Goal: Information Seeking & Learning: Learn about a topic

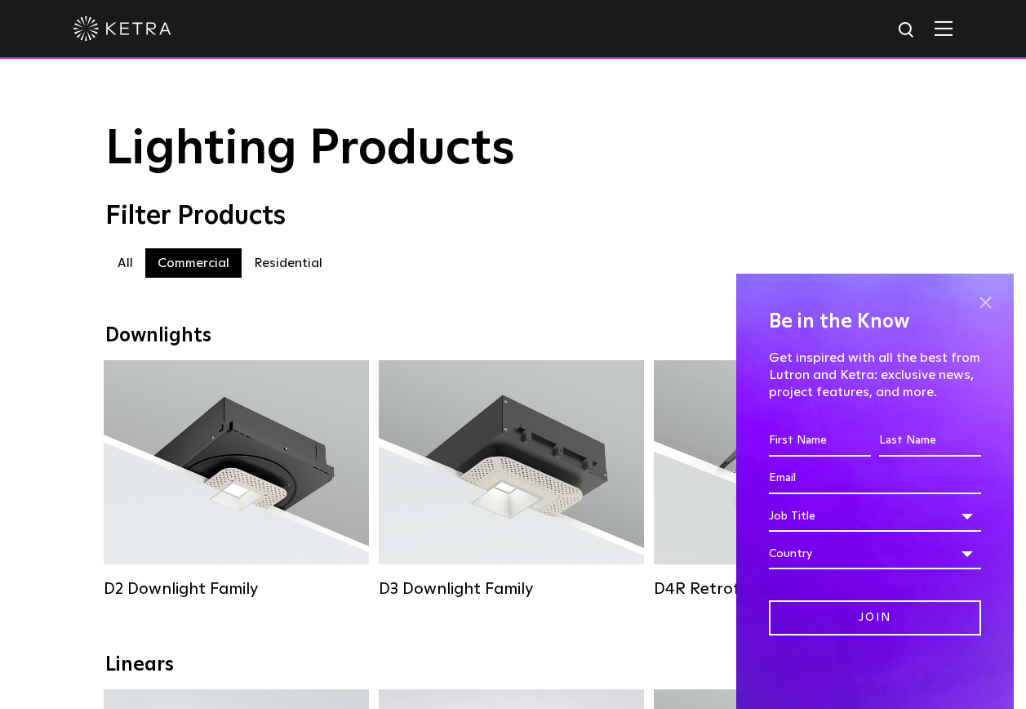
click at [982, 300] on span at bounding box center [985, 302] width 24 height 24
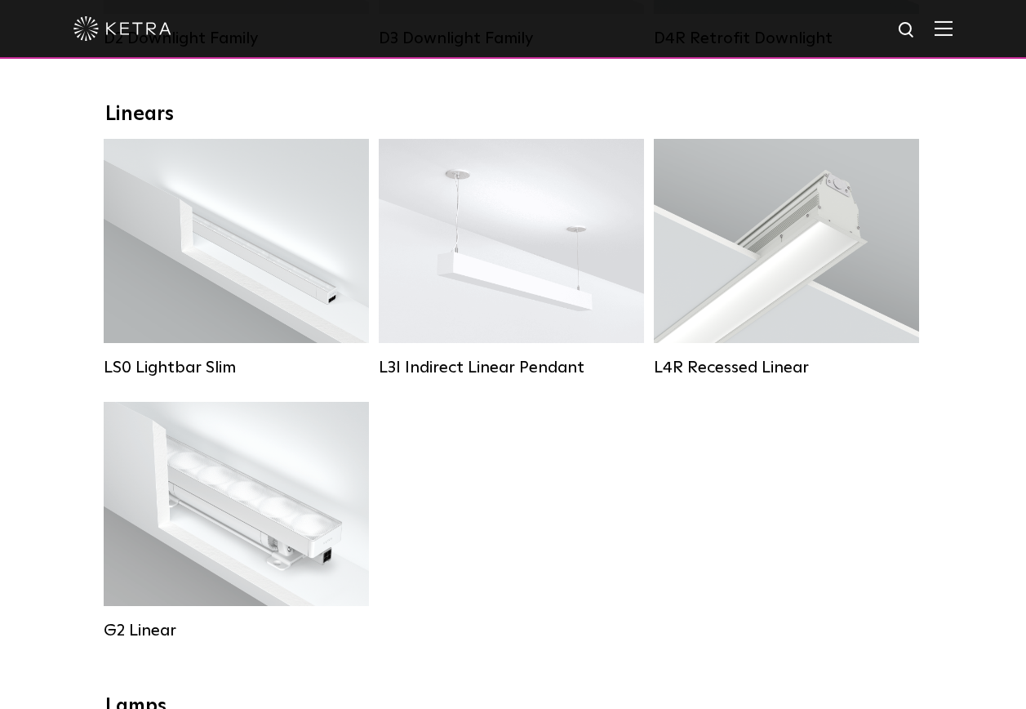
scroll to position [653, 0]
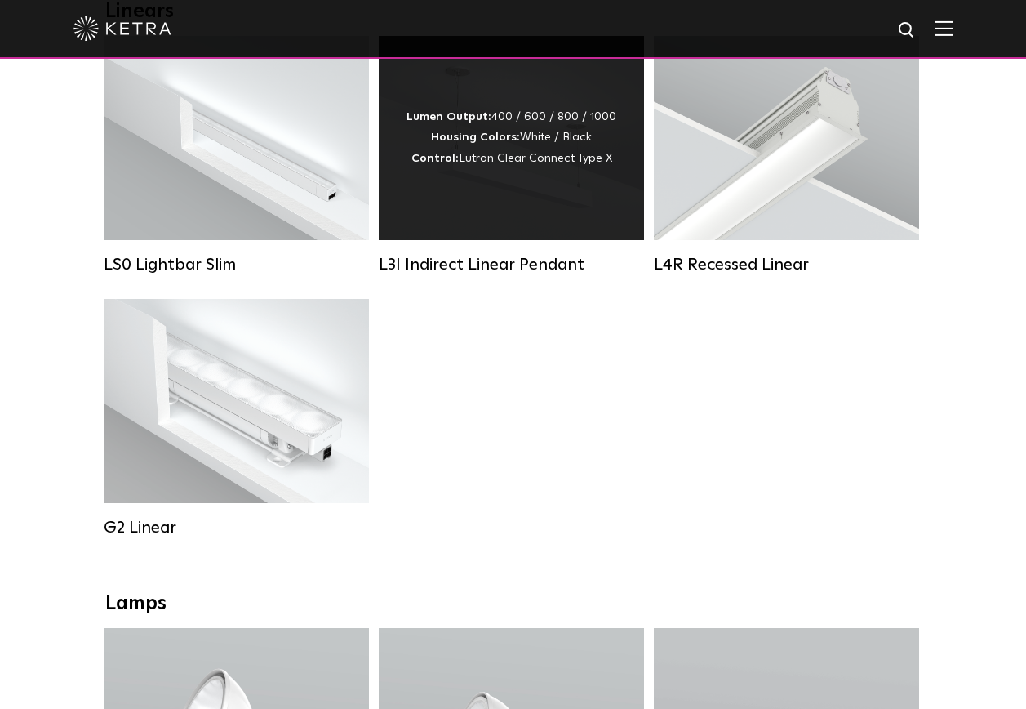
click at [508, 215] on div "Lumen Output: 400 / 600 / 800 / 1000 Housing Colors: White / Black Control: Lut…" at bounding box center [511, 138] width 265 height 204
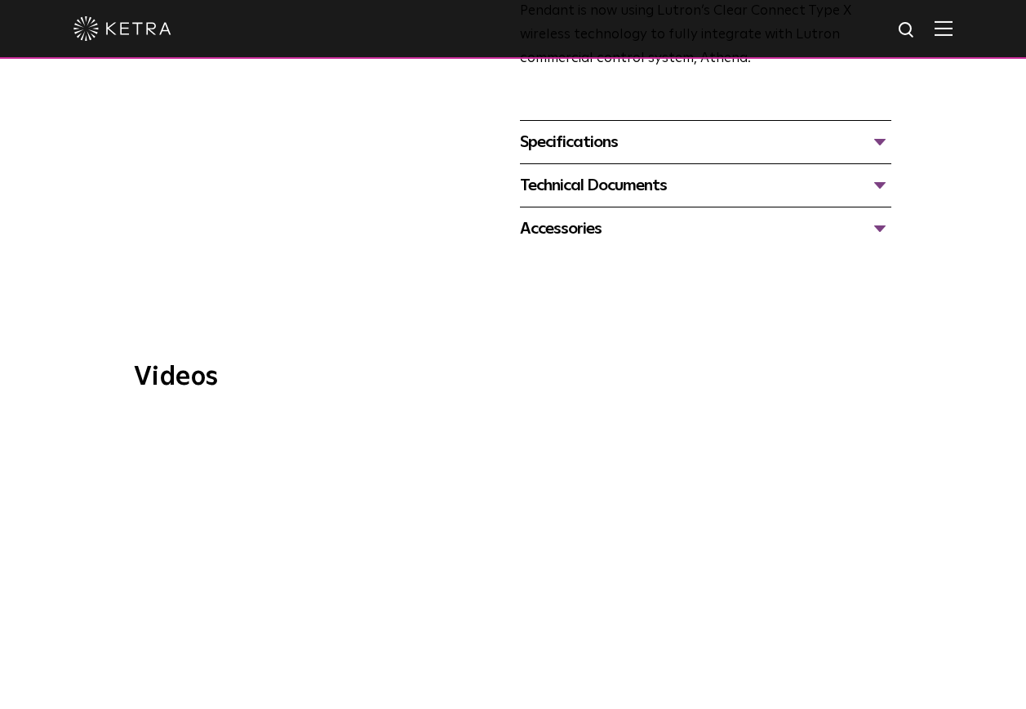
scroll to position [898, 0]
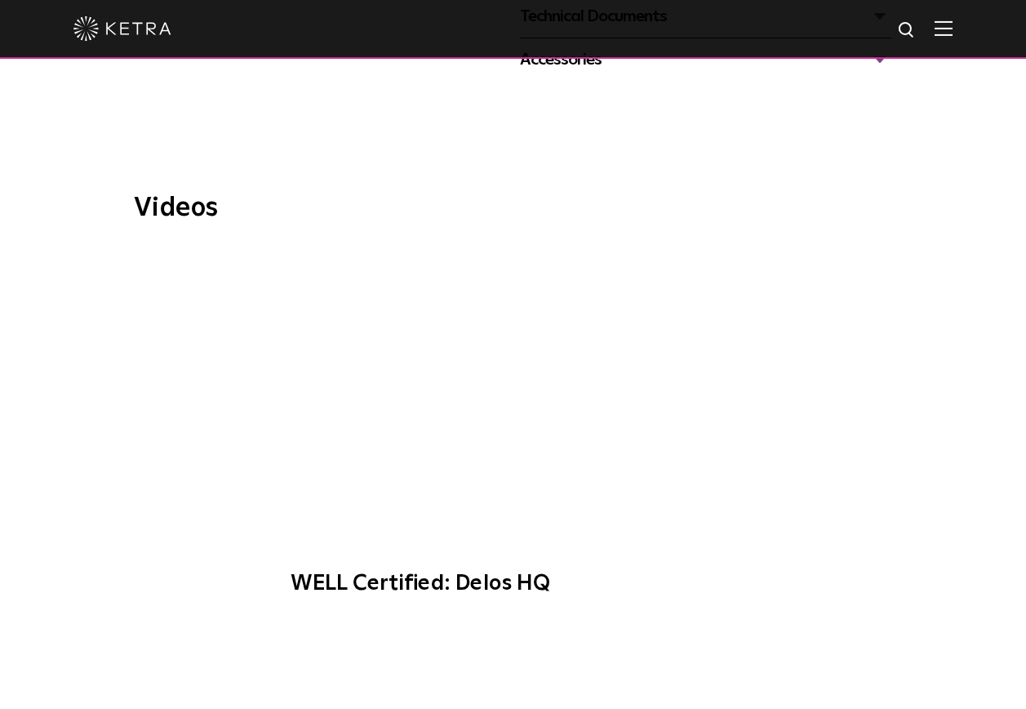
click at [533, 392] on span "WELL Certified: Delos HQ" at bounding box center [512, 431] width 487 height 363
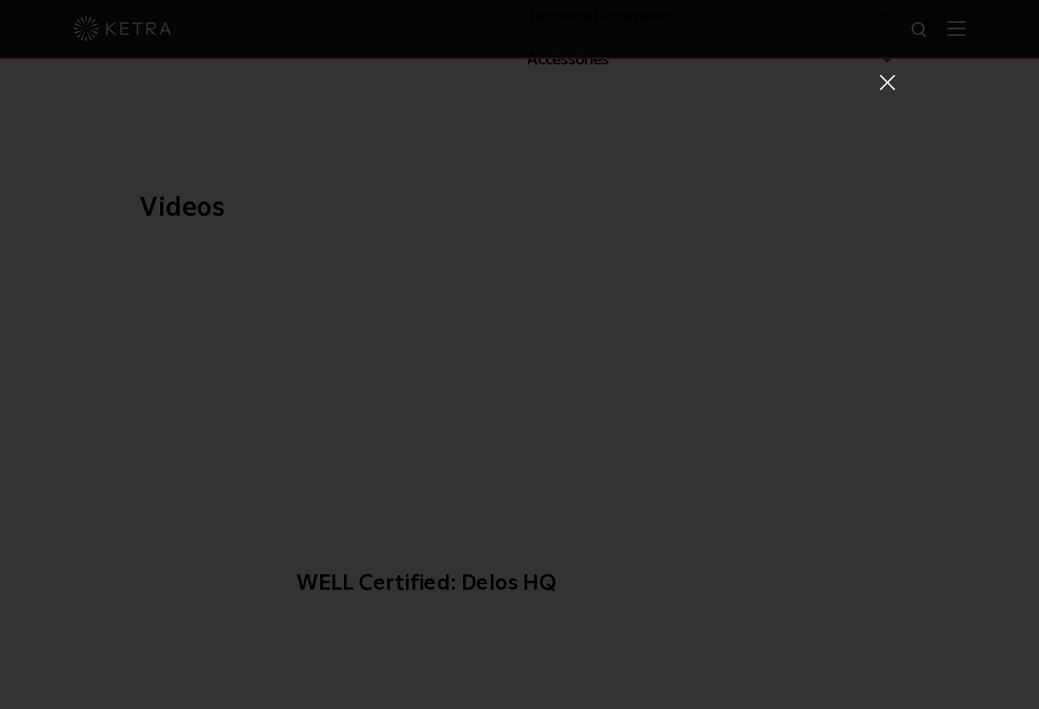
click at [877, 85] on span at bounding box center [886, 81] width 18 height 16
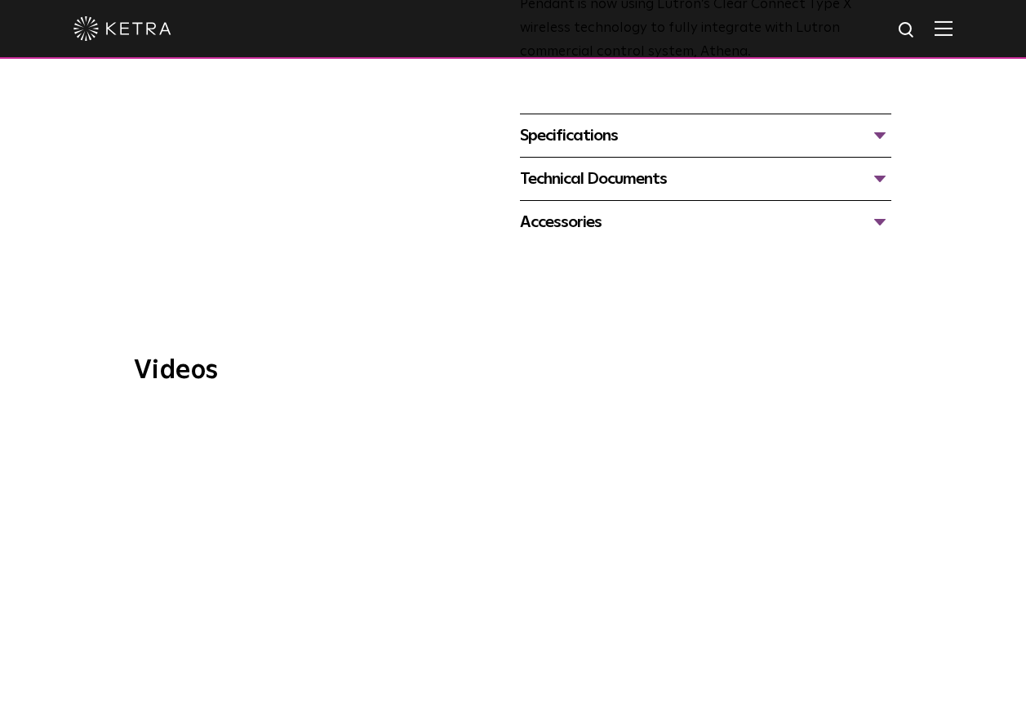
scroll to position [490, 0]
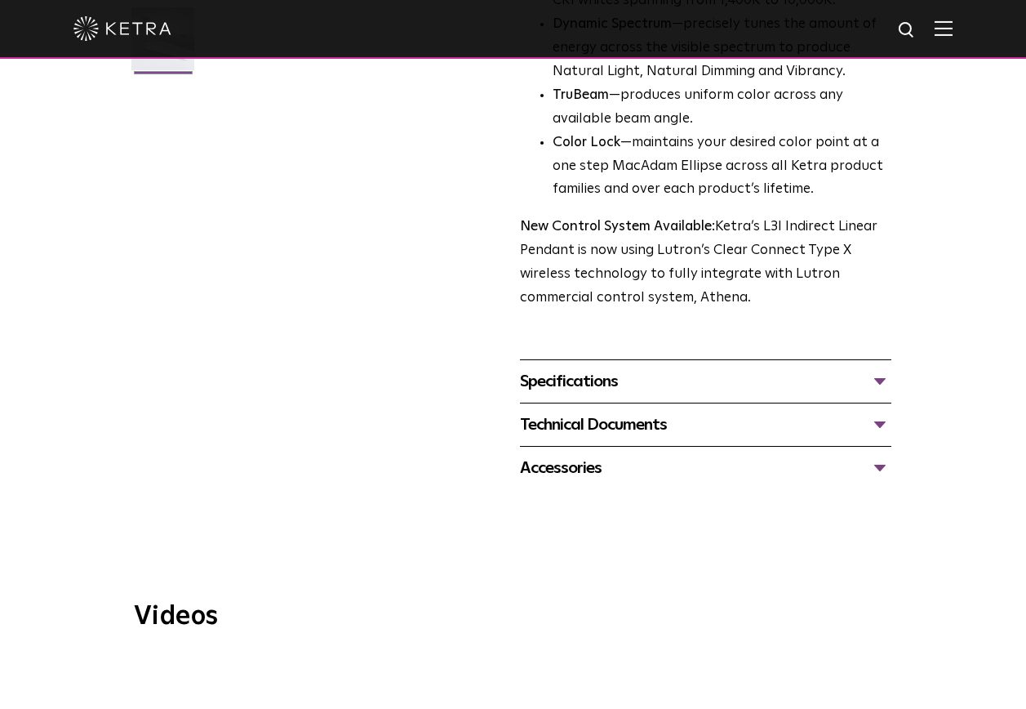
click at [594, 433] on div "Technical Documents" at bounding box center [705, 425] width 371 height 26
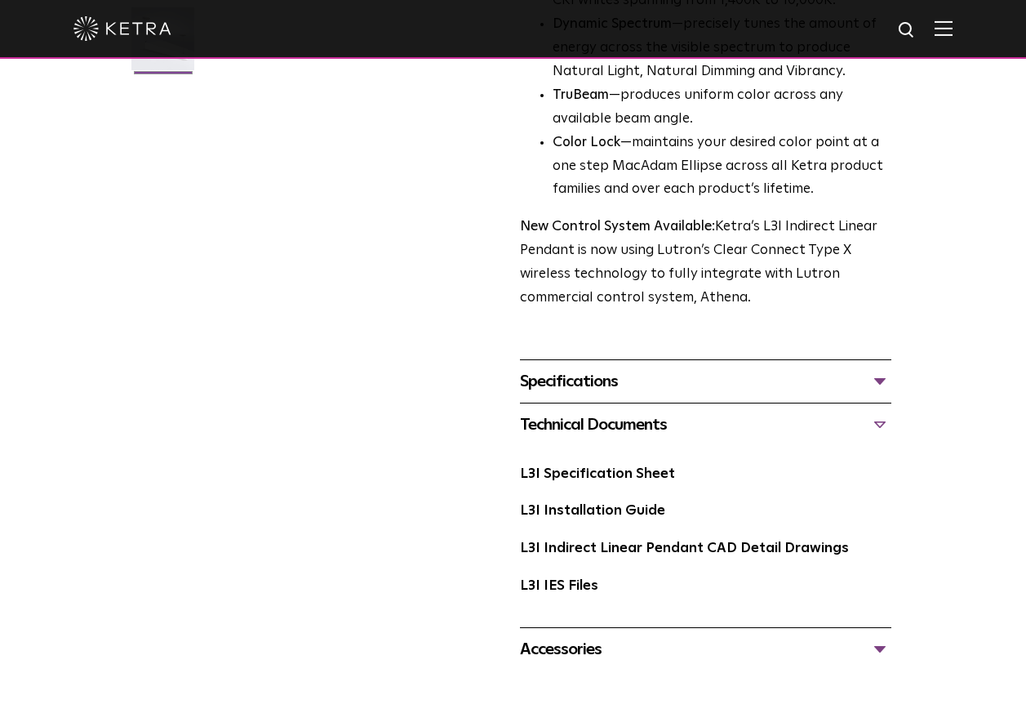
drag, startPoint x: 537, startPoint y: 653, endPoint x: 537, endPoint y: 629, distance: 23.7
click at [537, 651] on div "Accessories" at bounding box center [705, 649] width 371 height 26
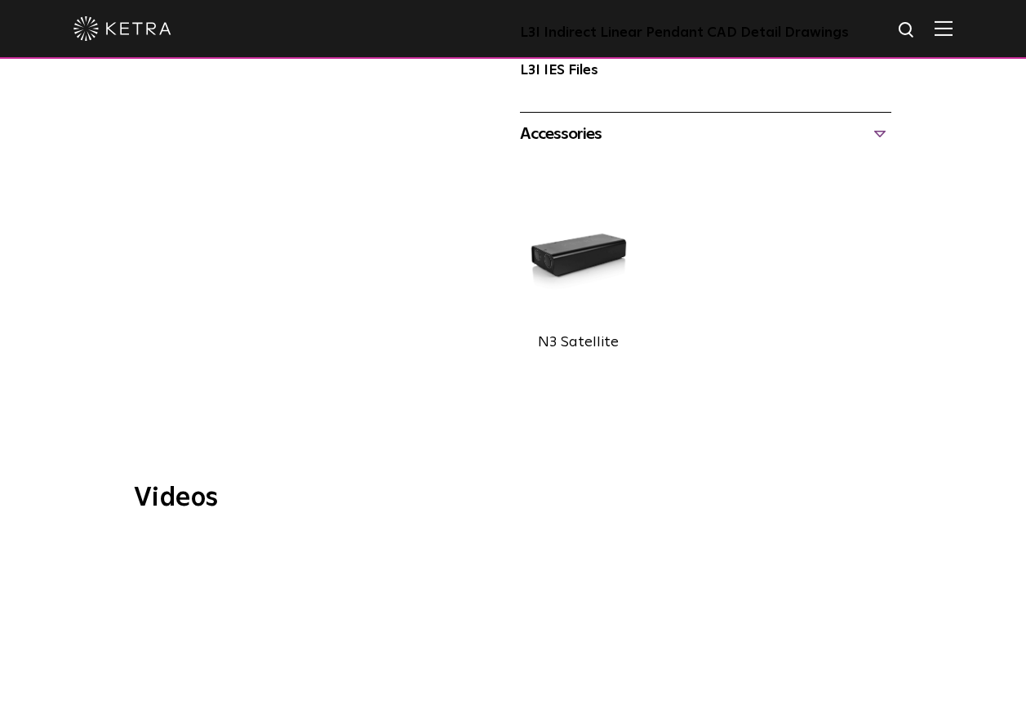
scroll to position [1225, 0]
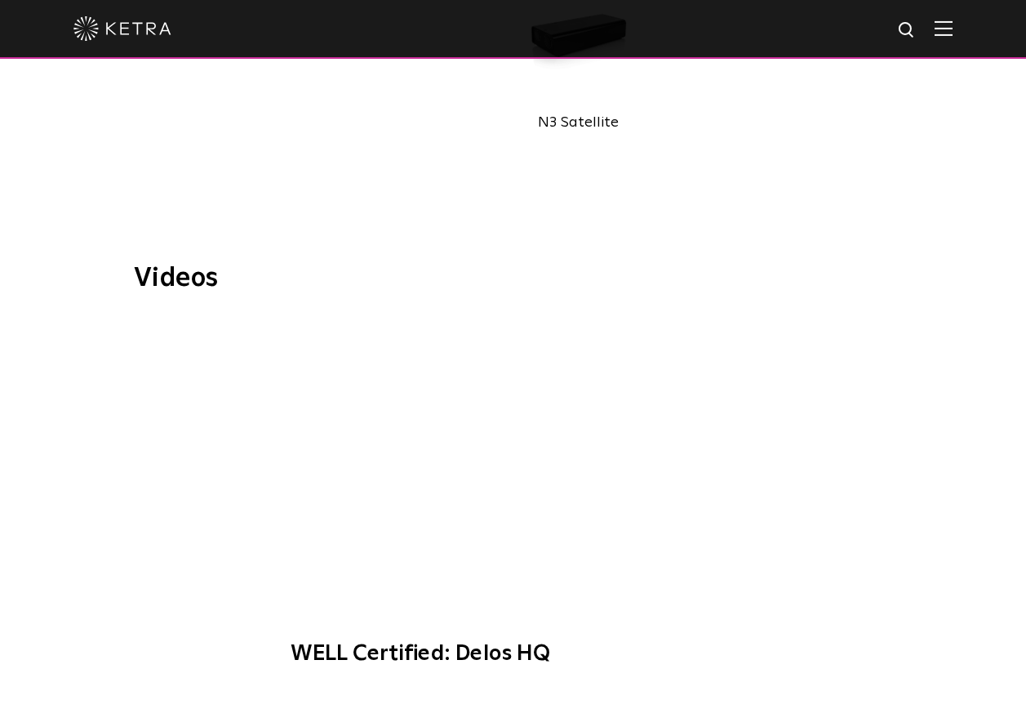
click at [528, 462] on span "WELL Certified: Delos HQ" at bounding box center [512, 500] width 487 height 363
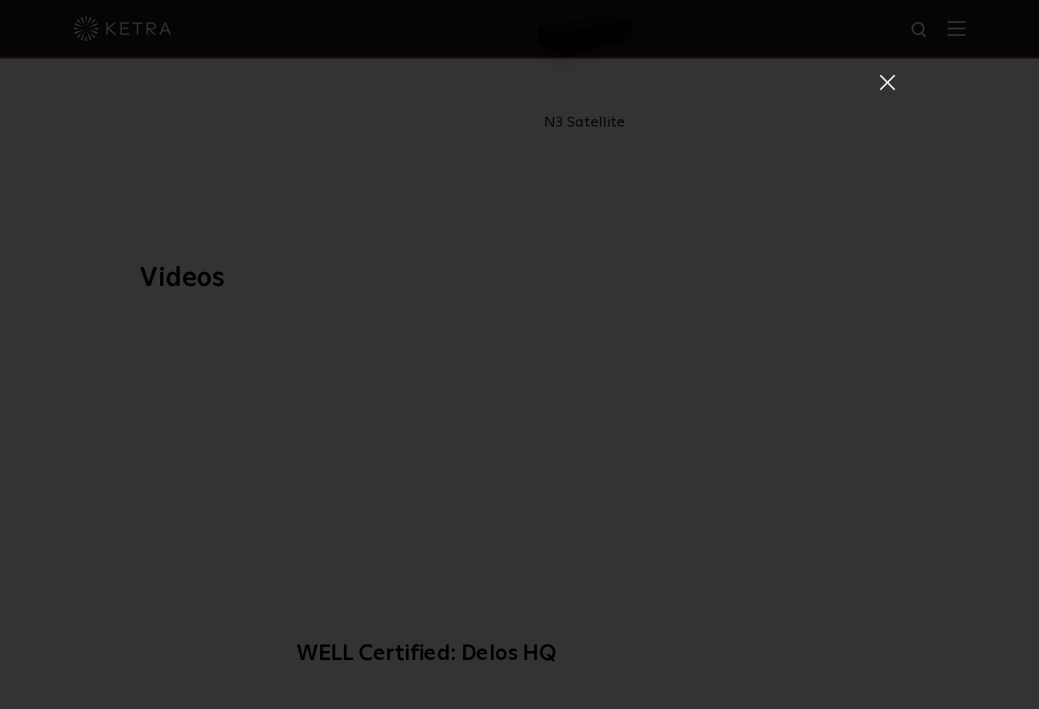
click at [889, 82] on div "WELL Certified: Delos HQ" at bounding box center [519, 354] width 1039 height 709
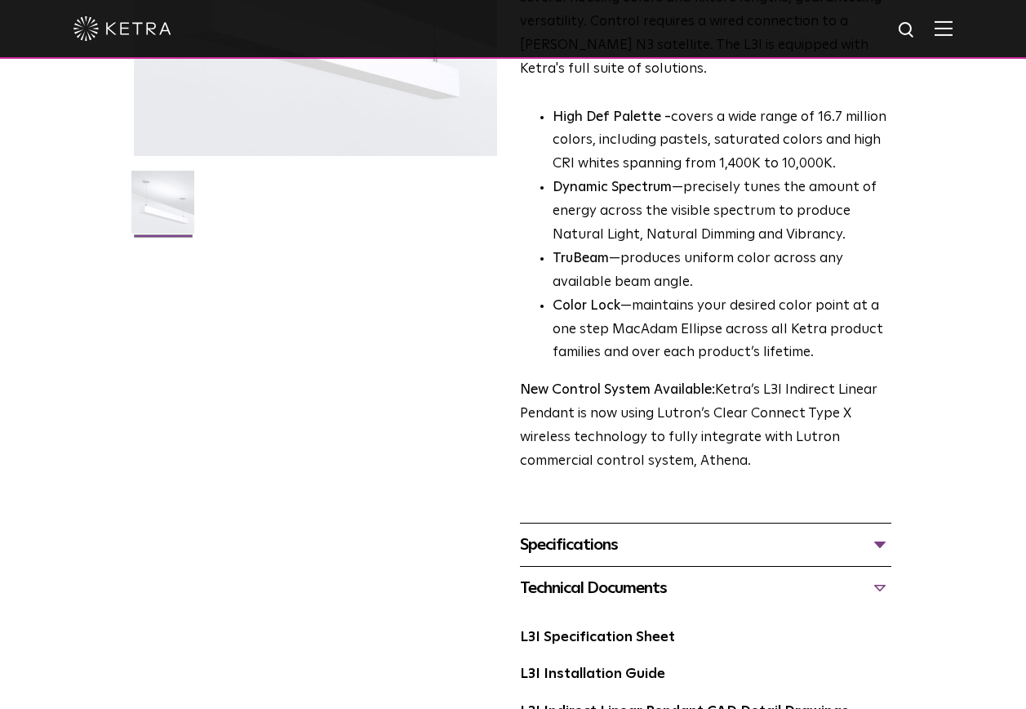
scroll to position [0, 0]
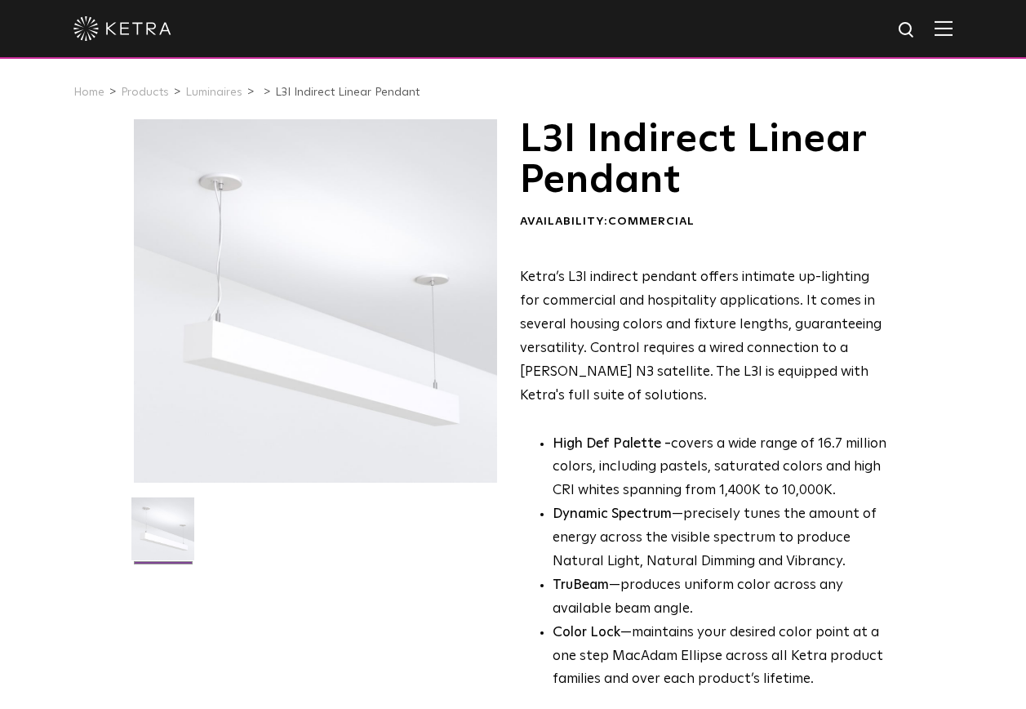
click at [185, 512] on img at bounding box center [162, 534] width 63 height 75
click at [331, 373] on div at bounding box center [315, 300] width 363 height 363
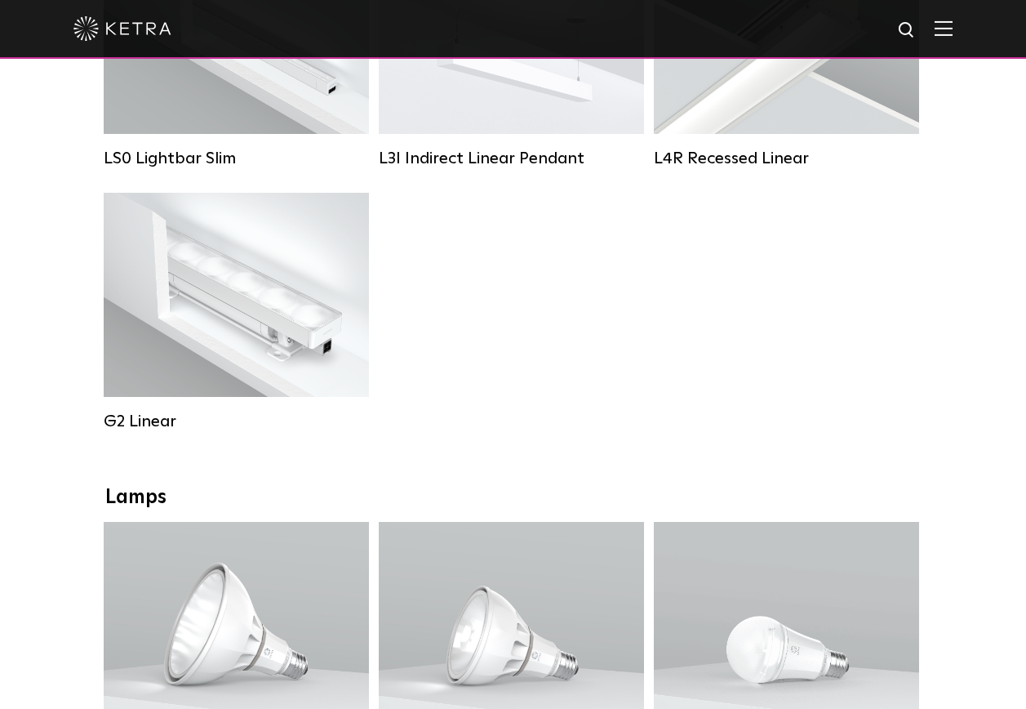
scroll to position [433, 0]
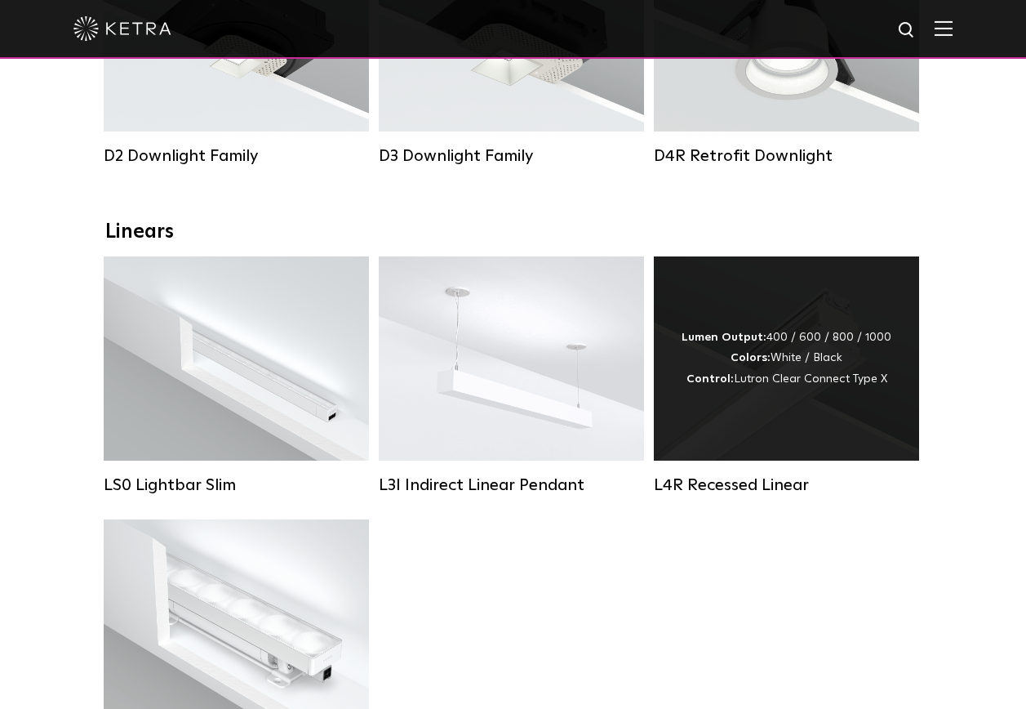
click at [794, 413] on div "Lumen Output: 400 / 600 / 800 / 1000 Colors: White / Black Control: Lutron Clea…" at bounding box center [786, 358] width 265 height 204
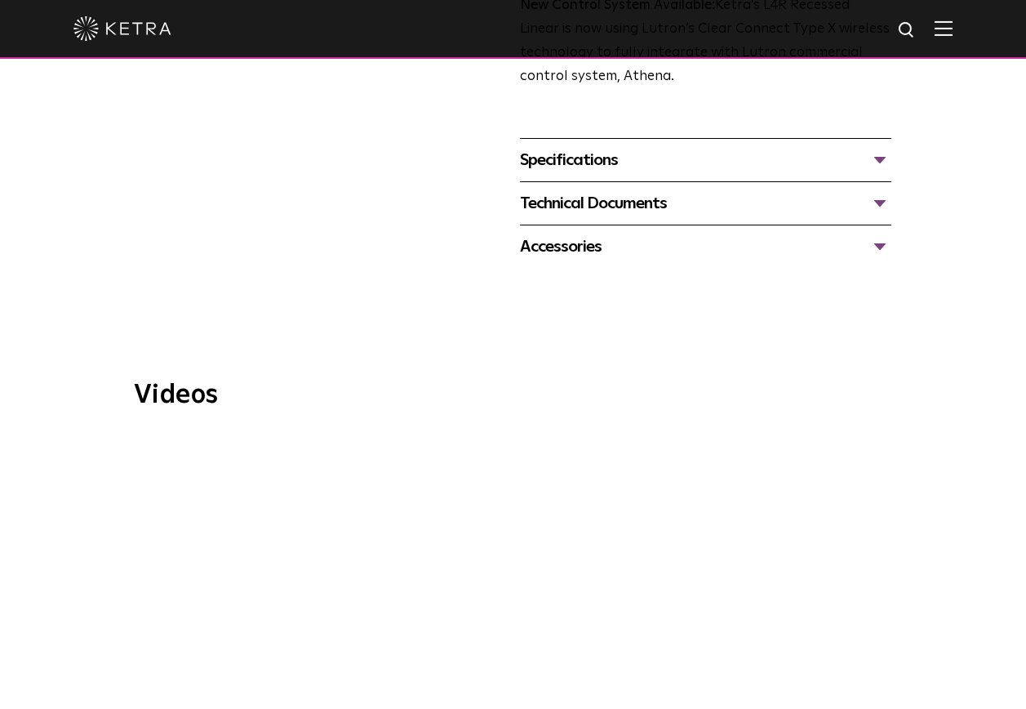
scroll to position [1061, 0]
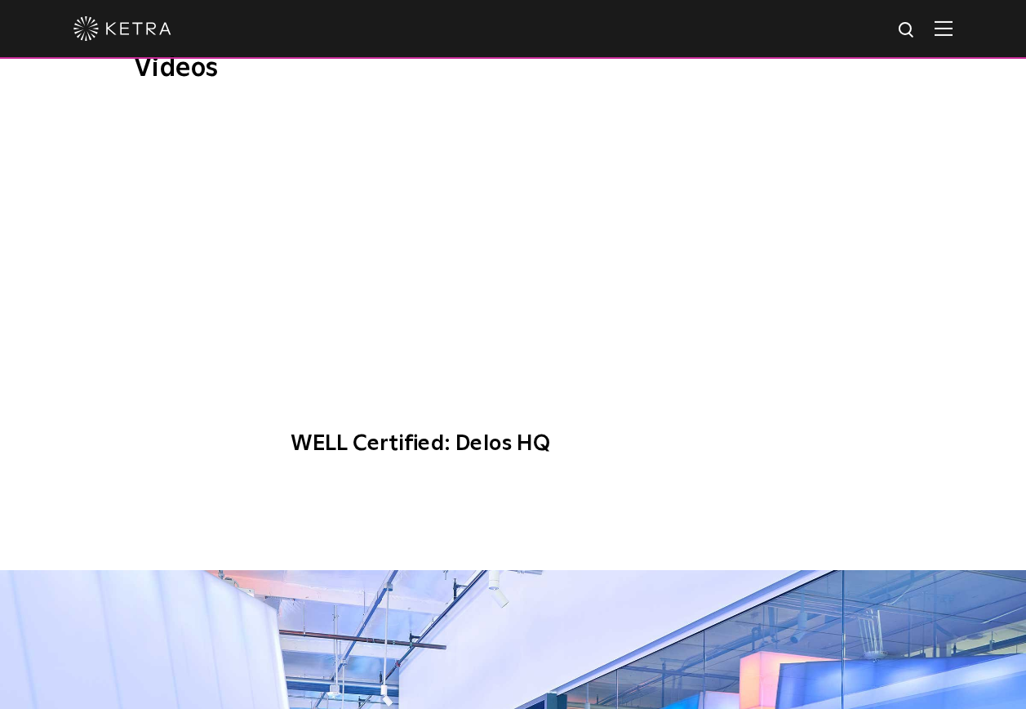
click at [513, 266] on span "WELL Certified: Delos HQ" at bounding box center [512, 291] width 487 height 363
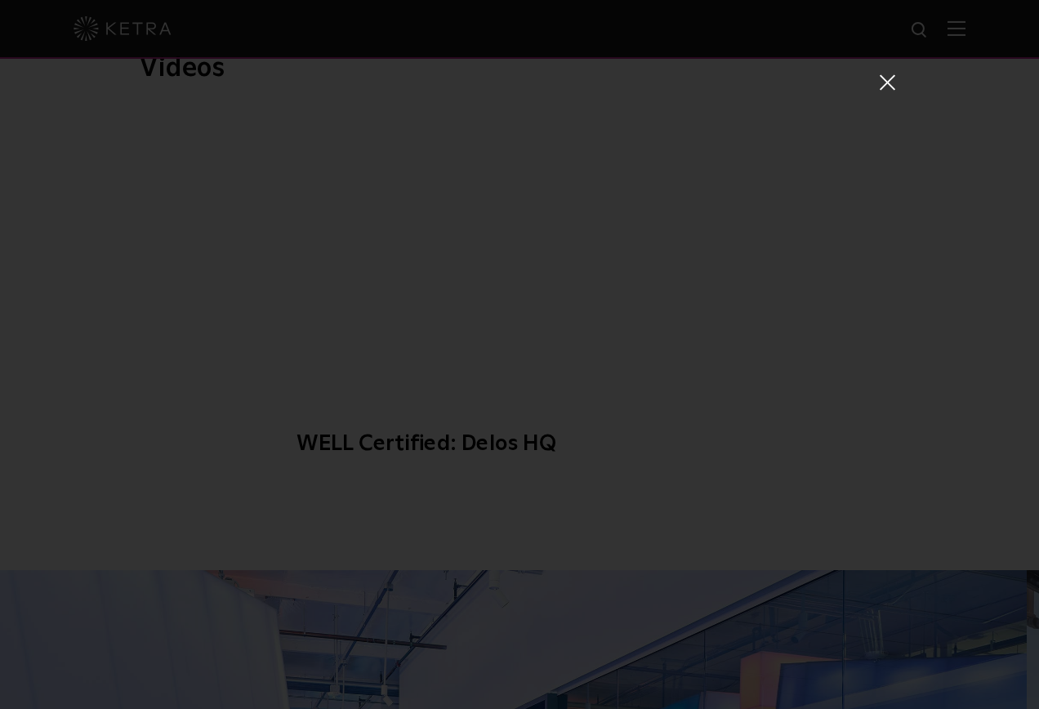
drag, startPoint x: 879, startPoint y: 82, endPoint x: 873, endPoint y: 38, distance: 44.5
click at [879, 84] on span at bounding box center [886, 81] width 18 height 16
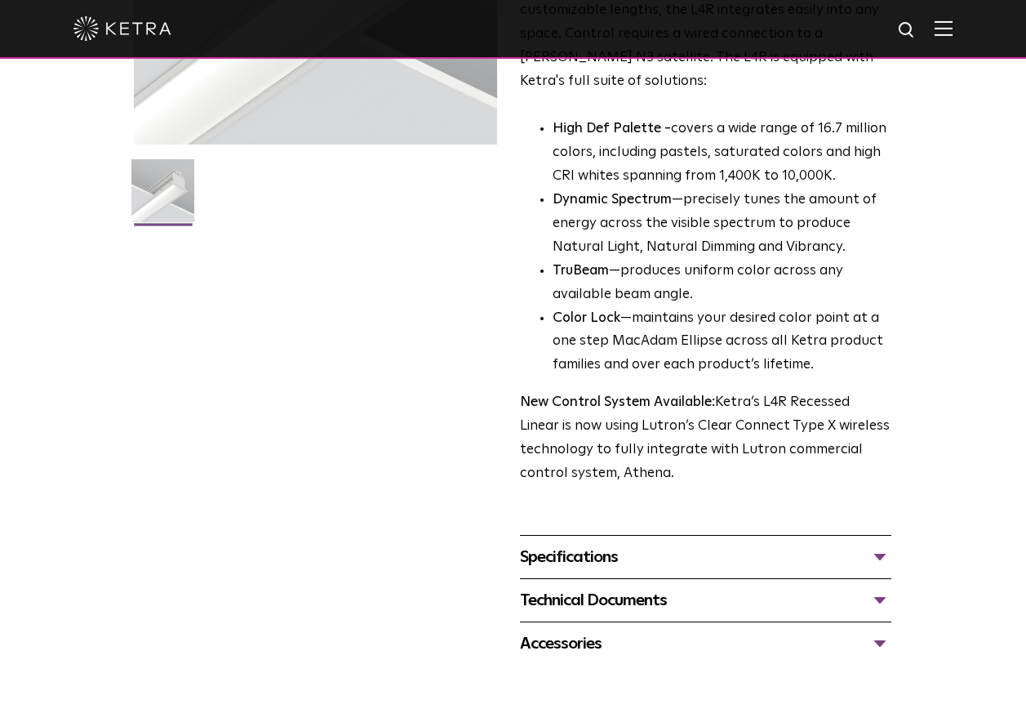
scroll to position [0, 0]
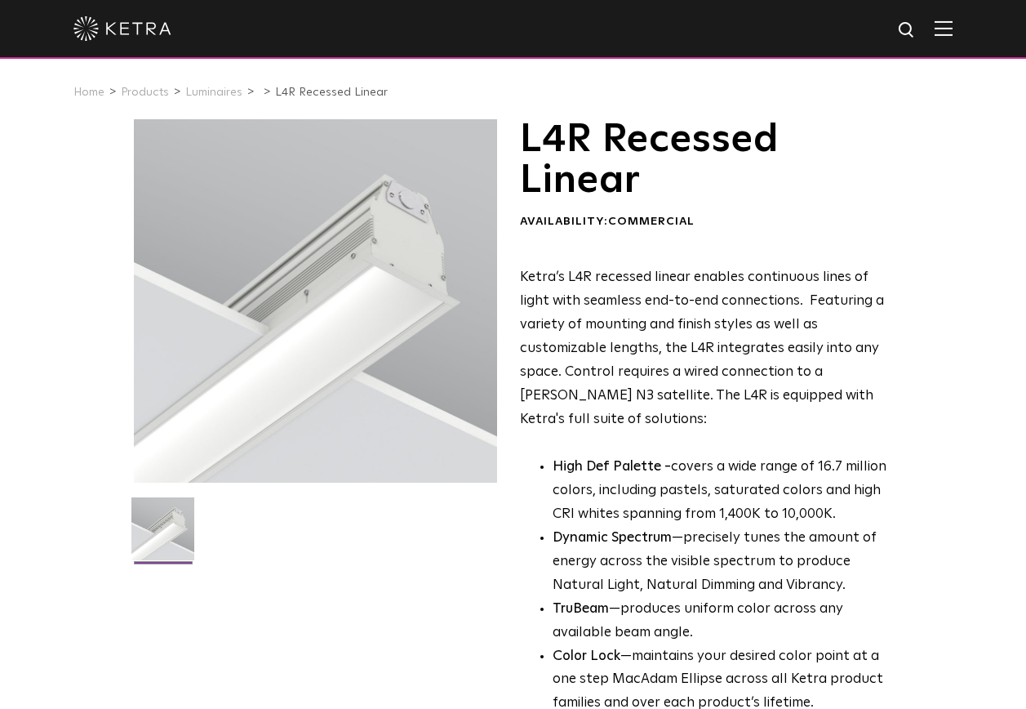
click at [953, 37] on span at bounding box center [944, 28] width 18 height 16
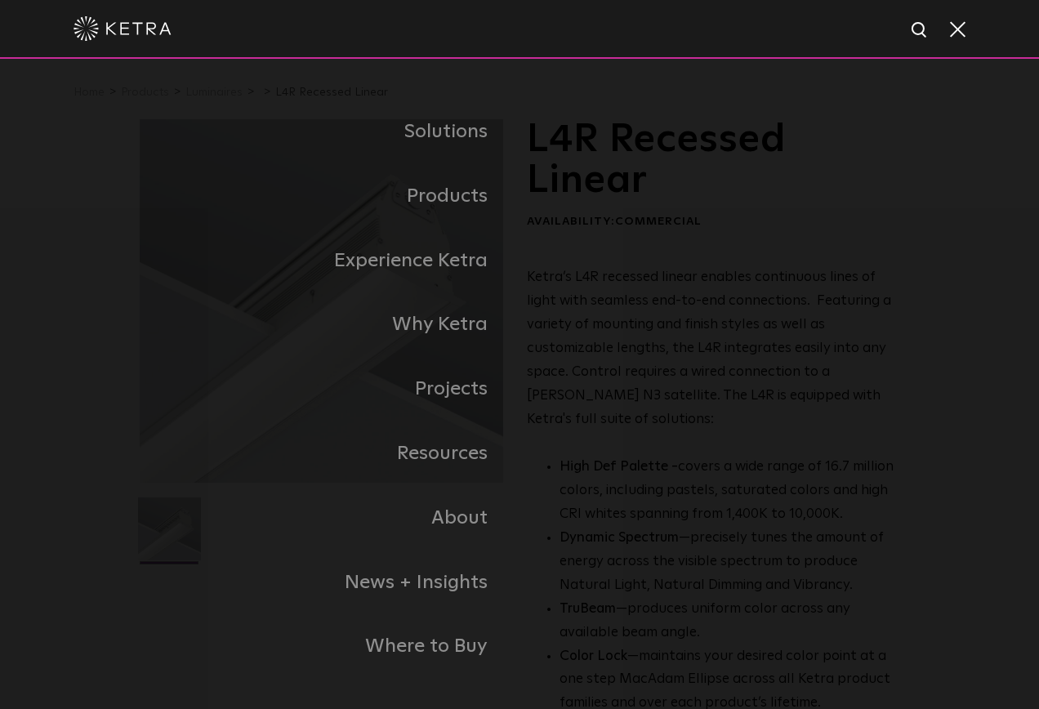
click at [950, 37] on span at bounding box center [956, 28] width 18 height 16
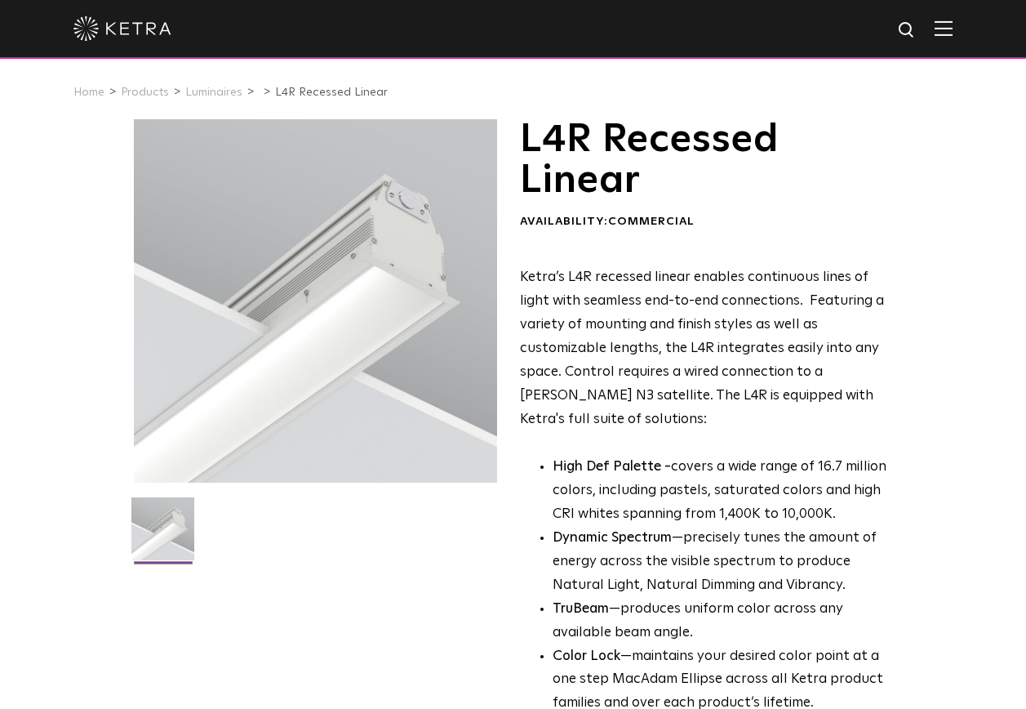
drag, startPoint x: 950, startPoint y: 27, endPoint x: 948, endPoint y: 42, distance: 14.8
click at [950, 27] on img at bounding box center [944, 28] width 18 height 16
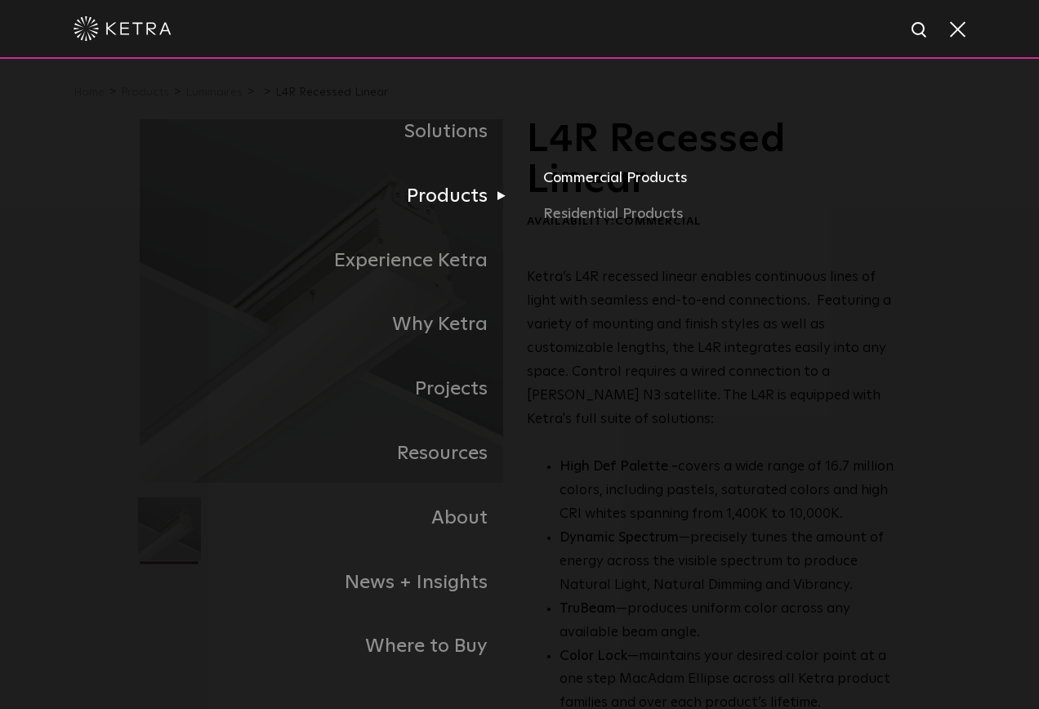
click at [590, 185] on link "Commercial Products" at bounding box center [721, 185] width 356 height 36
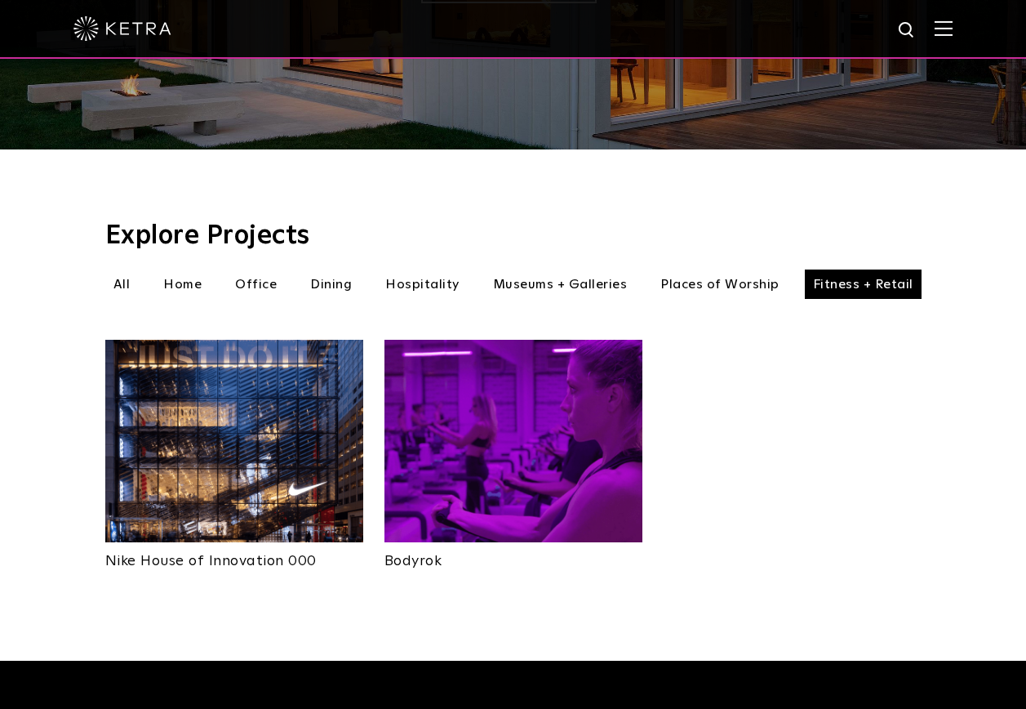
click at [413, 269] on li "Hospitality" at bounding box center [422, 283] width 91 height 29
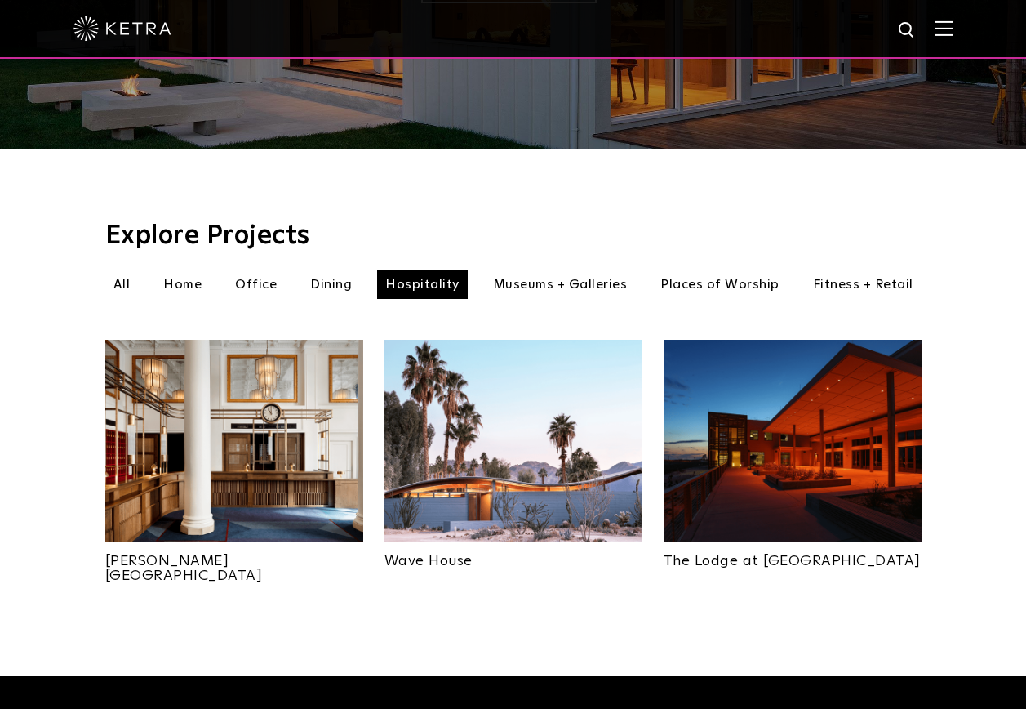
click at [330, 269] on li "Dining" at bounding box center [331, 283] width 58 height 29
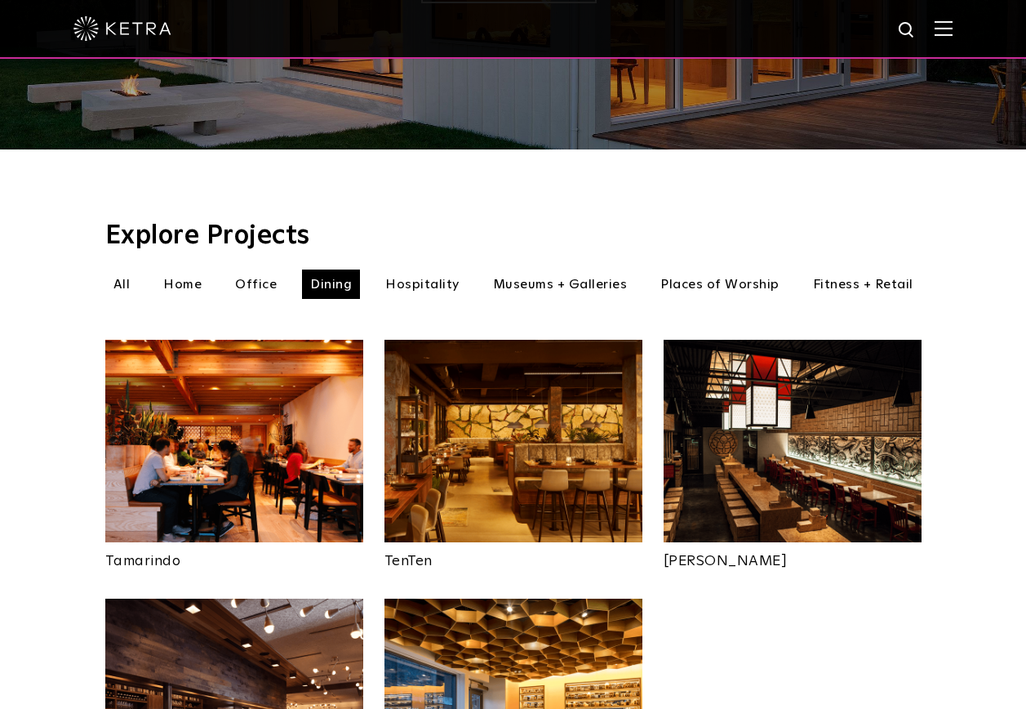
click at [259, 269] on li "Office" at bounding box center [256, 283] width 58 height 29
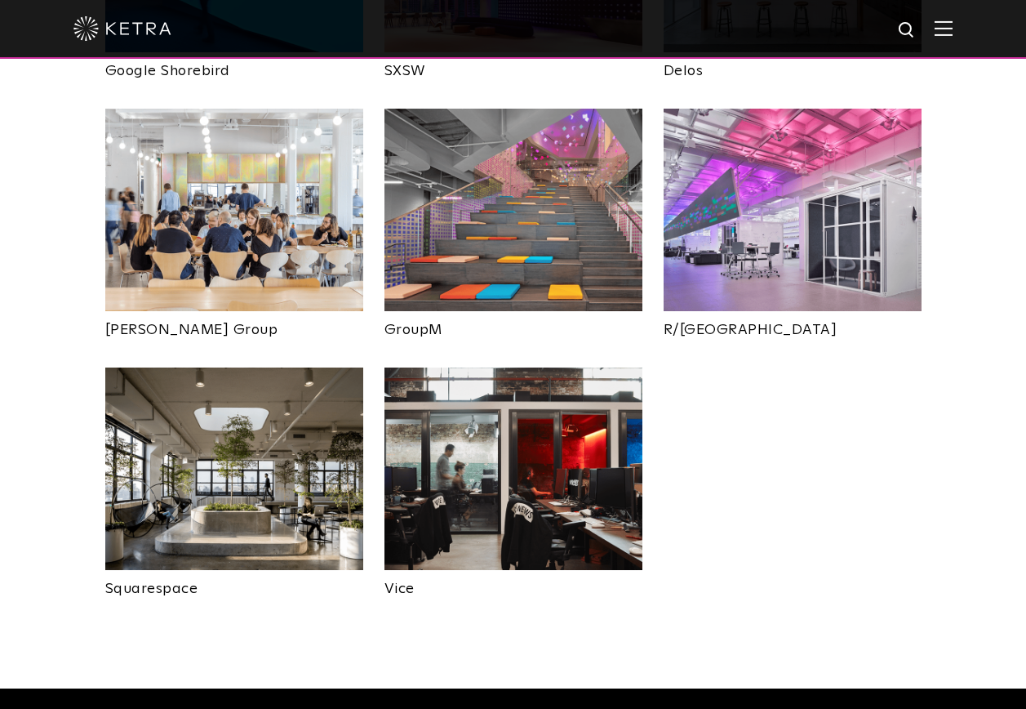
scroll to position [490, 0]
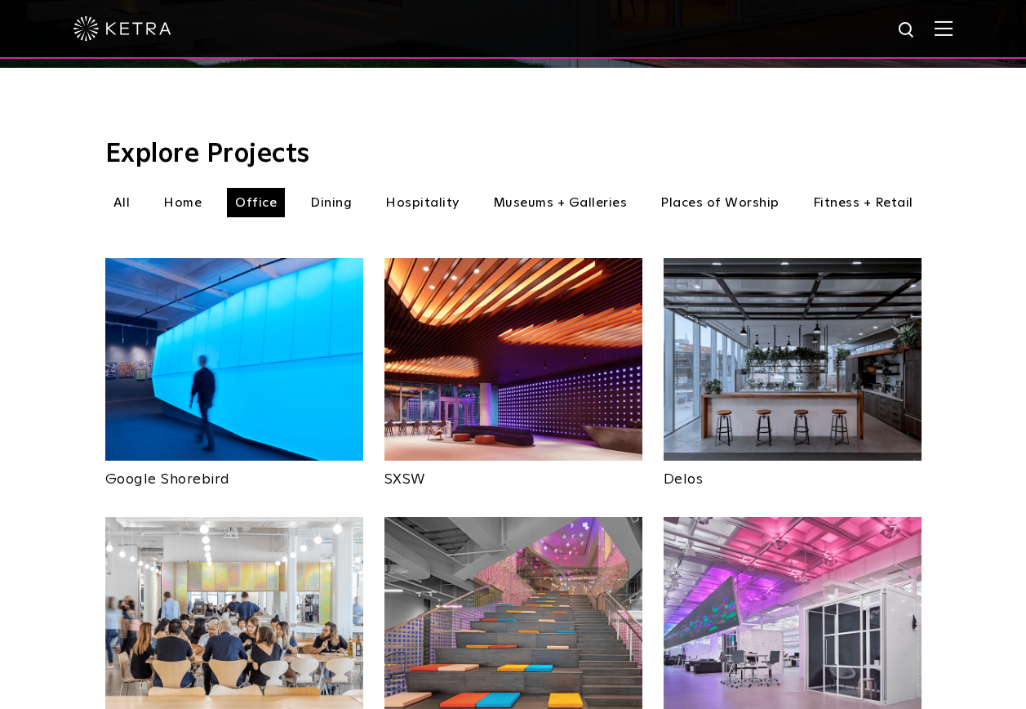
click at [532, 188] on li "Museums + Galleries" at bounding box center [560, 202] width 151 height 29
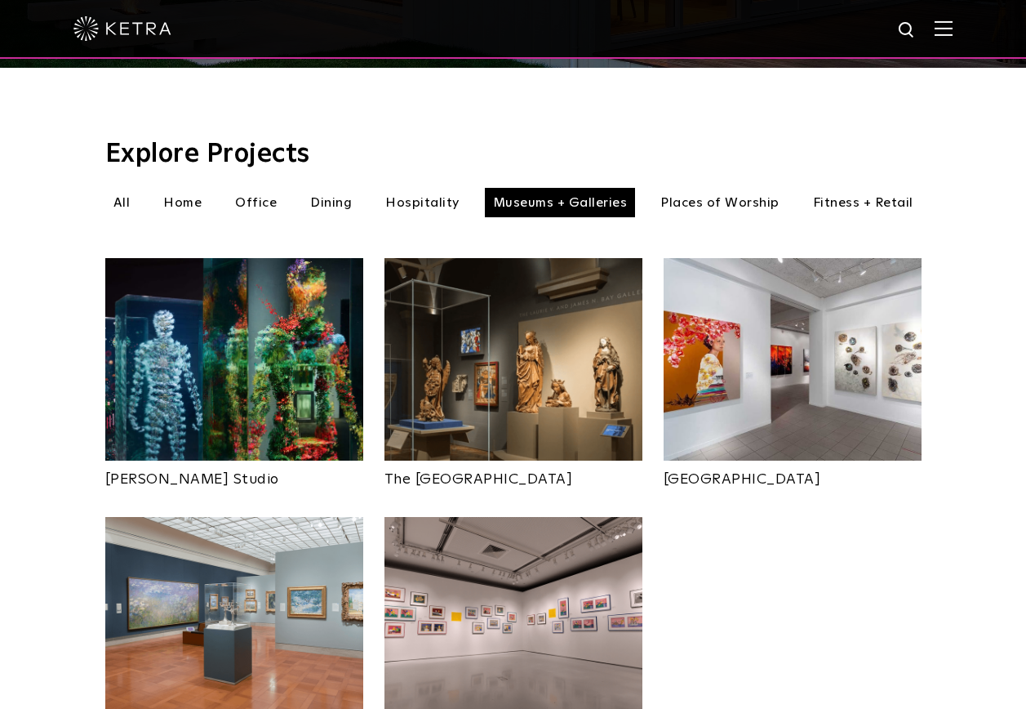
click at [711, 188] on li "Places of Worship" at bounding box center [720, 202] width 136 height 29
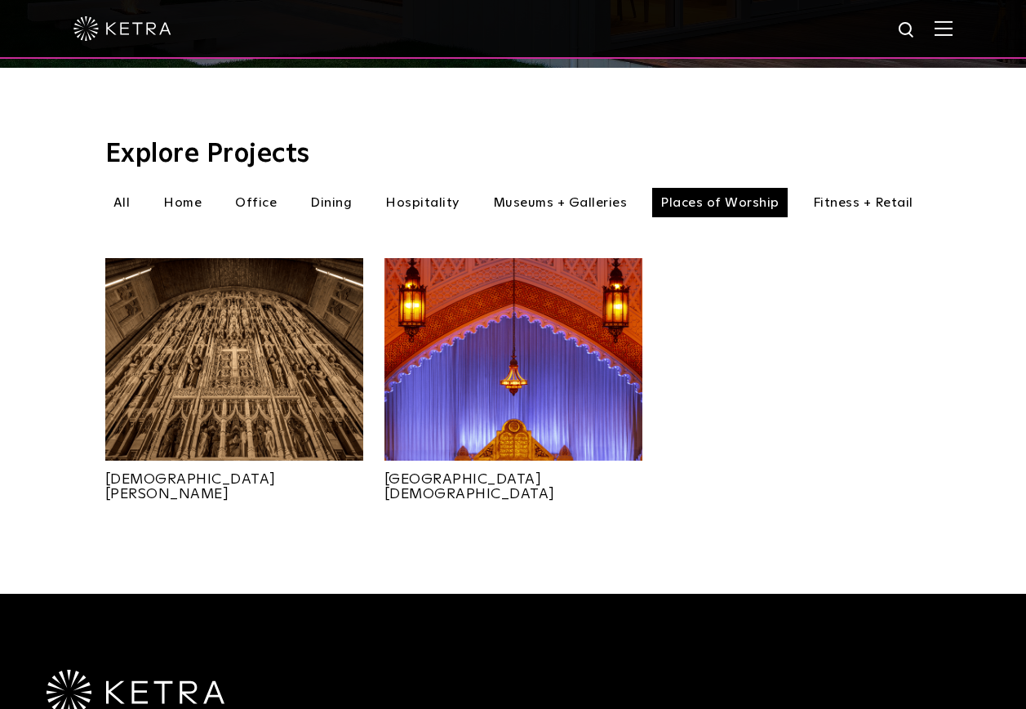
click at [186, 188] on li "Home" at bounding box center [182, 202] width 55 height 29
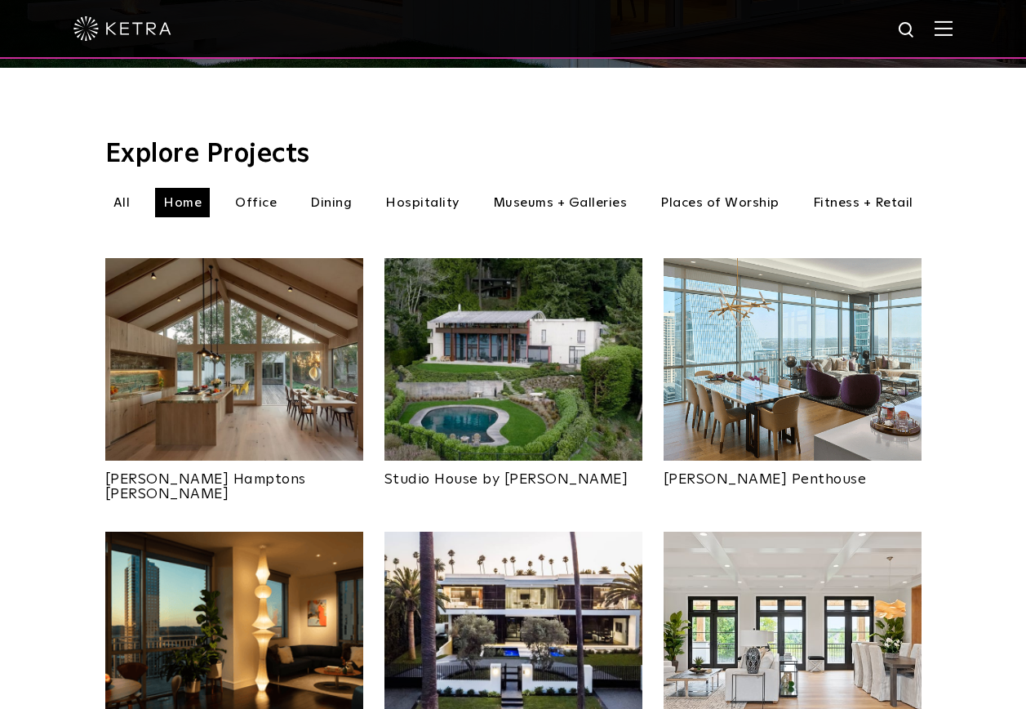
click at [260, 188] on li "Office" at bounding box center [256, 202] width 58 height 29
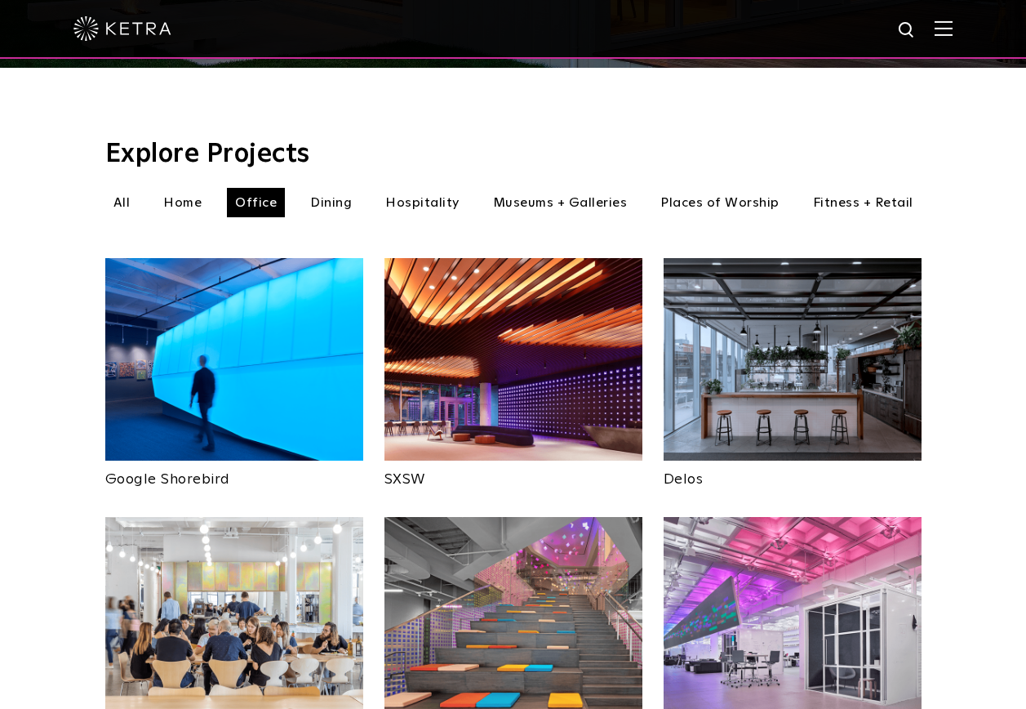
click at [135, 188] on li "All" at bounding box center [121, 202] width 33 height 29
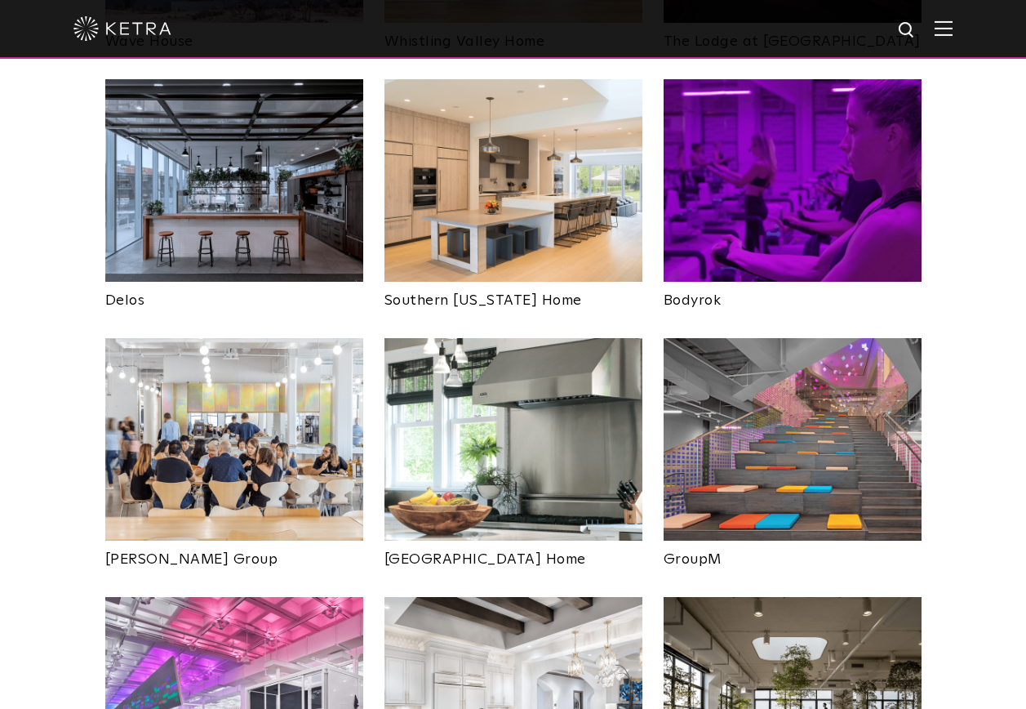
scroll to position [2531, 0]
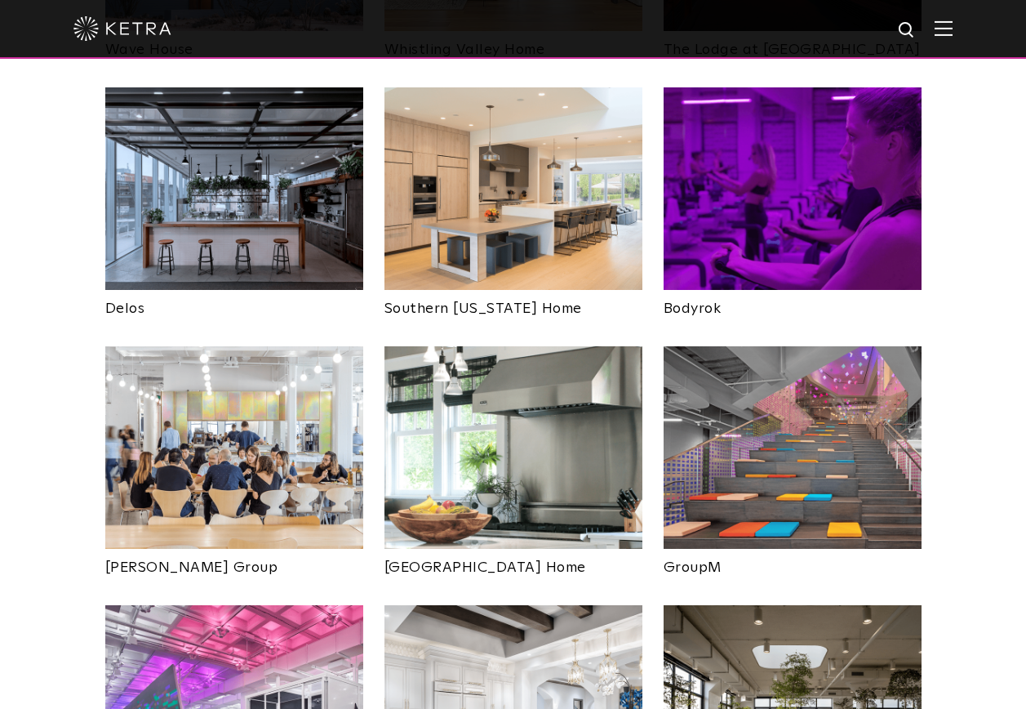
click at [794, 153] on img at bounding box center [793, 188] width 258 height 202
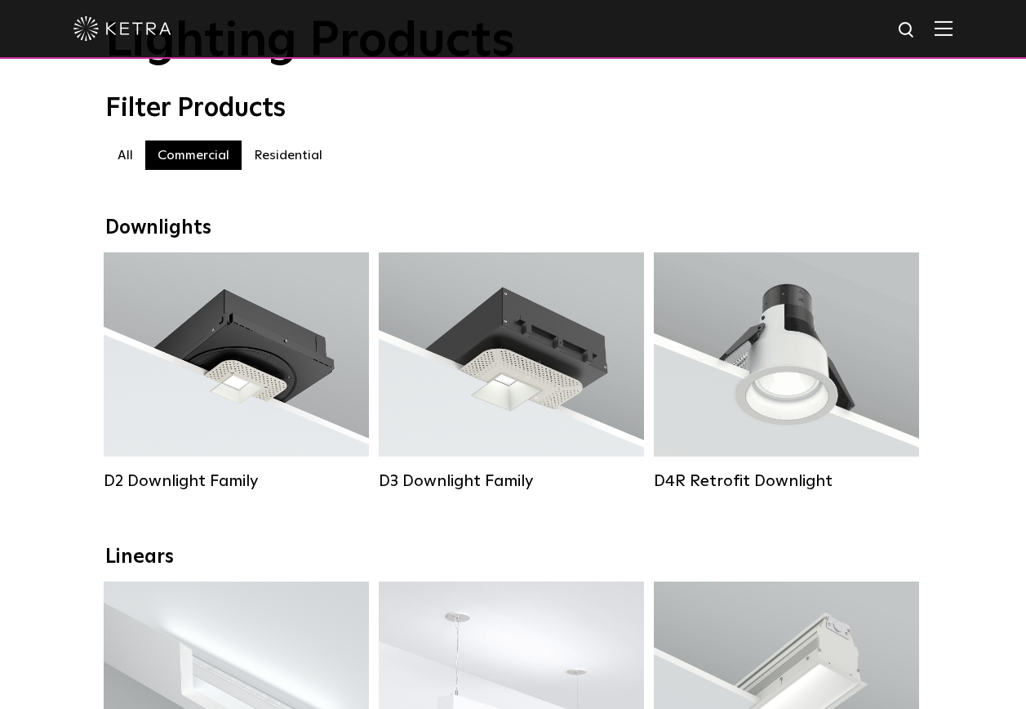
scroll to position [327, 0]
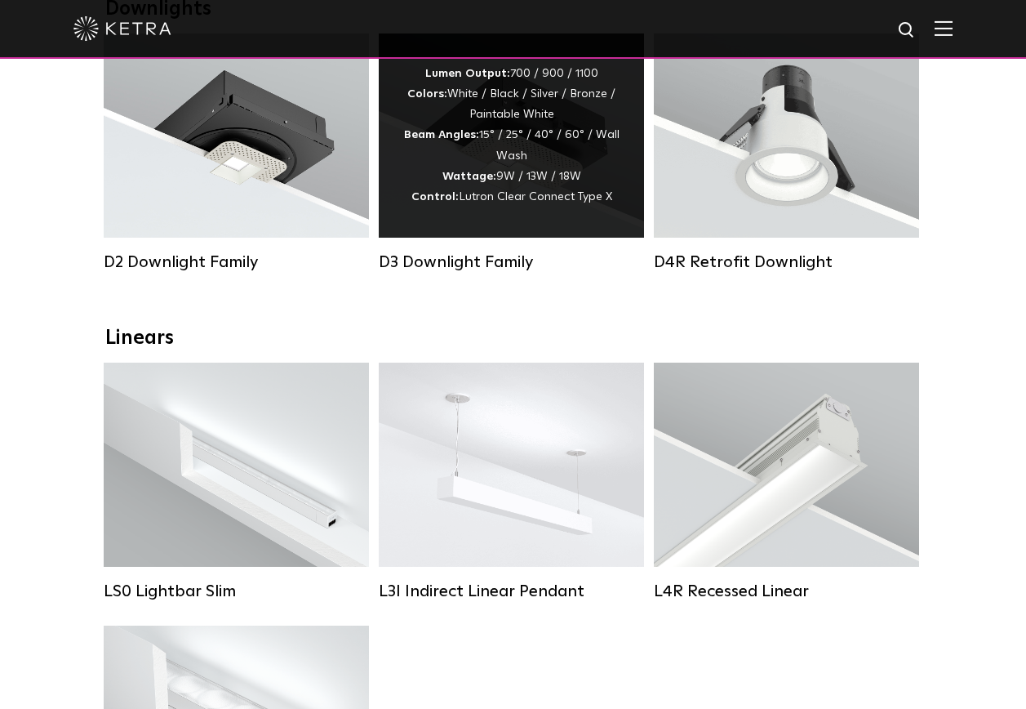
click at [537, 224] on div "Lumen Output: 700 / 900 / 1100 Colors: White / Black / Silver / Bronze / Painta…" at bounding box center [511, 135] width 265 height 204
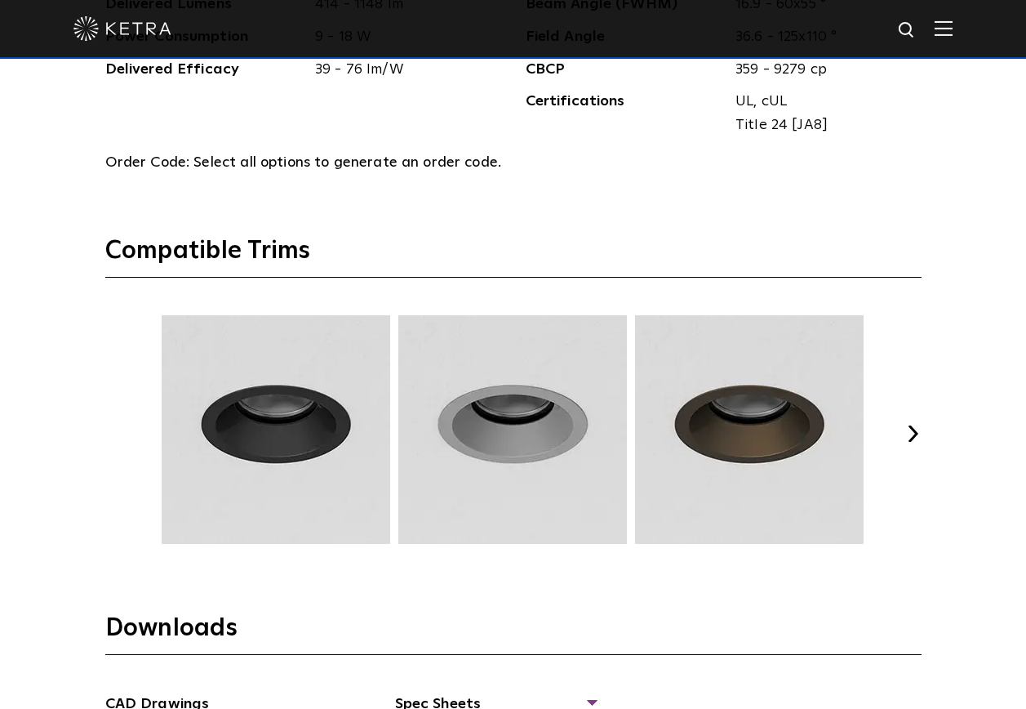
scroll to position [2286, 0]
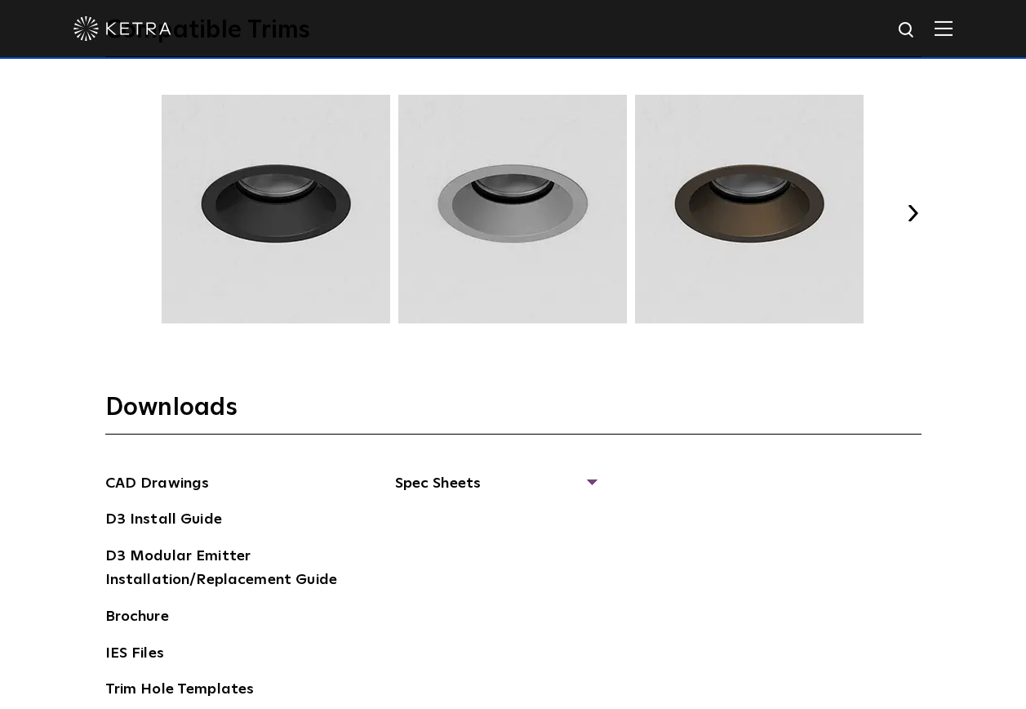
click at [910, 207] on button "Next" at bounding box center [913, 213] width 16 height 16
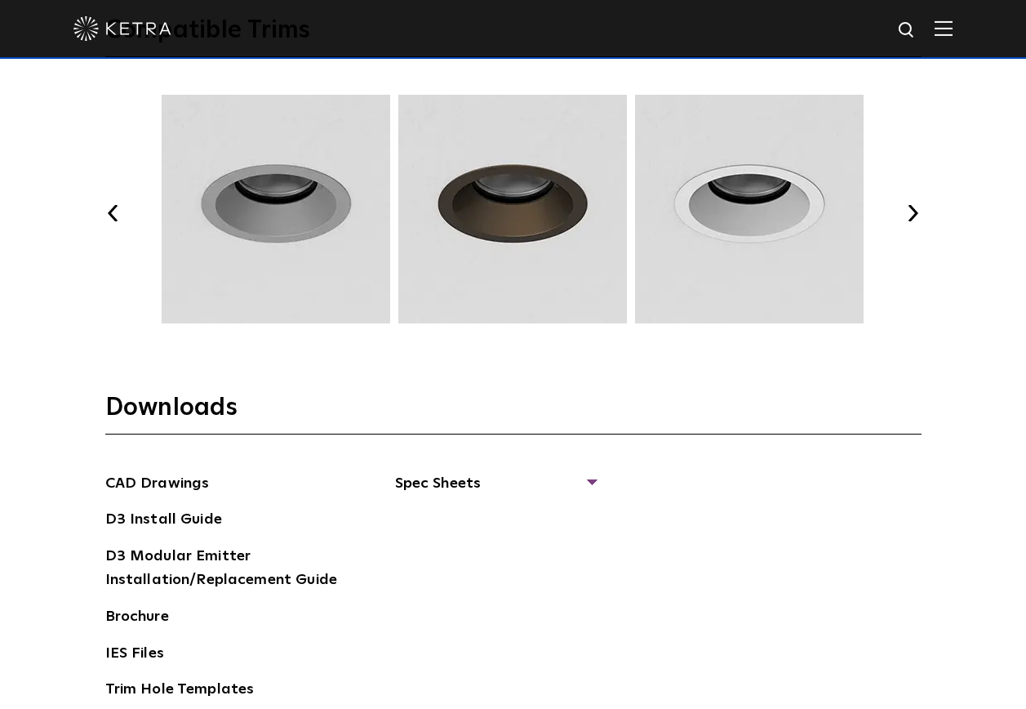
click at [910, 206] on button "Next" at bounding box center [913, 213] width 16 height 16
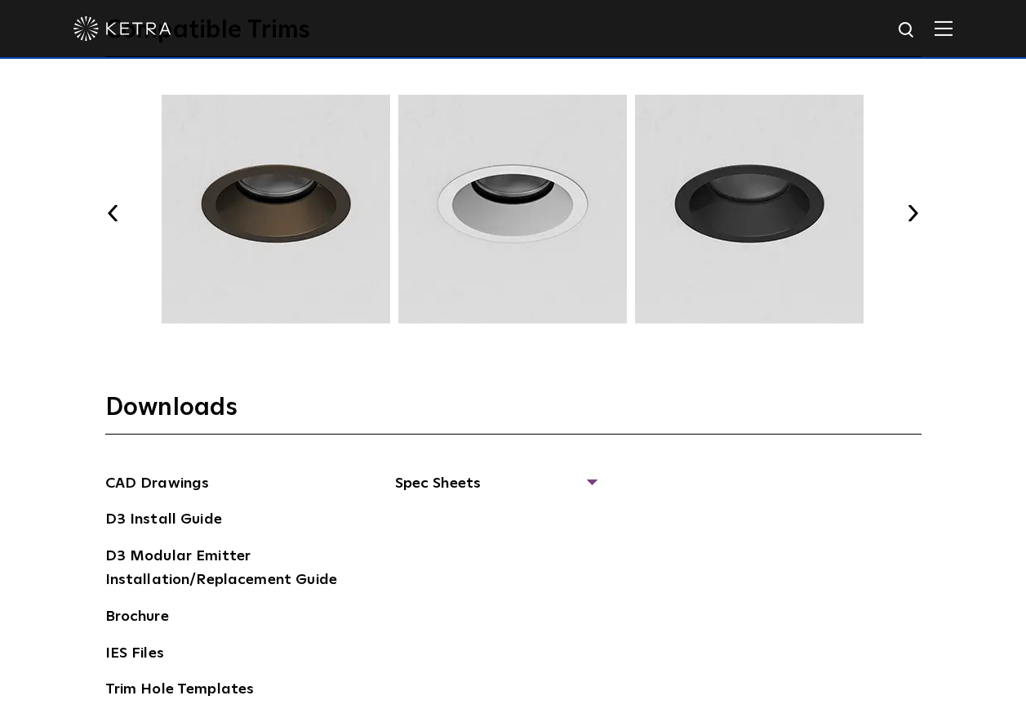
click at [910, 206] on button "Next" at bounding box center [913, 213] width 16 height 16
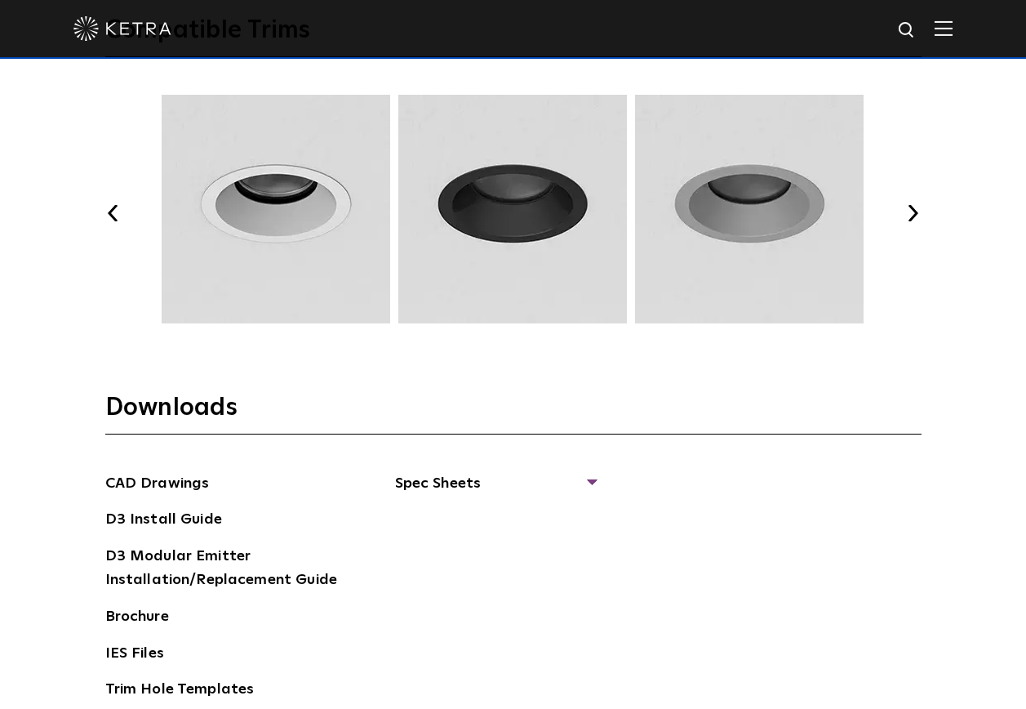
click at [910, 206] on button "Next" at bounding box center [913, 213] width 16 height 16
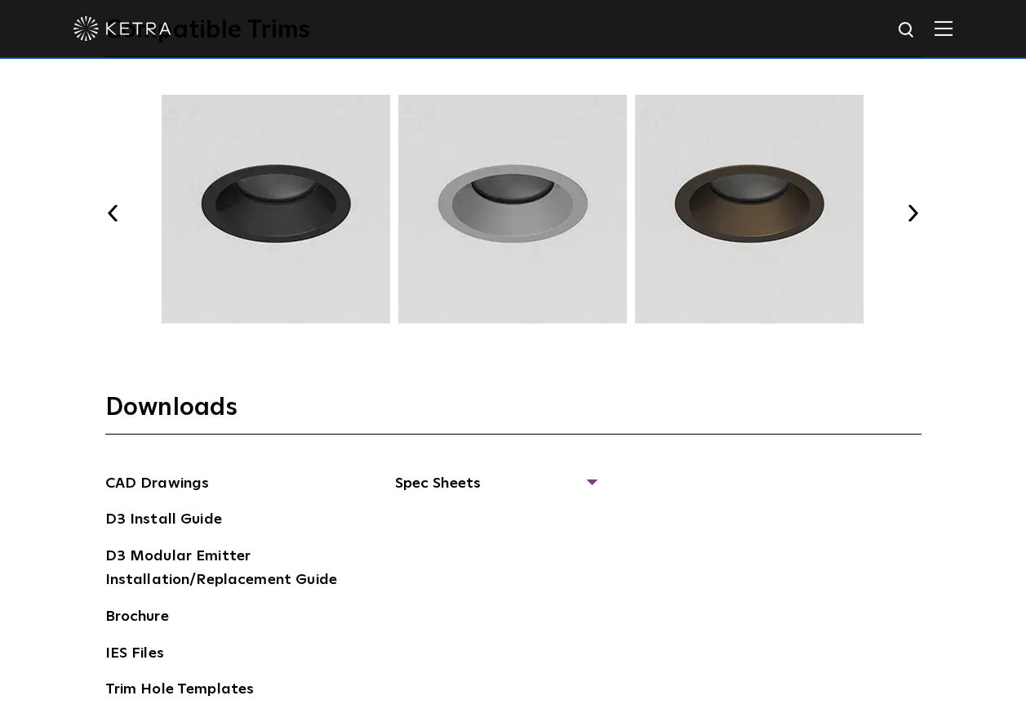
click at [910, 206] on button "Next" at bounding box center [913, 213] width 16 height 16
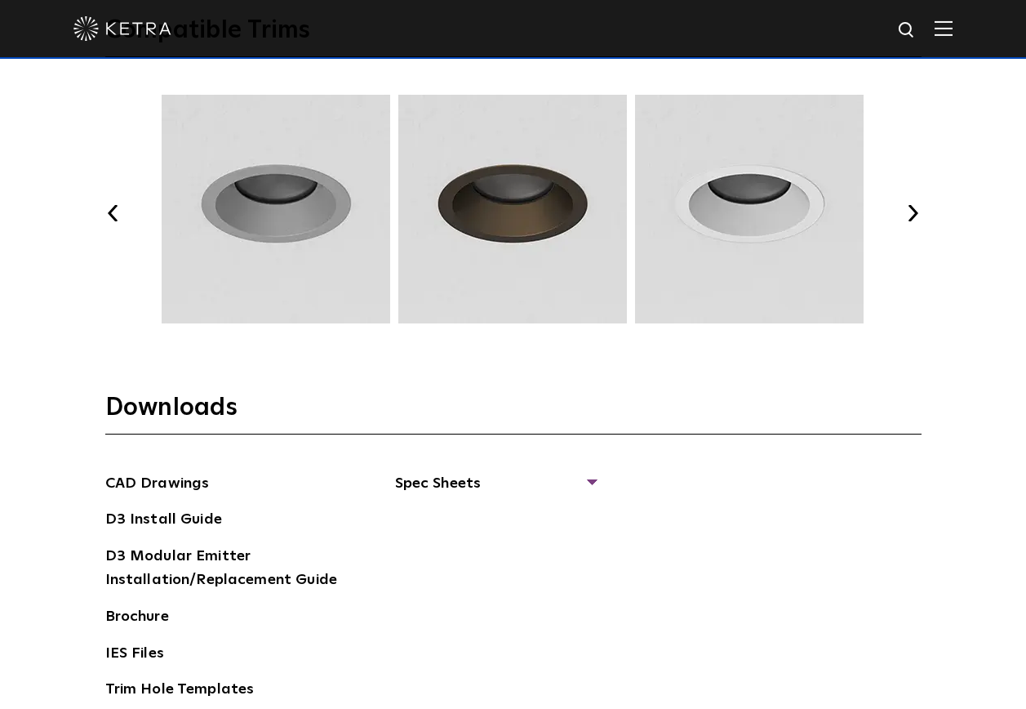
click at [910, 206] on button "Next" at bounding box center [913, 213] width 16 height 16
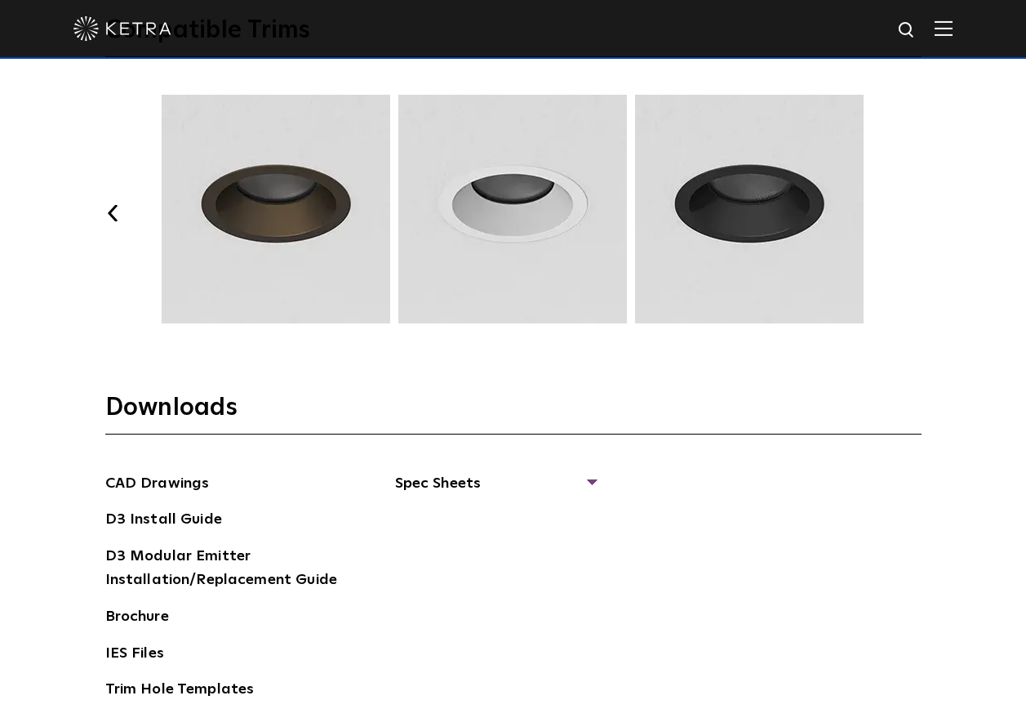
click at [910, 206] on button "Next" at bounding box center [913, 213] width 16 height 16
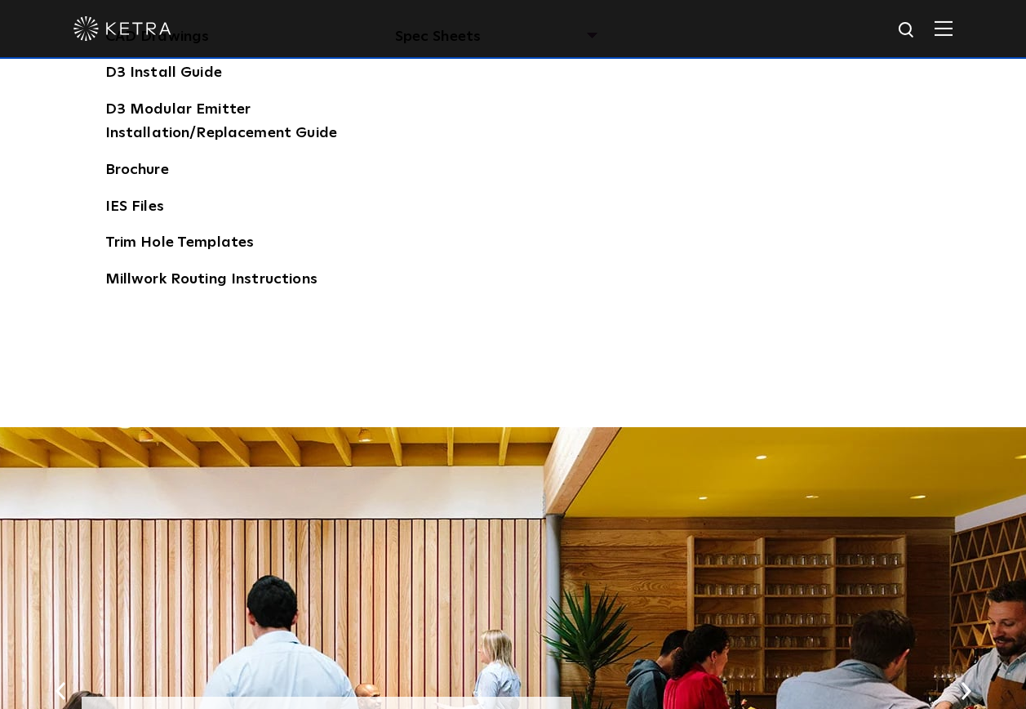
scroll to position [2439, 0]
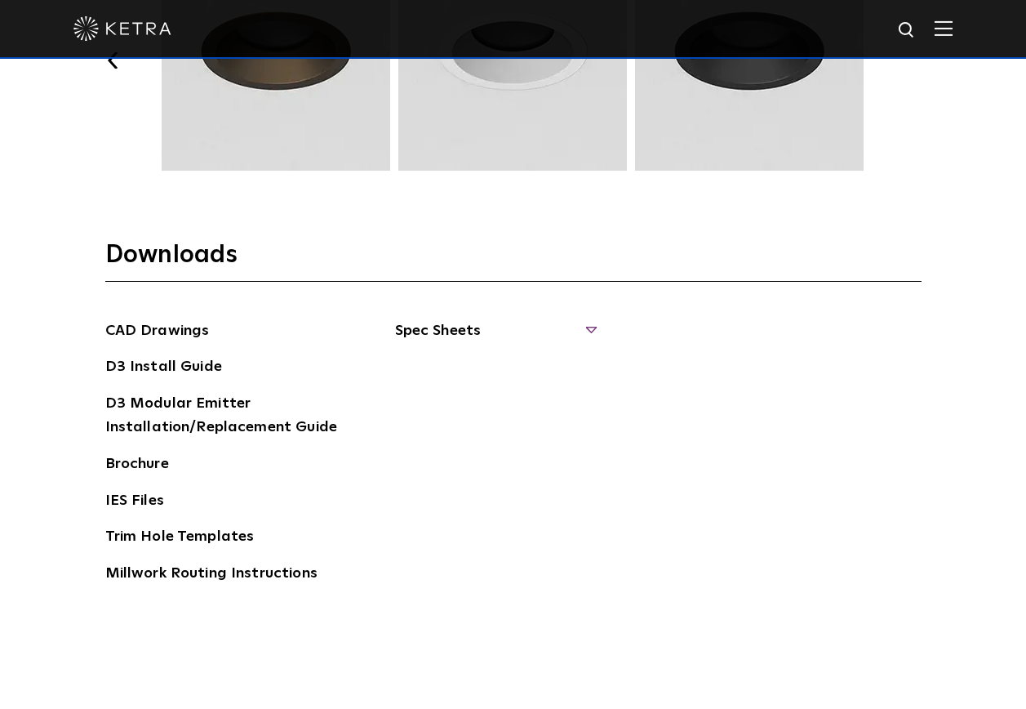
click at [447, 329] on span "Spec Sheets" at bounding box center [495, 337] width 200 height 36
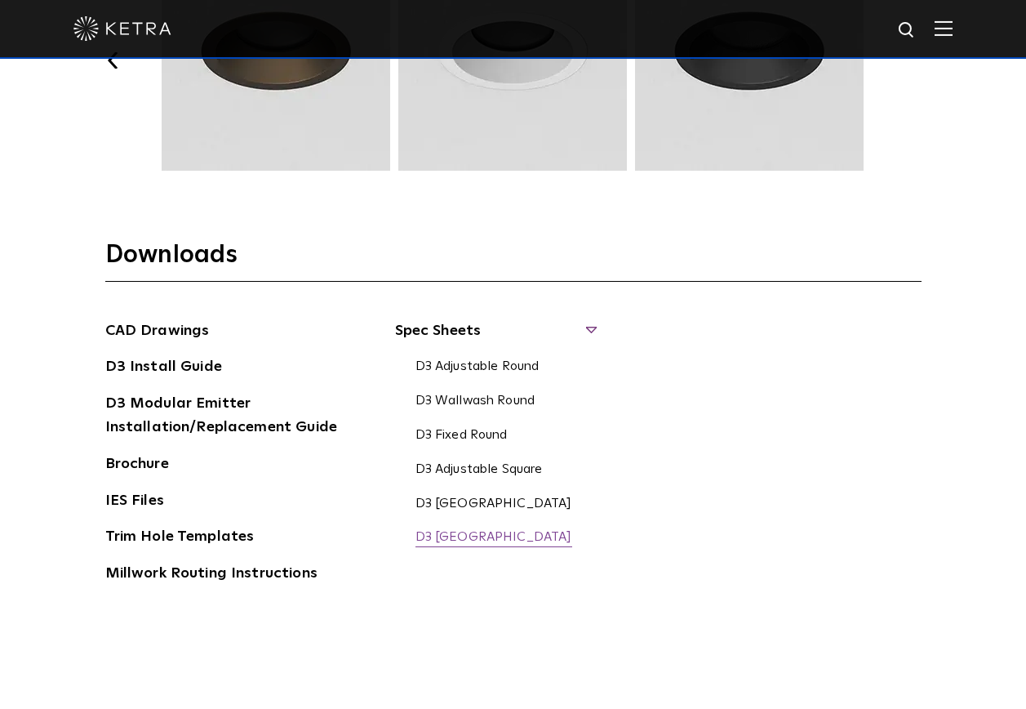
click at [470, 540] on link "D3 Fixed Square" at bounding box center [494, 538] width 157 height 18
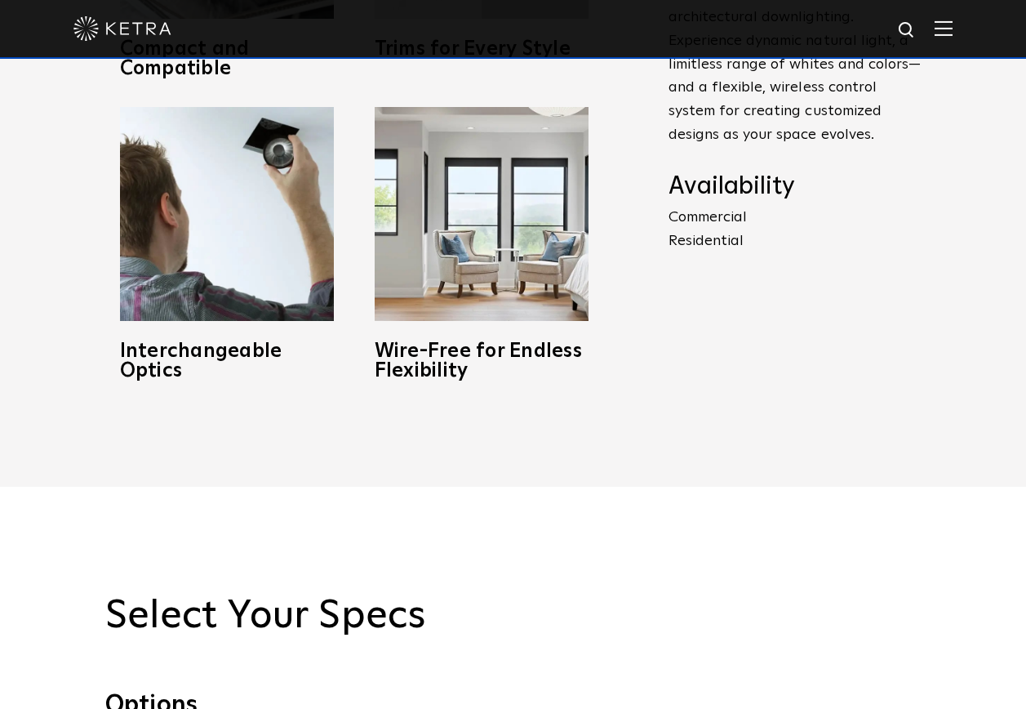
scroll to position [806, 0]
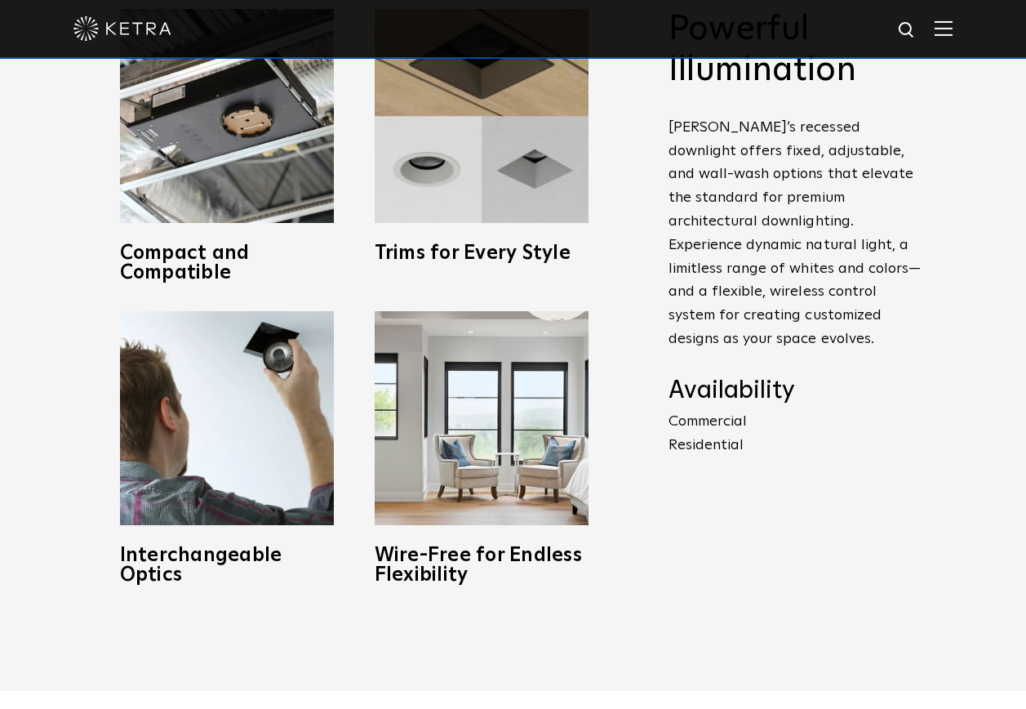
click at [953, 27] on img at bounding box center [944, 28] width 18 height 16
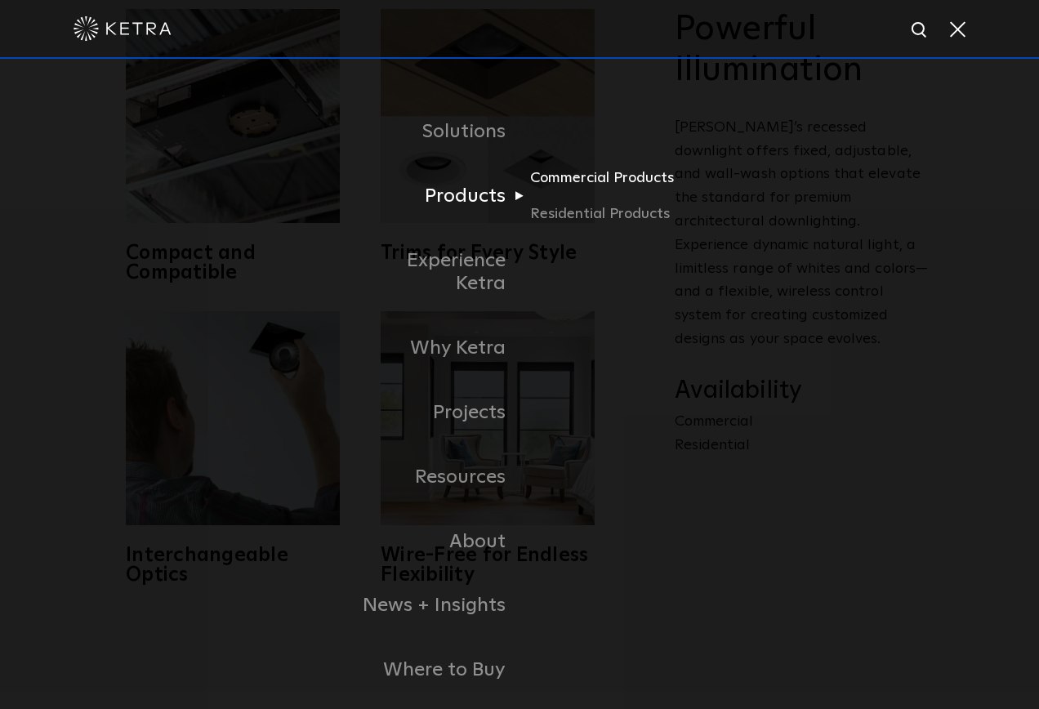
click at [609, 184] on link "Commercial Products" at bounding box center [608, 185] width 157 height 36
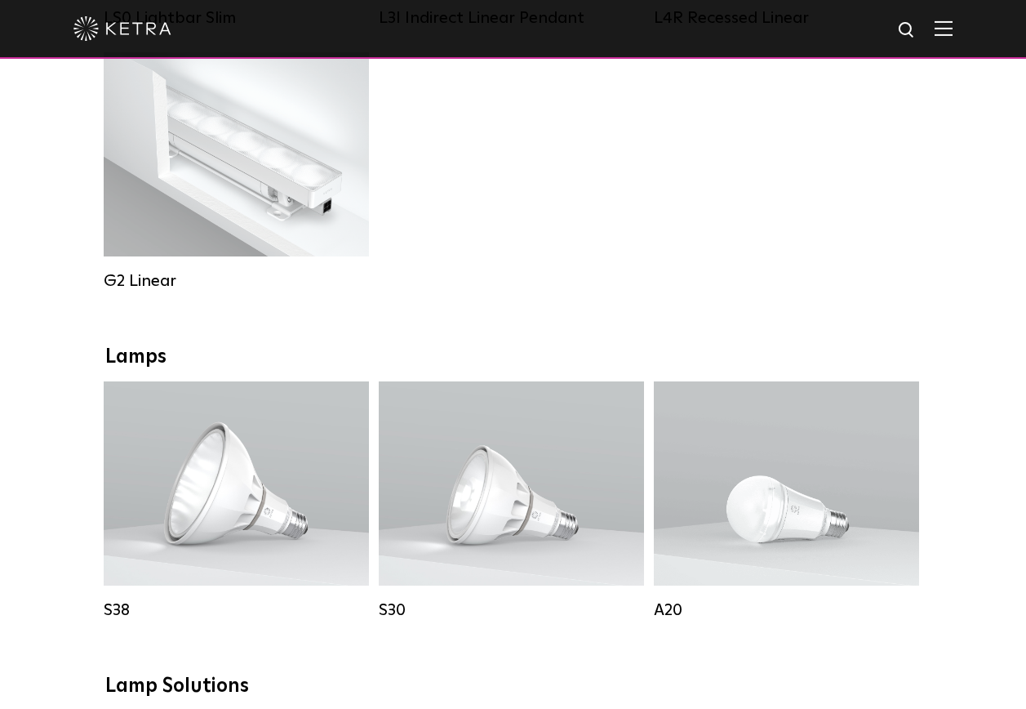
scroll to position [816, 0]
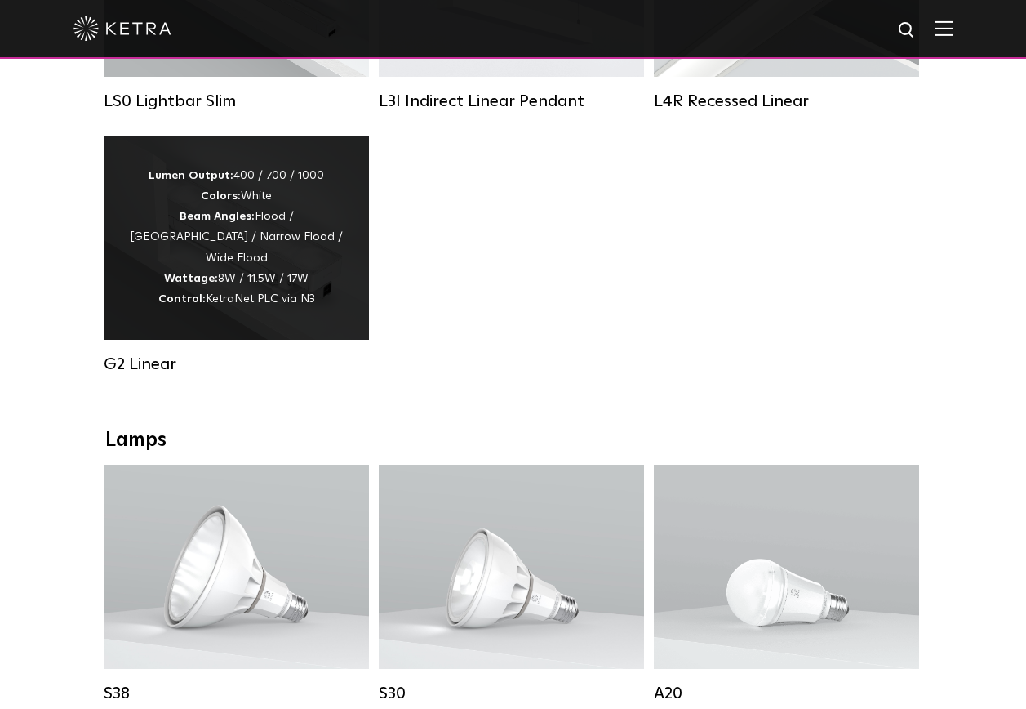
click at [289, 303] on div "Lumen Output: 400 / 700 / 1000 Colors: White Beam Angles: Flood / [GEOGRAPHIC_D…" at bounding box center [236, 238] width 216 height 144
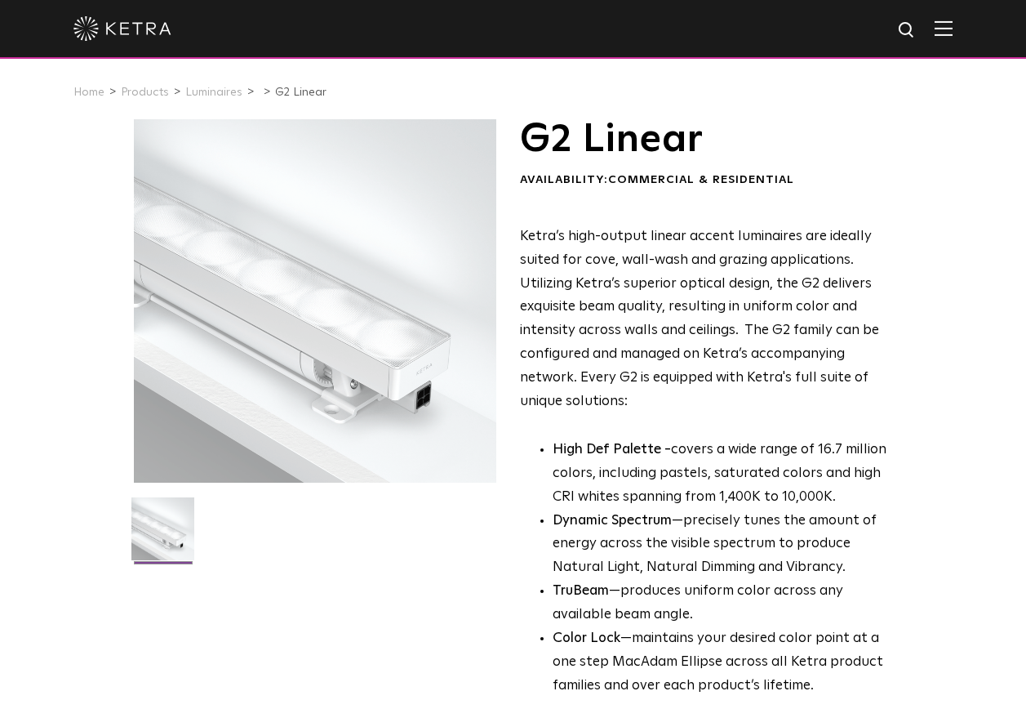
click at [949, 25] on img at bounding box center [944, 28] width 18 height 16
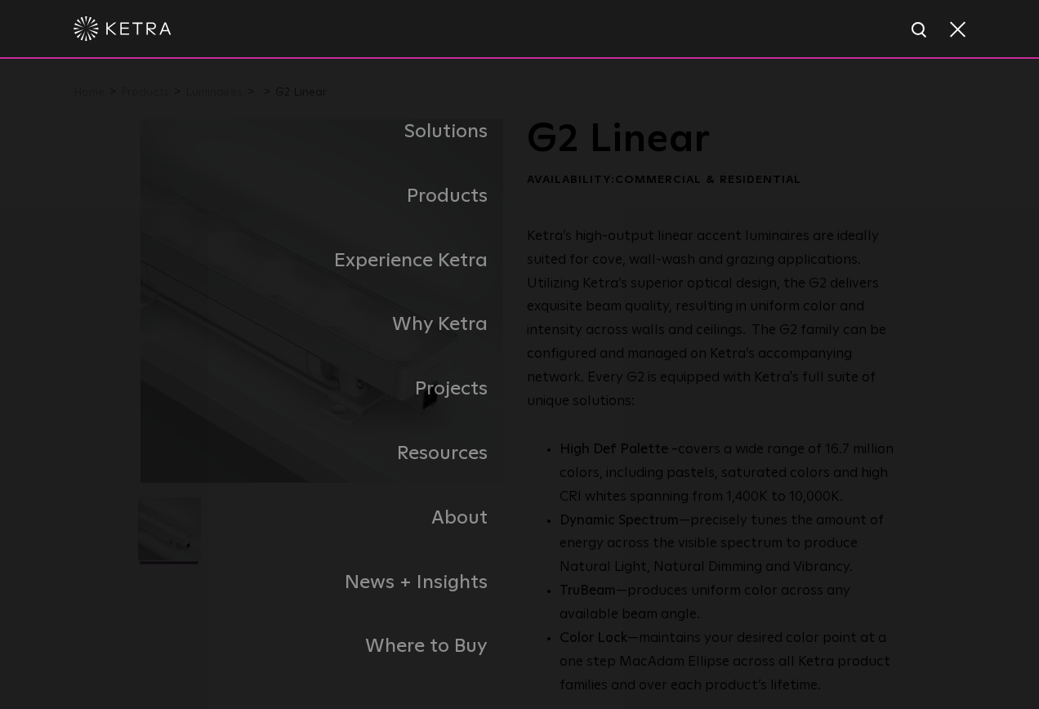
click at [951, 37] on span at bounding box center [956, 28] width 18 height 16
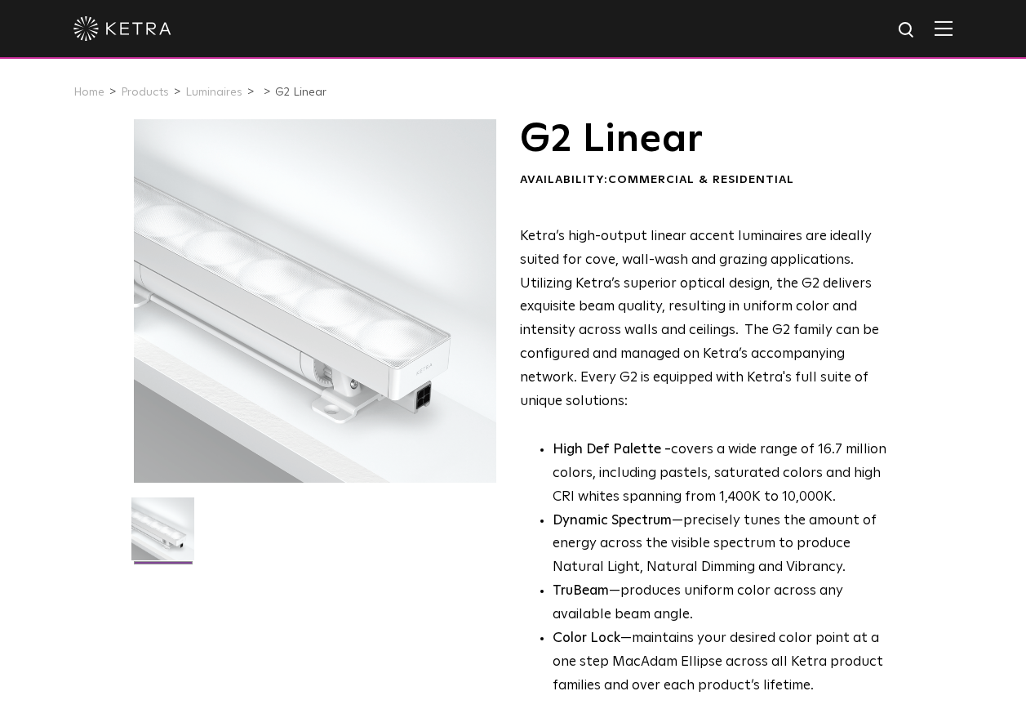
click at [951, 36] on img at bounding box center [944, 28] width 18 height 16
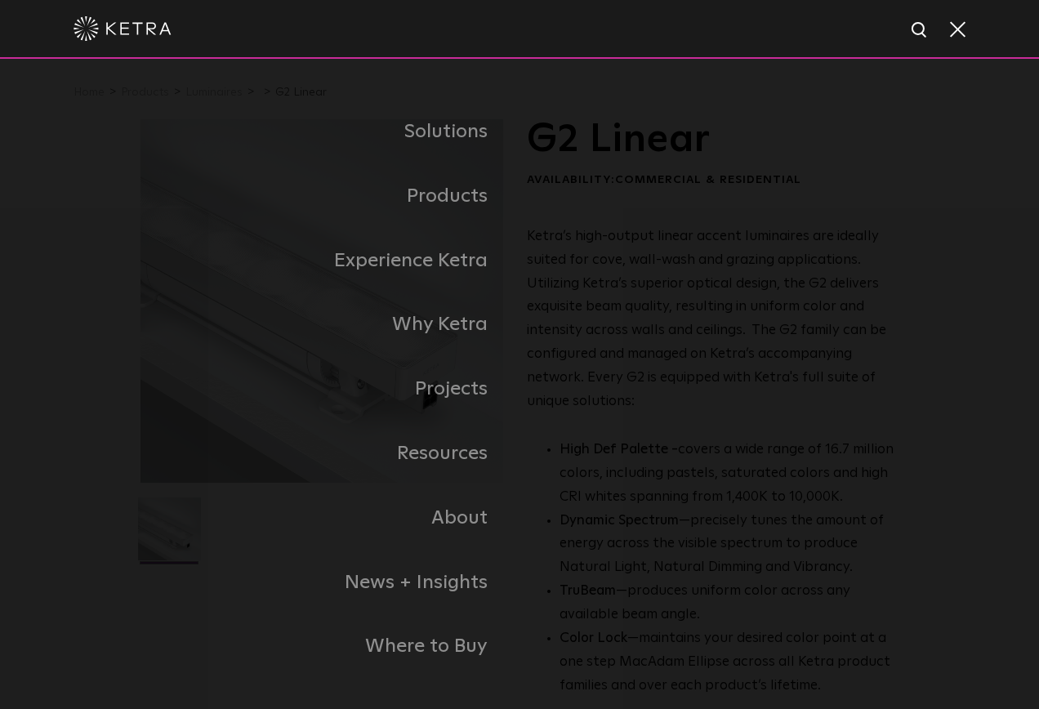
click at [963, 37] on span at bounding box center [956, 28] width 18 height 16
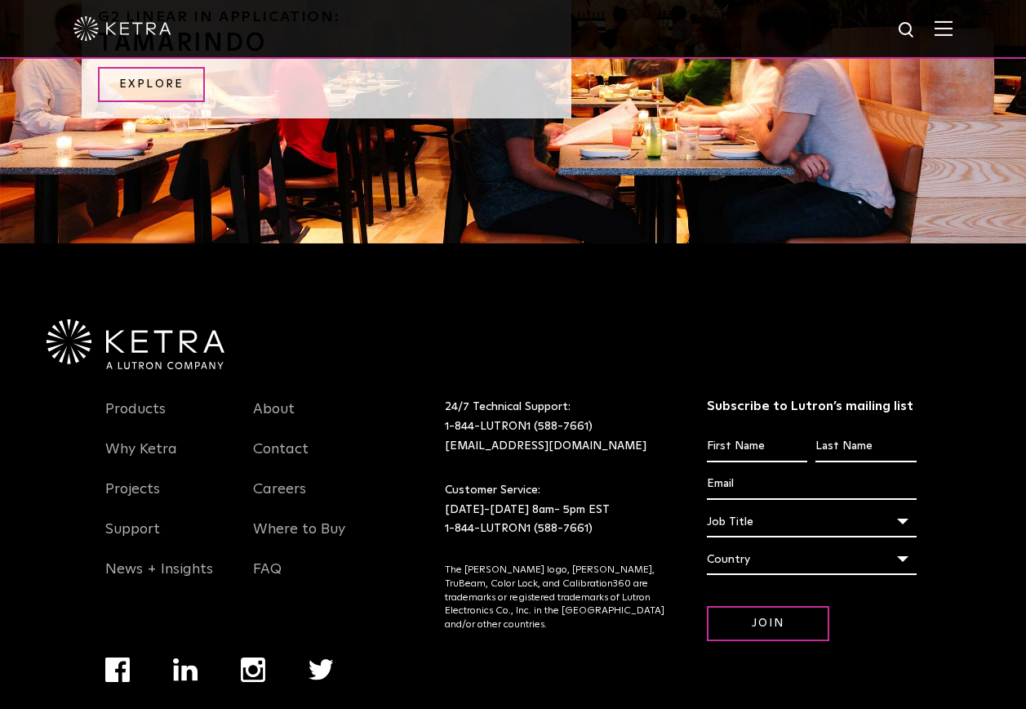
scroll to position [1527, 0]
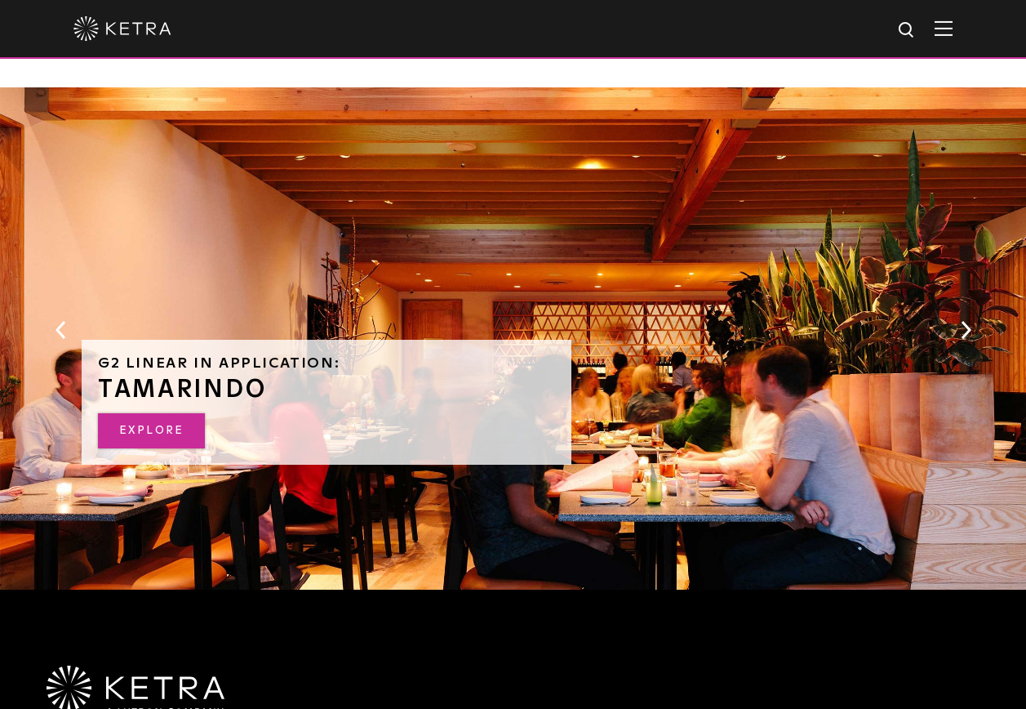
click at [168, 423] on link "EXPLORE" at bounding box center [151, 430] width 107 height 35
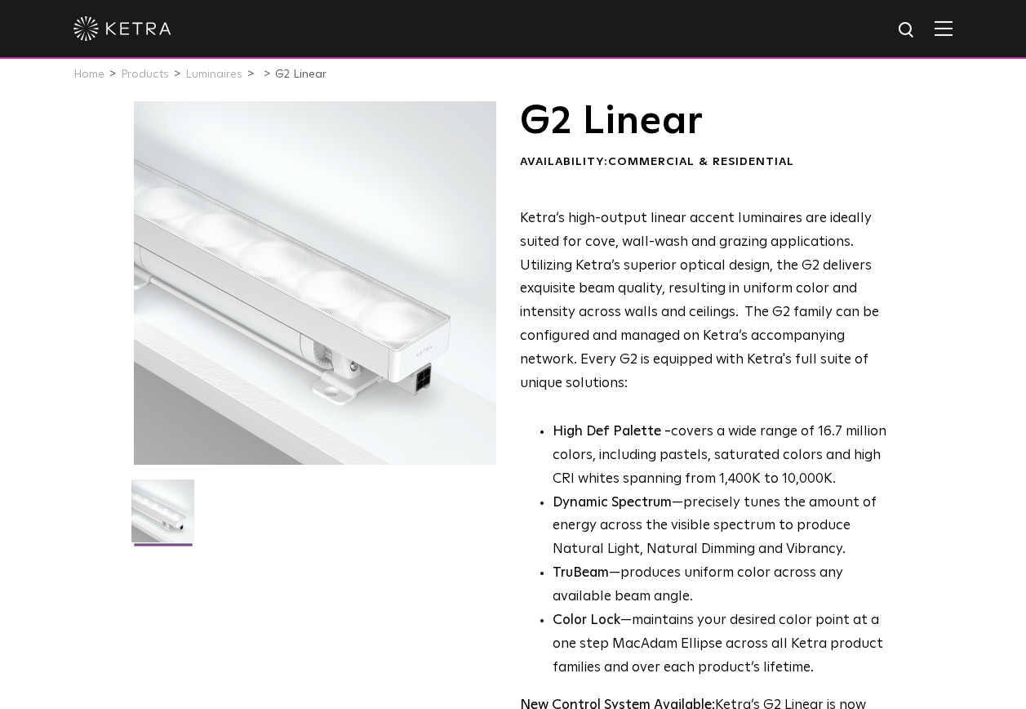
scroll to position [0, 0]
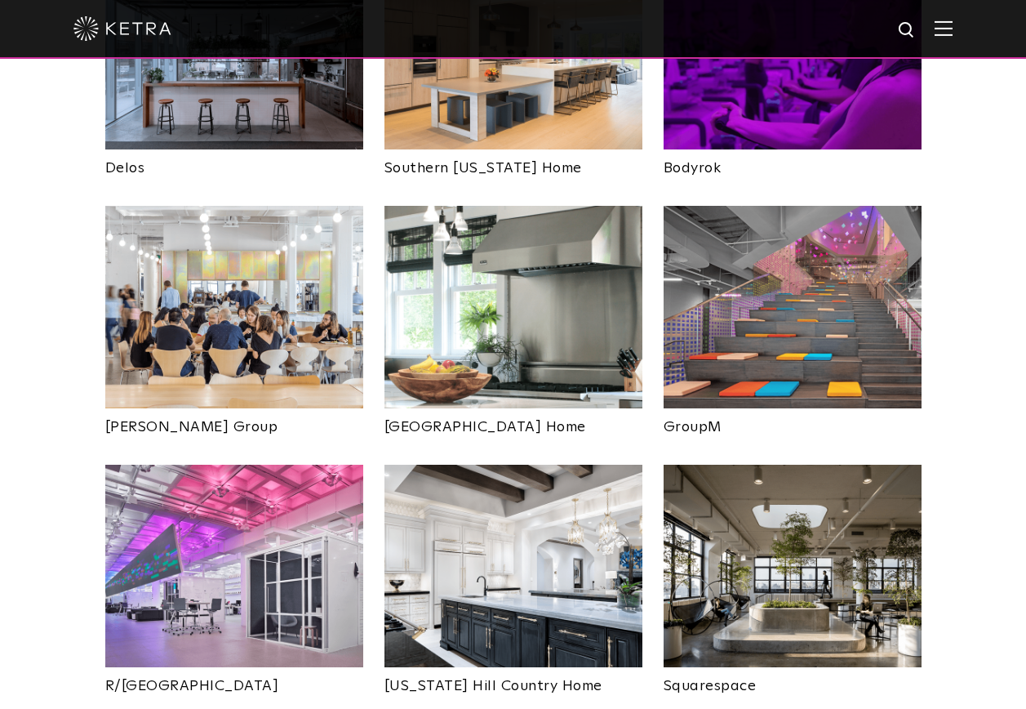
scroll to position [2694, 0]
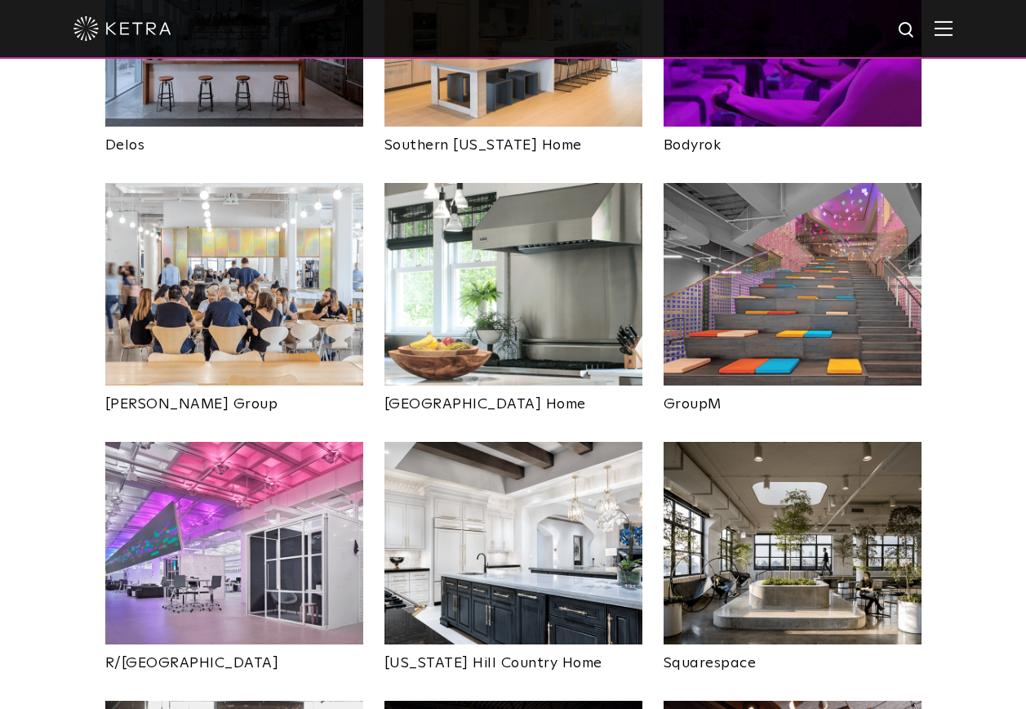
click at [297, 447] on img at bounding box center [234, 543] width 258 height 202
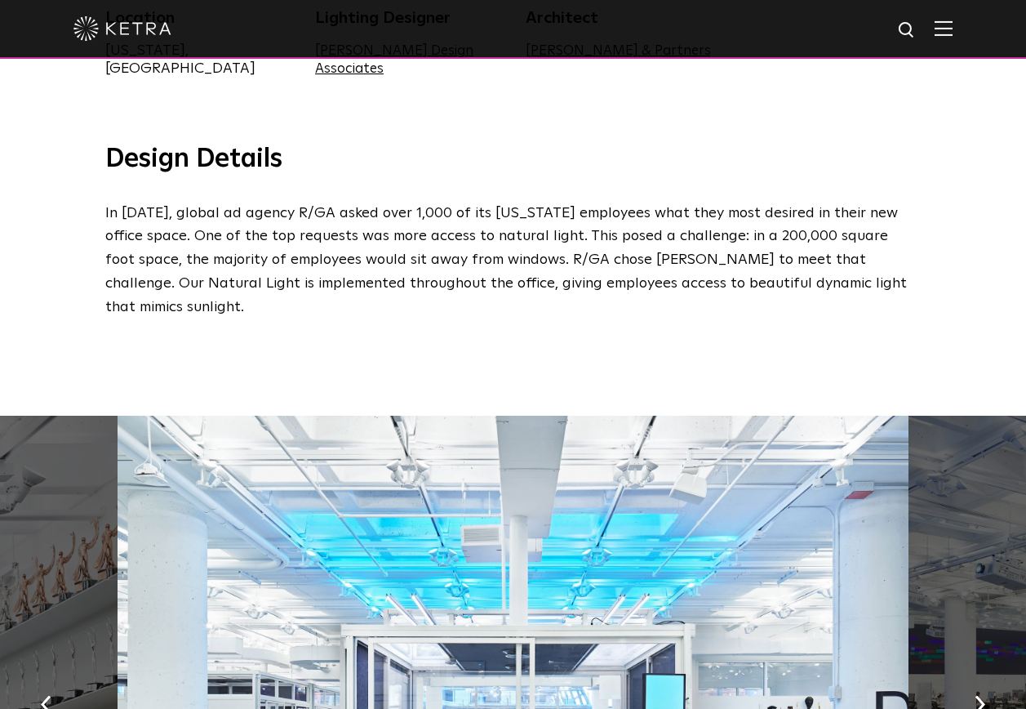
scroll to position [898, 0]
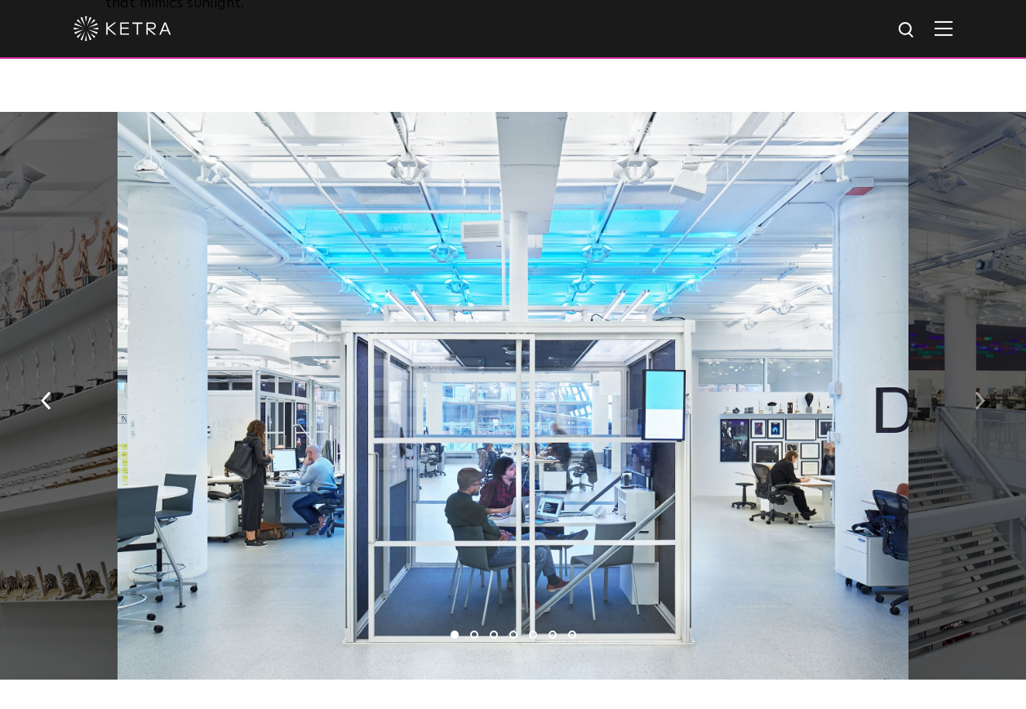
click at [981, 392] on img "button" at bounding box center [980, 401] width 11 height 18
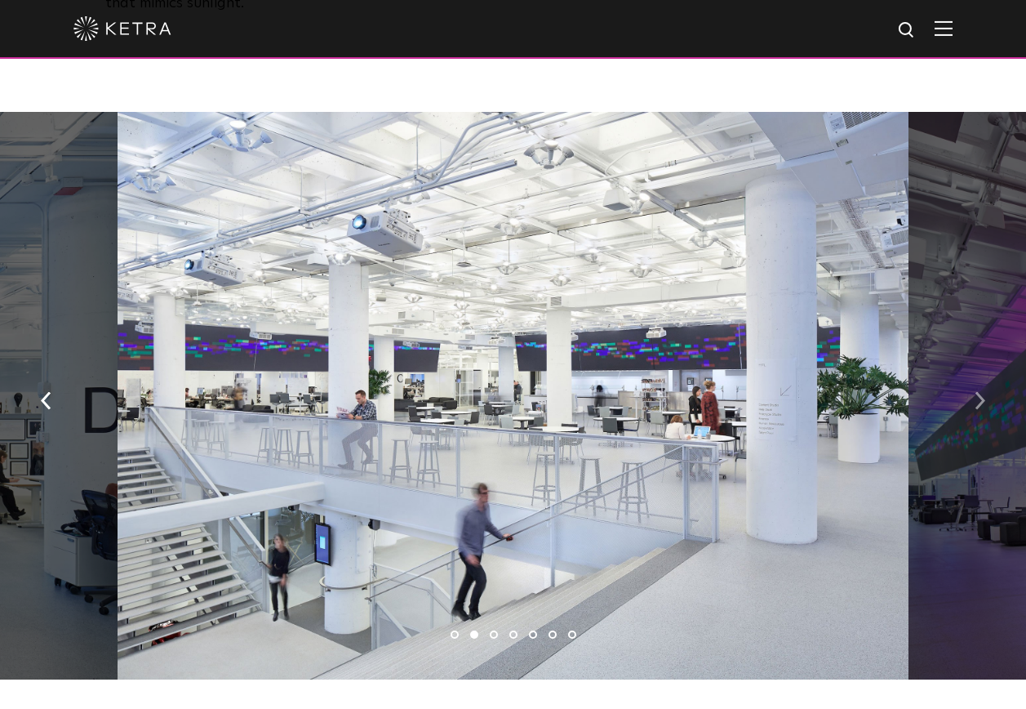
click at [981, 392] on img "button" at bounding box center [980, 401] width 11 height 18
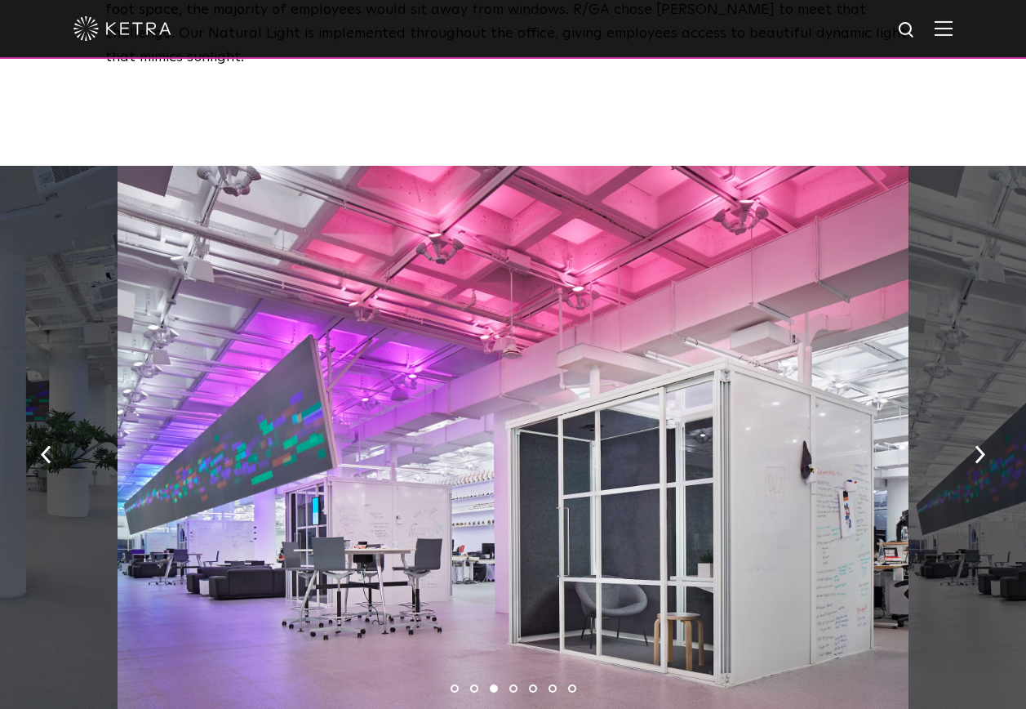
scroll to position [816, 0]
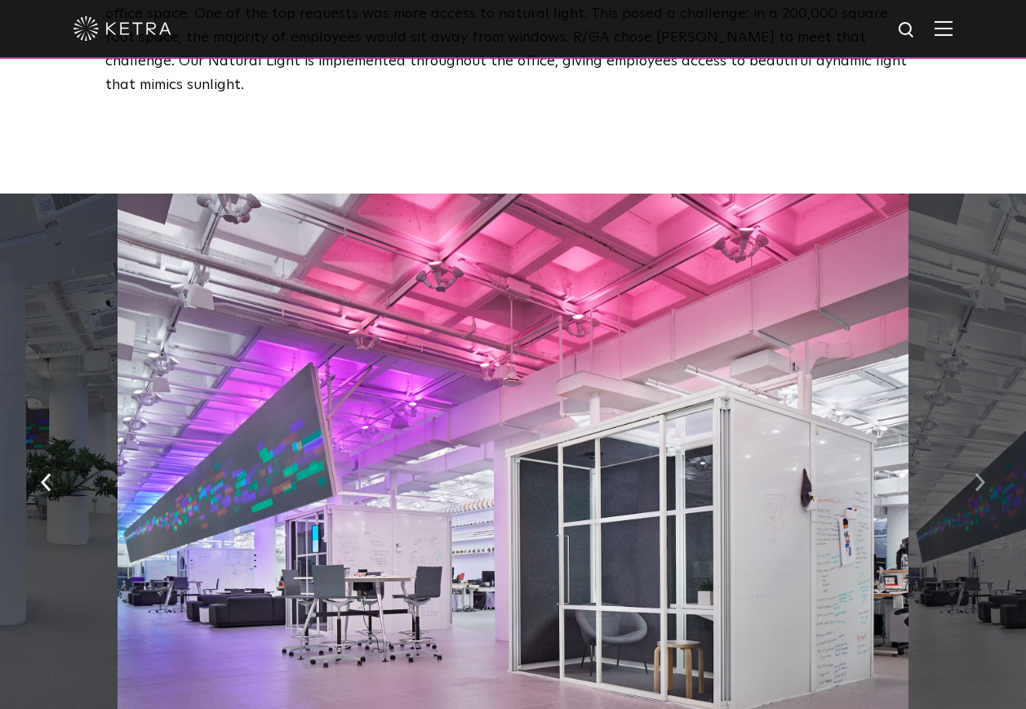
click at [974, 453] on button "button" at bounding box center [980, 481] width 35 height 56
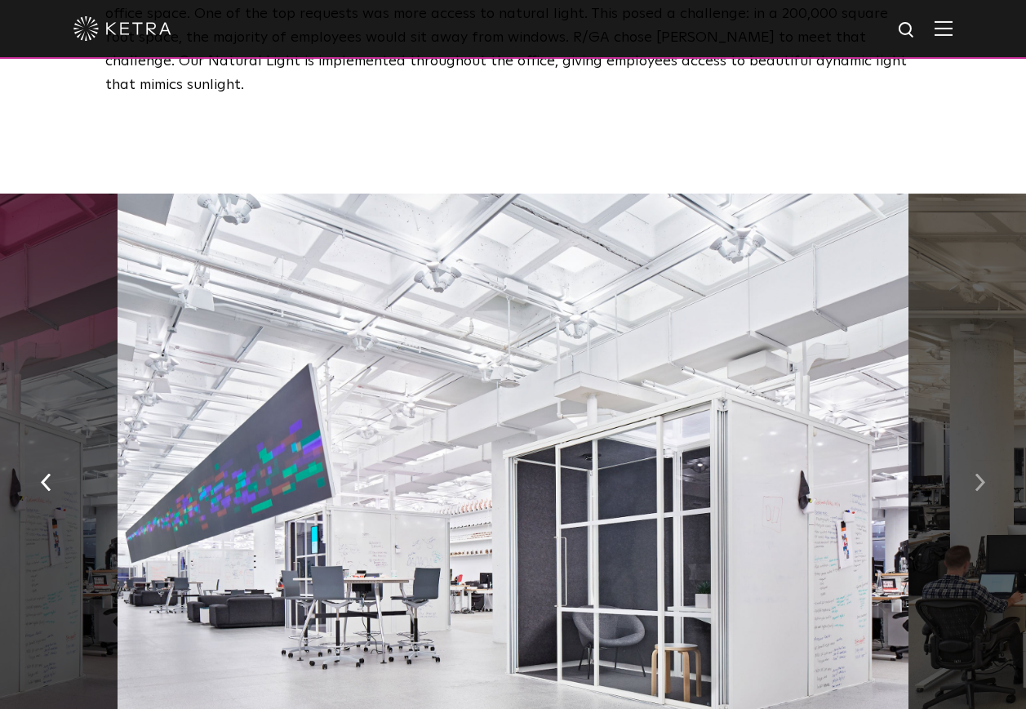
click at [974, 453] on button "button" at bounding box center [980, 481] width 35 height 56
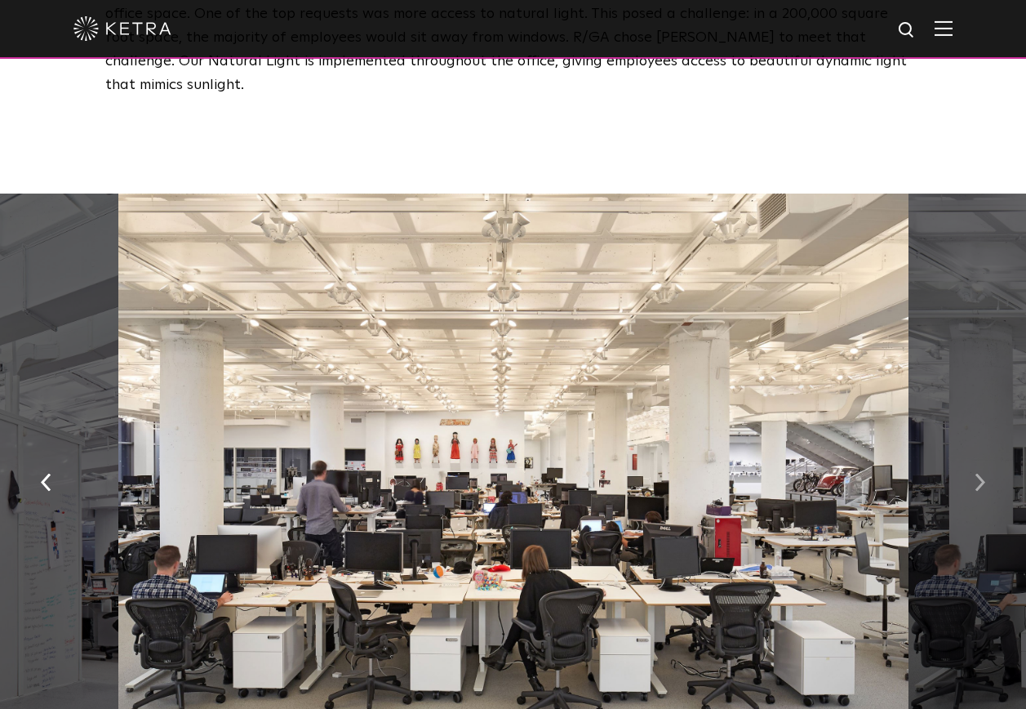
click at [974, 453] on button "button" at bounding box center [980, 481] width 35 height 56
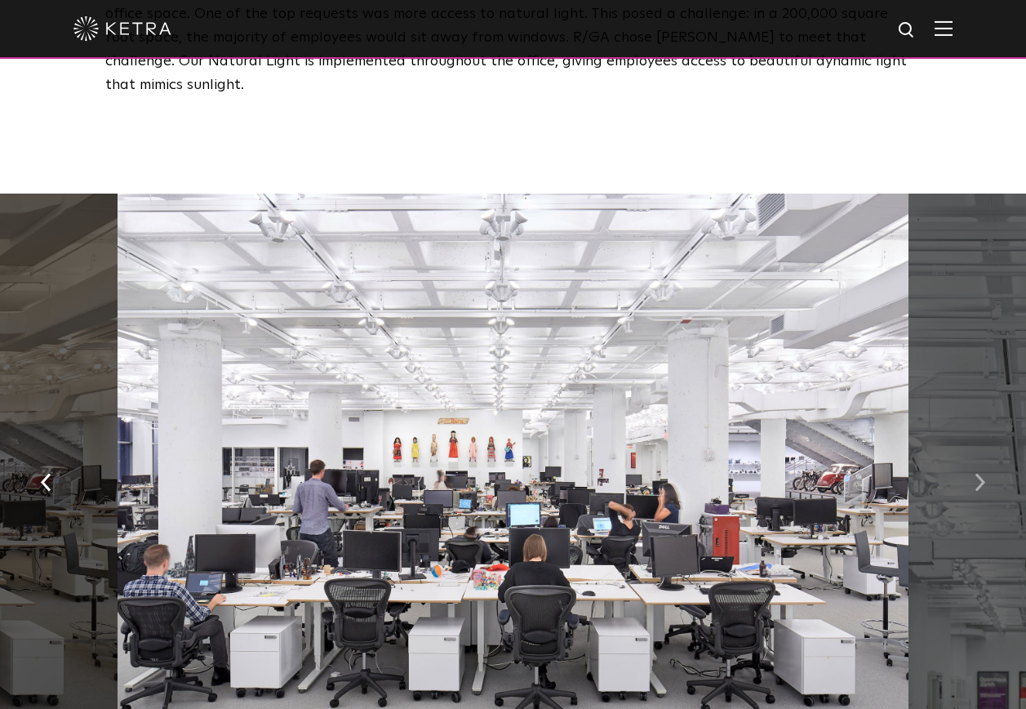
click at [974, 453] on button "button" at bounding box center [980, 481] width 35 height 56
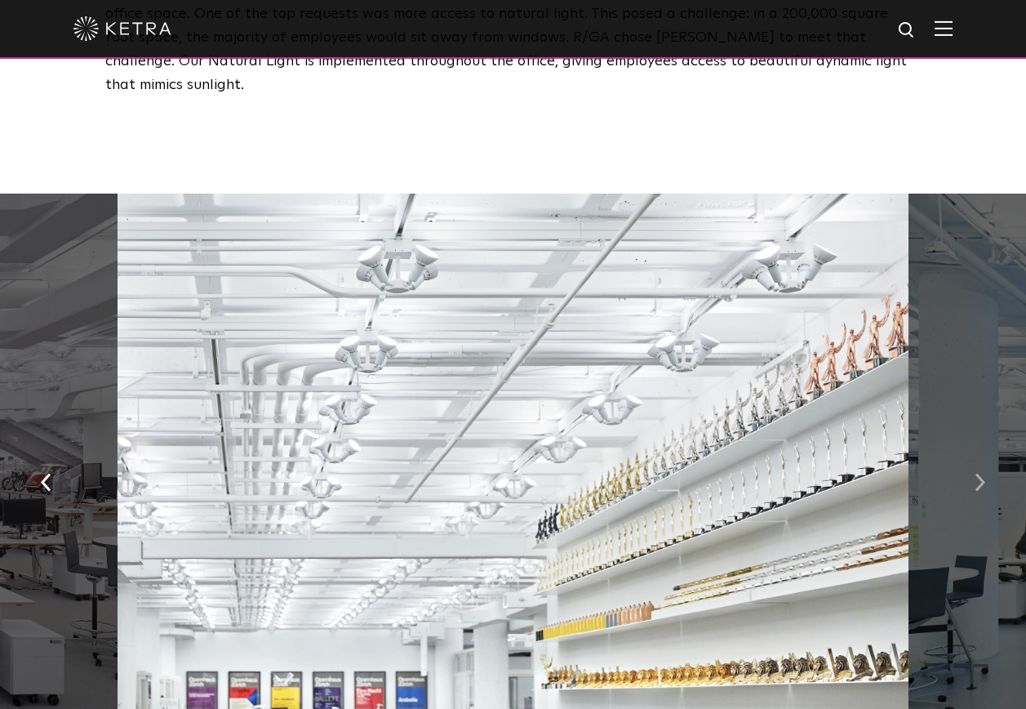
click at [974, 453] on button "button" at bounding box center [980, 481] width 35 height 56
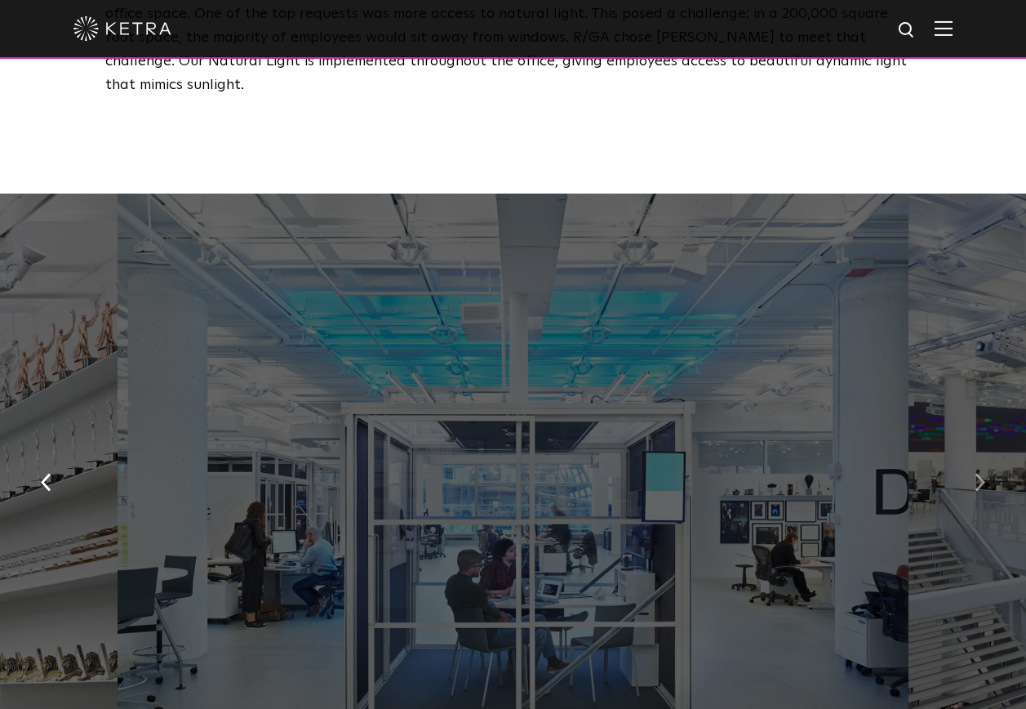
click at [974, 453] on button "button" at bounding box center [980, 481] width 35 height 56
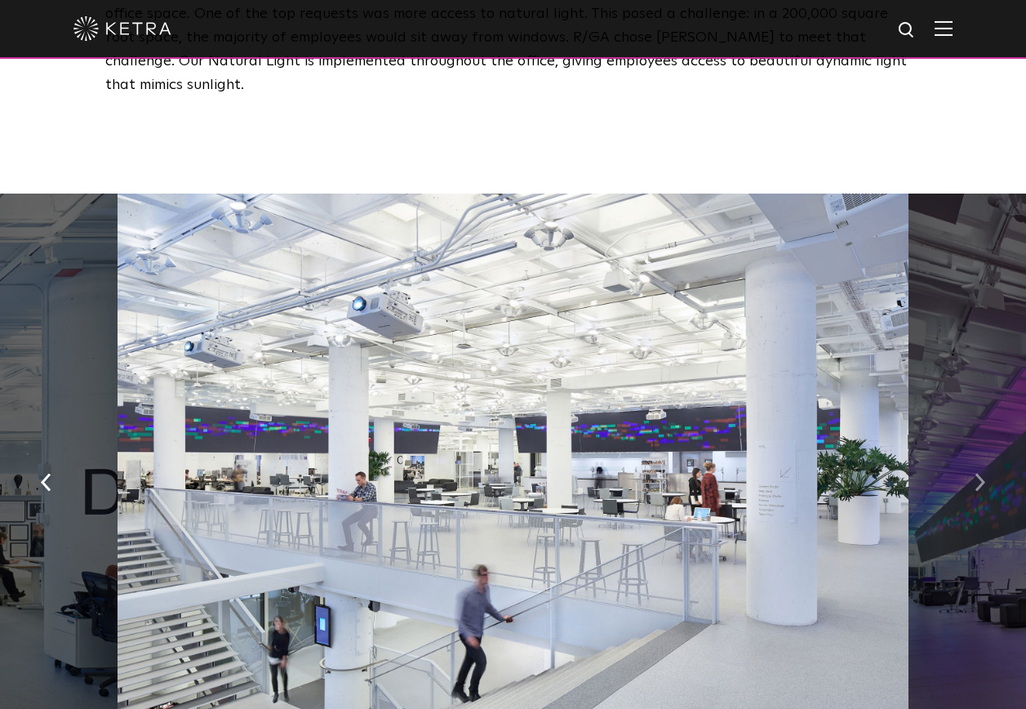
click at [974, 453] on button "button" at bounding box center [980, 481] width 35 height 56
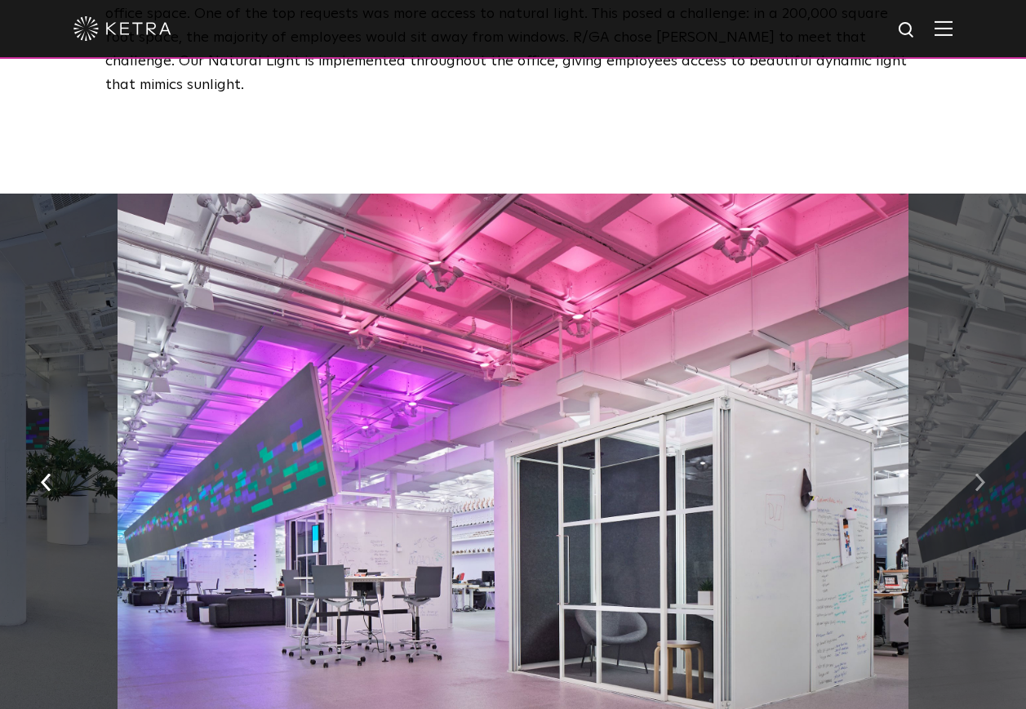
click at [974, 453] on button "button" at bounding box center [980, 481] width 35 height 56
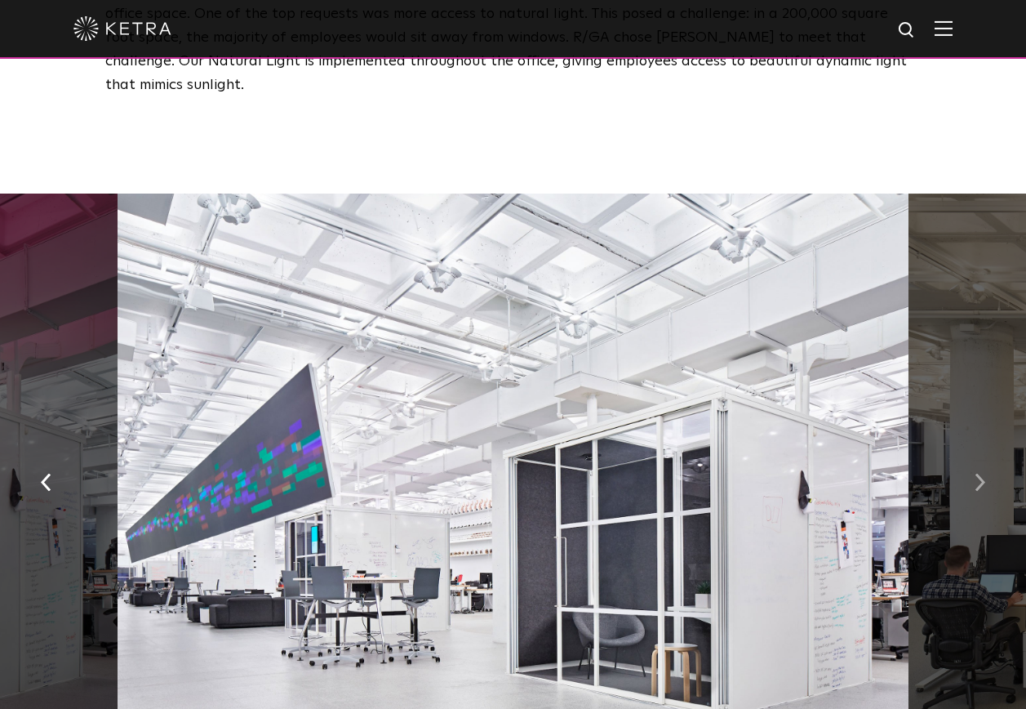
click at [974, 453] on button "button" at bounding box center [980, 481] width 35 height 56
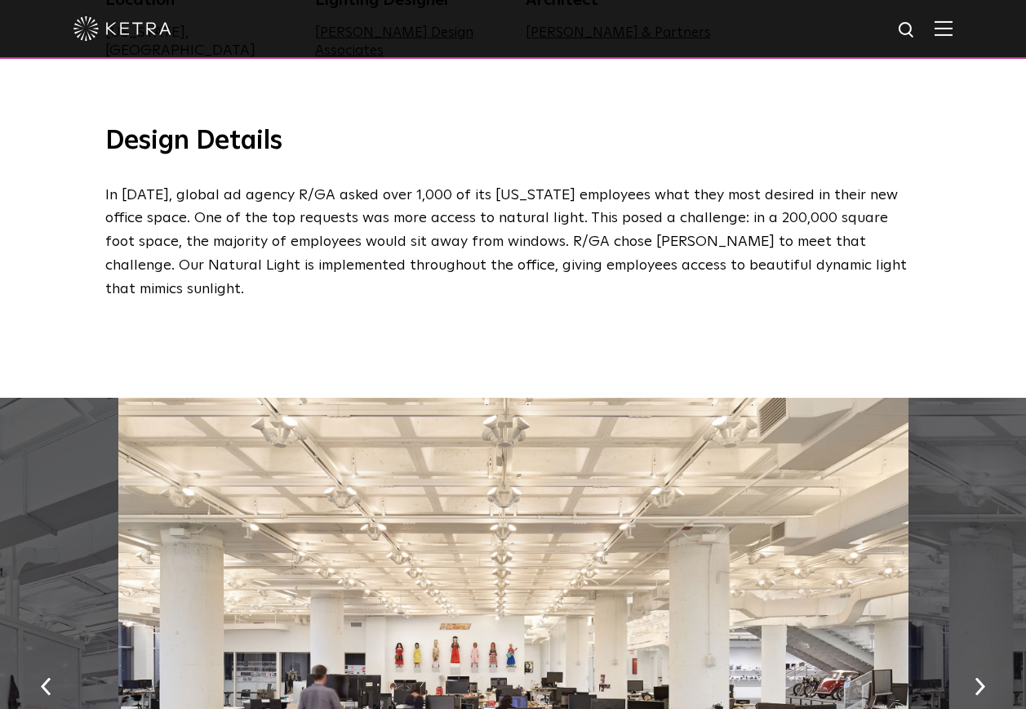
scroll to position [490, 0]
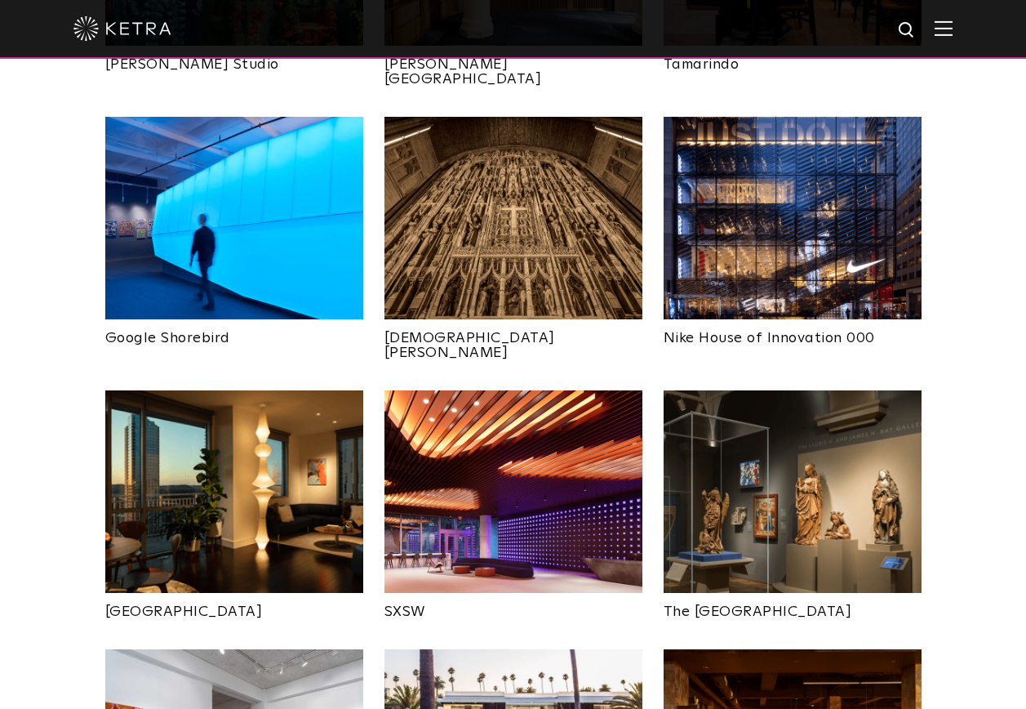
scroll to position [1143, 0]
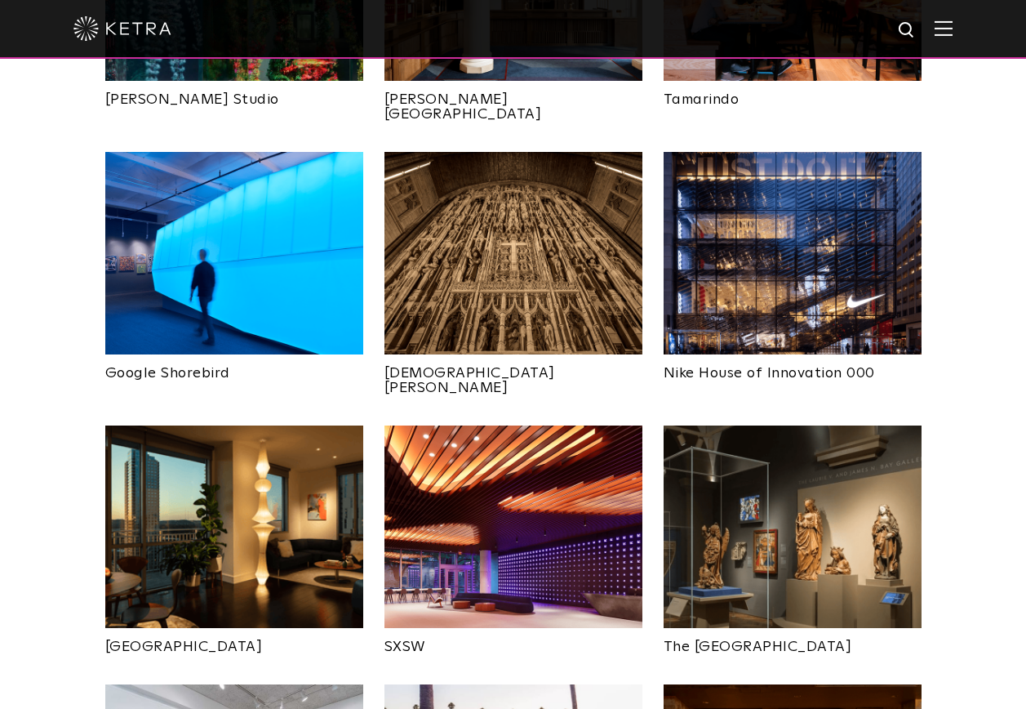
click at [536, 425] on img at bounding box center [514, 526] width 258 height 202
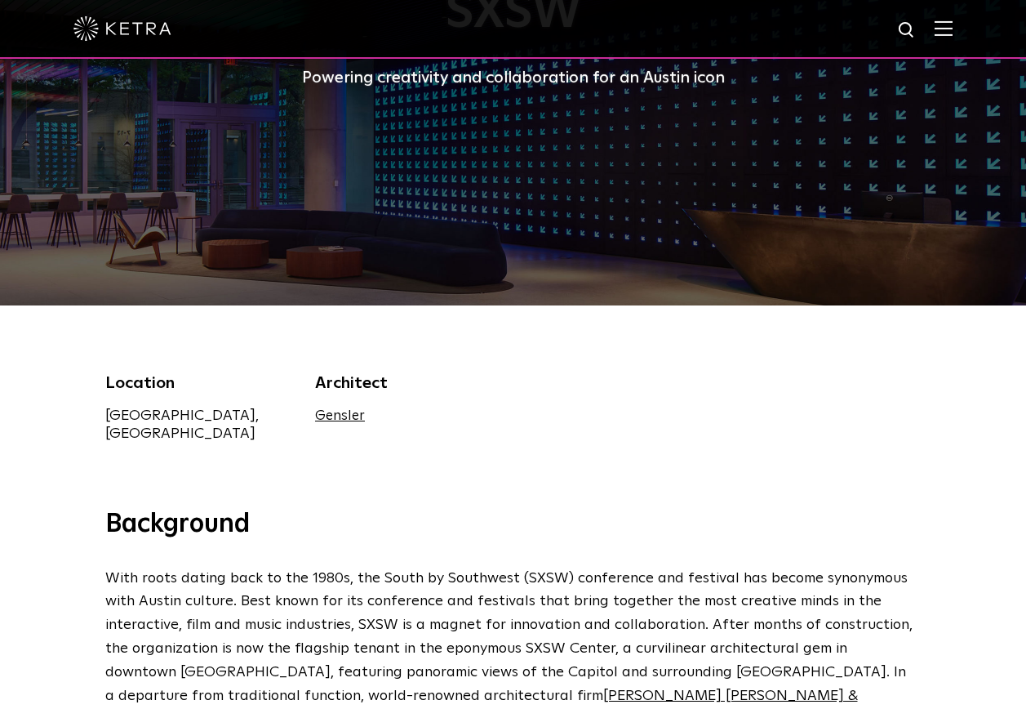
scroll to position [82, 0]
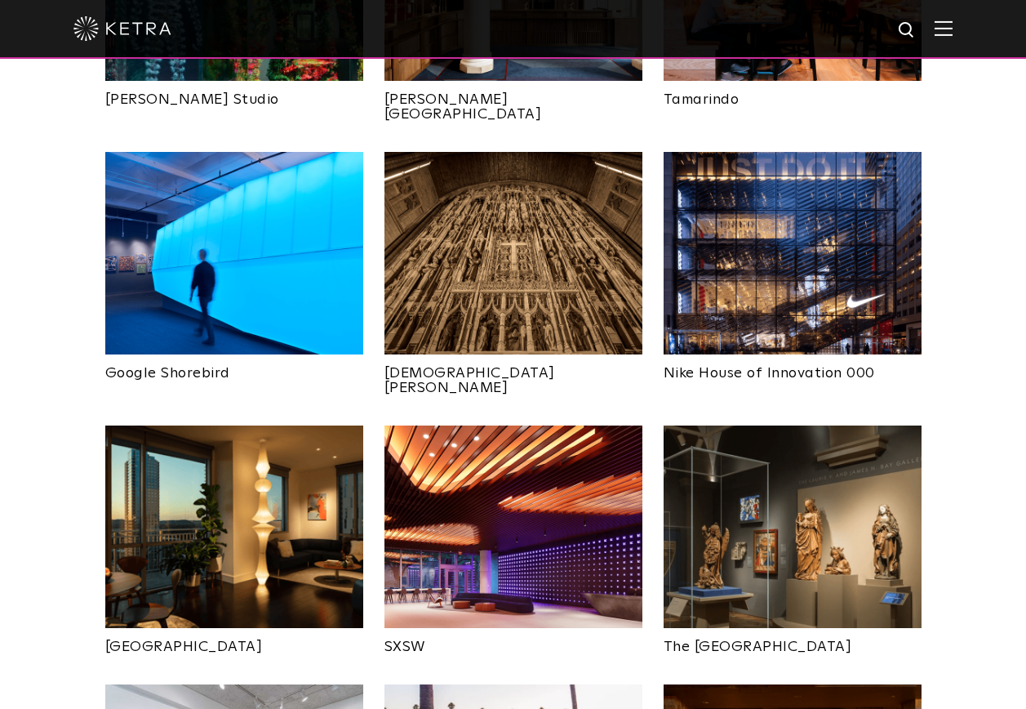
click at [572, 425] on img at bounding box center [514, 526] width 258 height 202
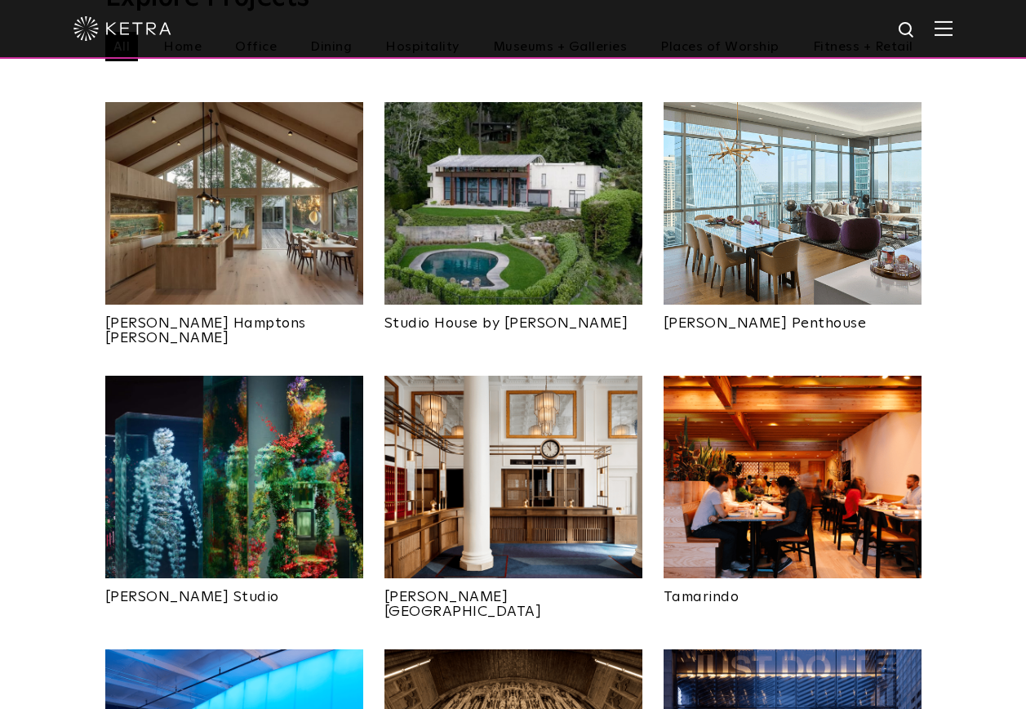
scroll to position [816, 0]
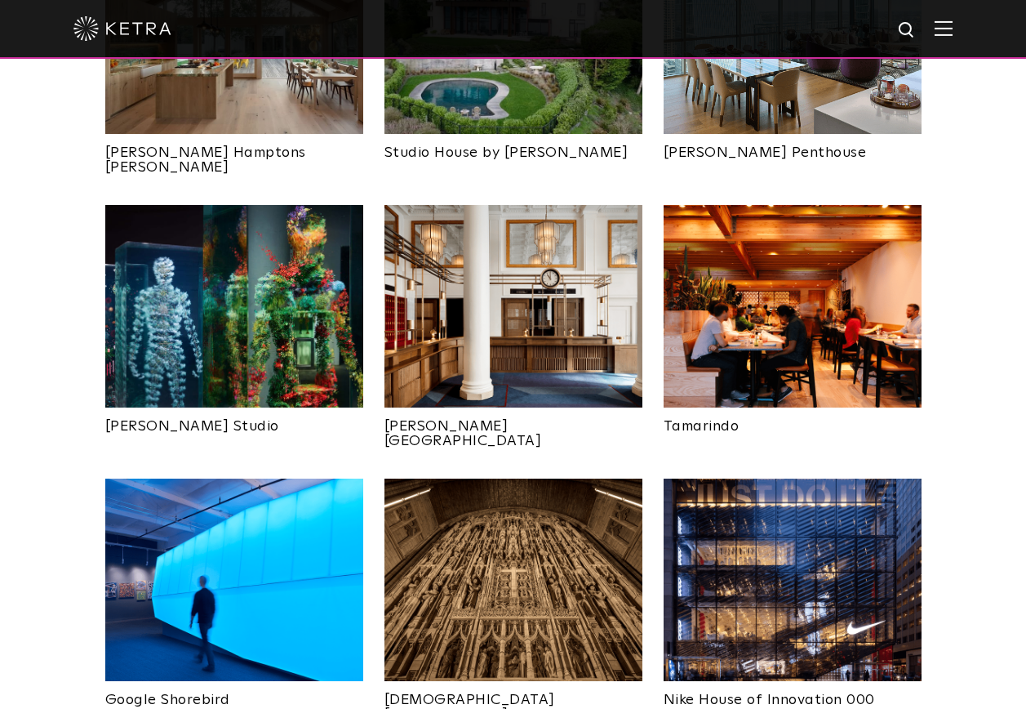
click at [767, 270] on img at bounding box center [793, 306] width 258 height 202
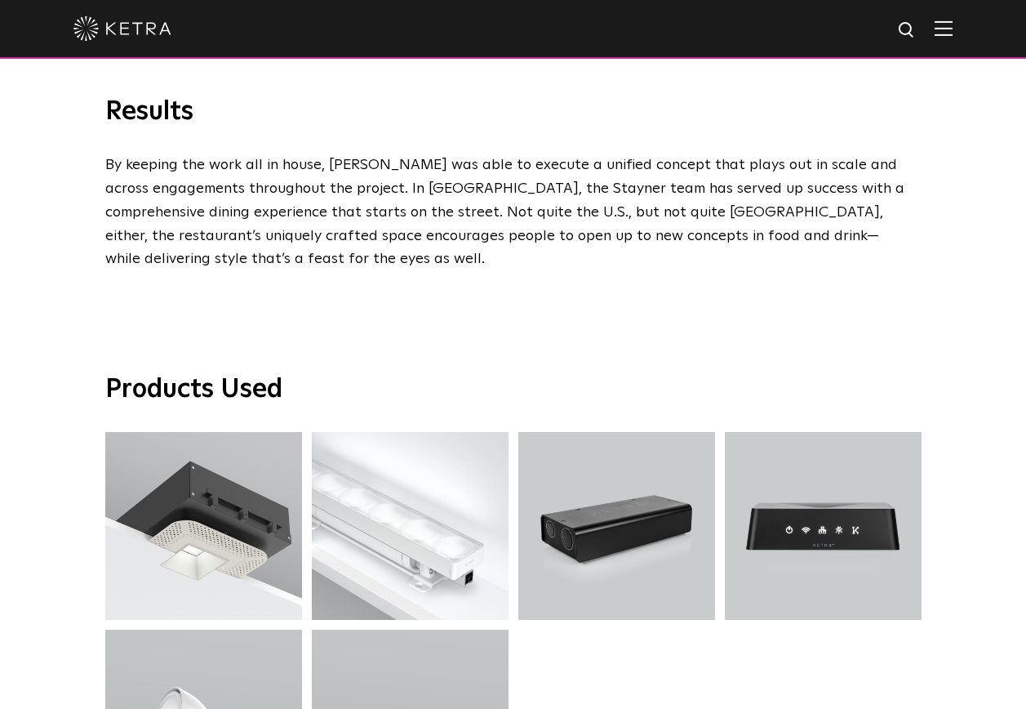
scroll to position [3429, 0]
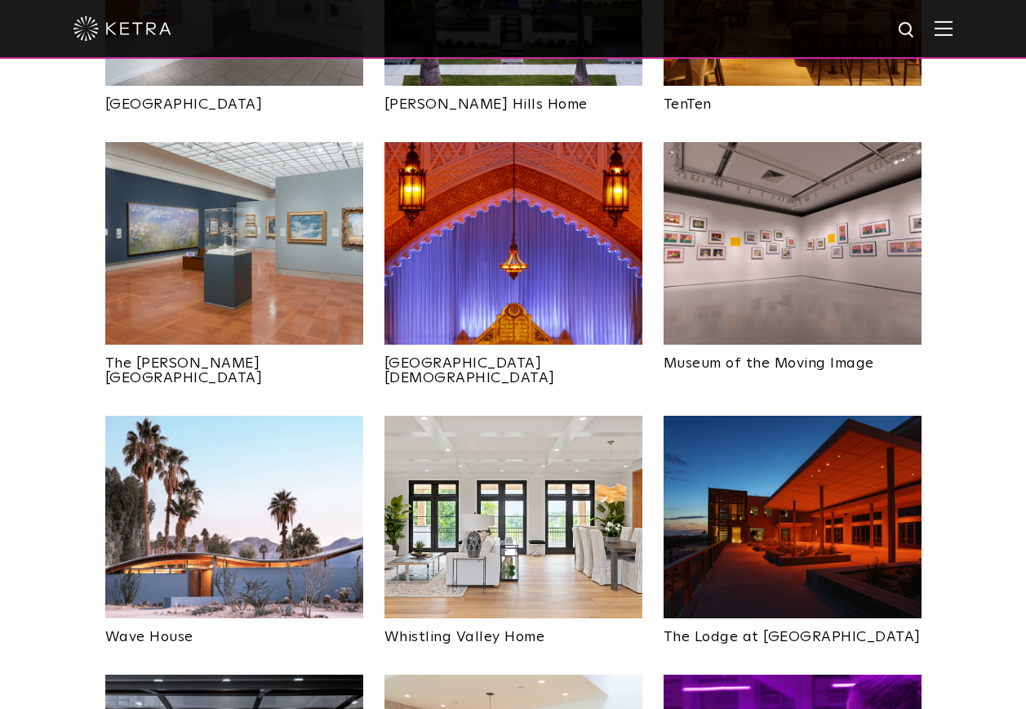
scroll to position [2123, 0]
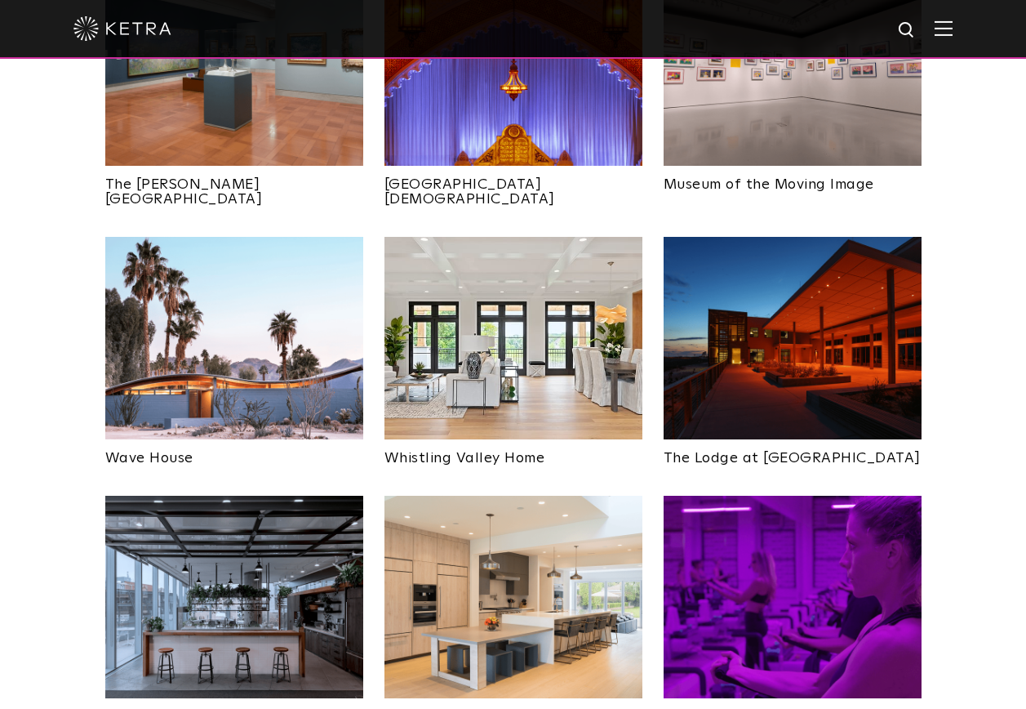
click at [254, 501] on img at bounding box center [234, 597] width 258 height 202
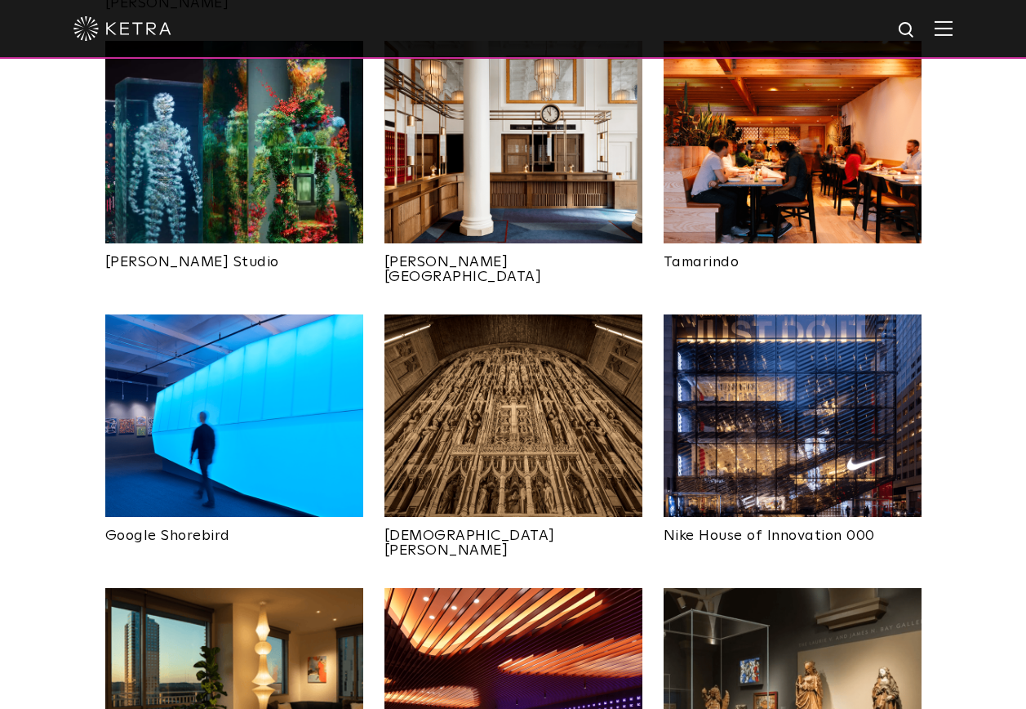
scroll to position [980, 0]
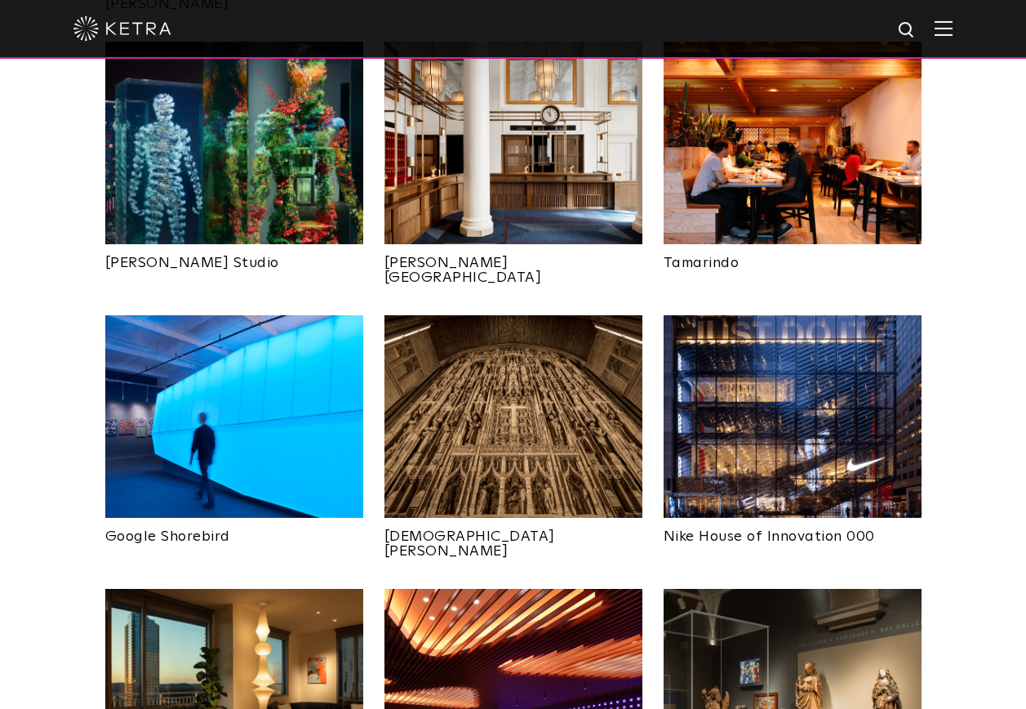
click at [532, 589] on img at bounding box center [514, 690] width 258 height 202
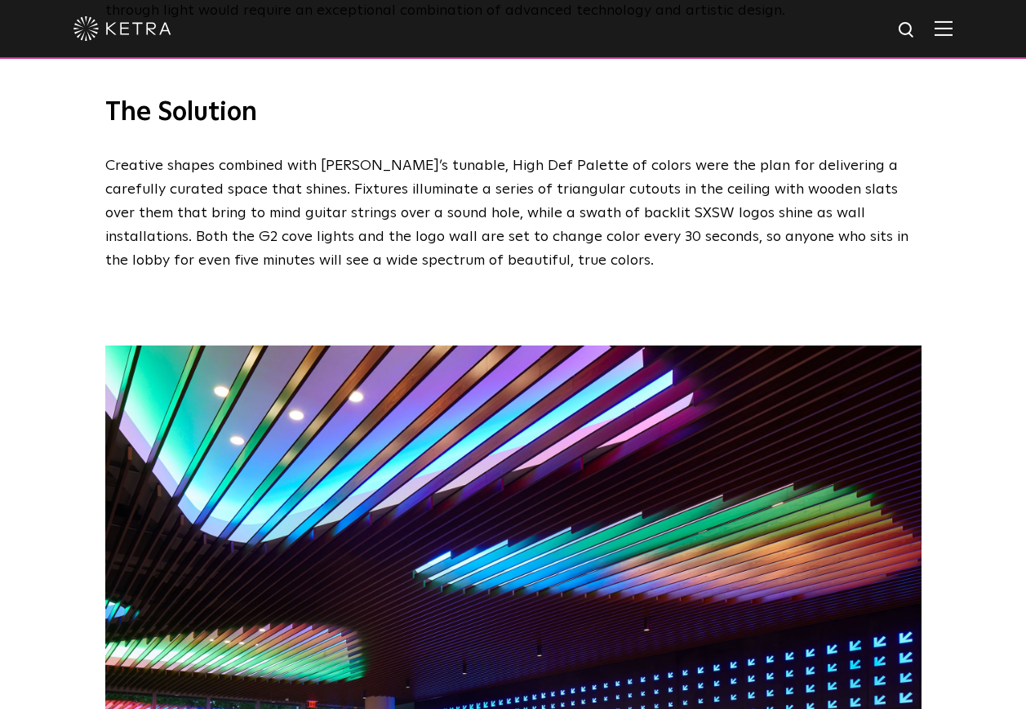
scroll to position [2286, 0]
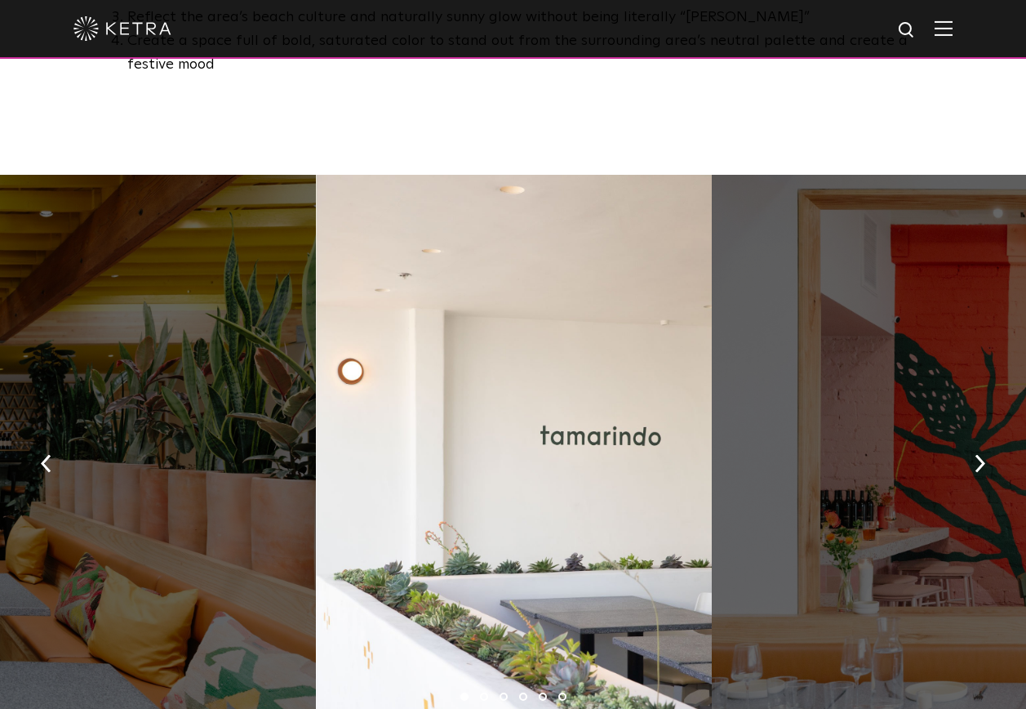
scroll to position [1306, 0]
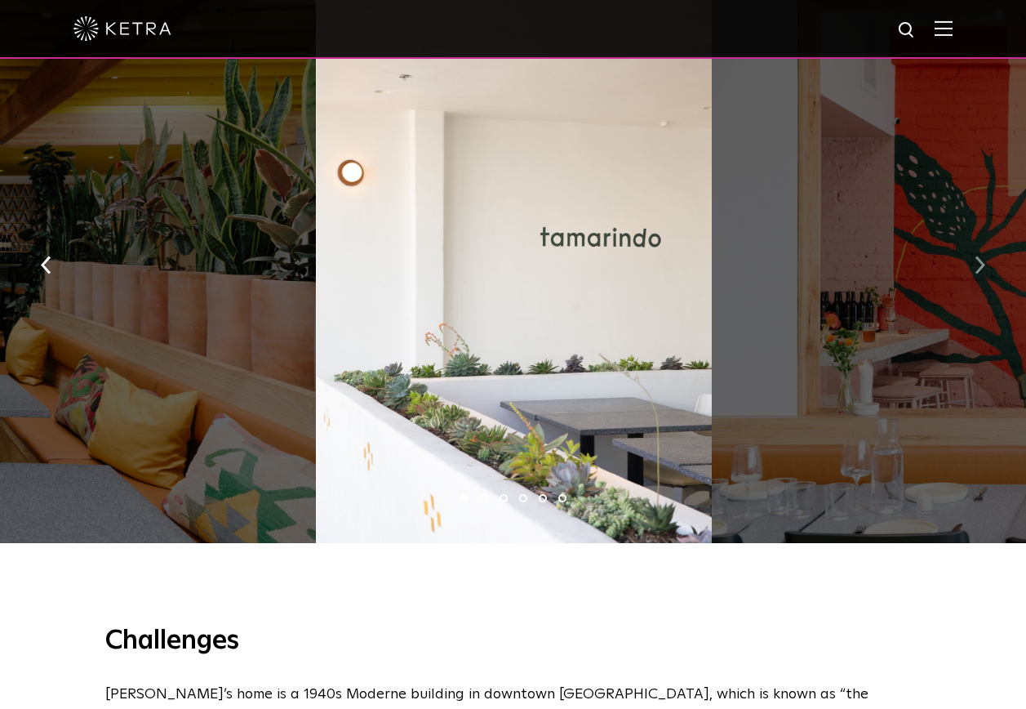
click at [981, 256] on img "button" at bounding box center [980, 265] width 11 height 18
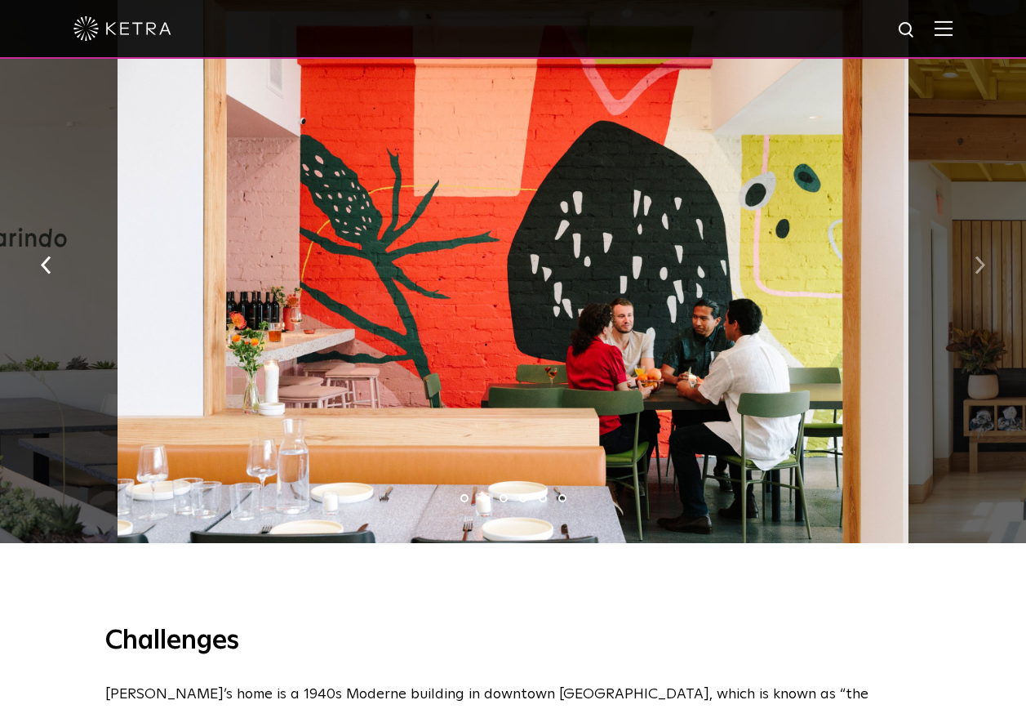
click at [981, 256] on img "button" at bounding box center [980, 265] width 11 height 18
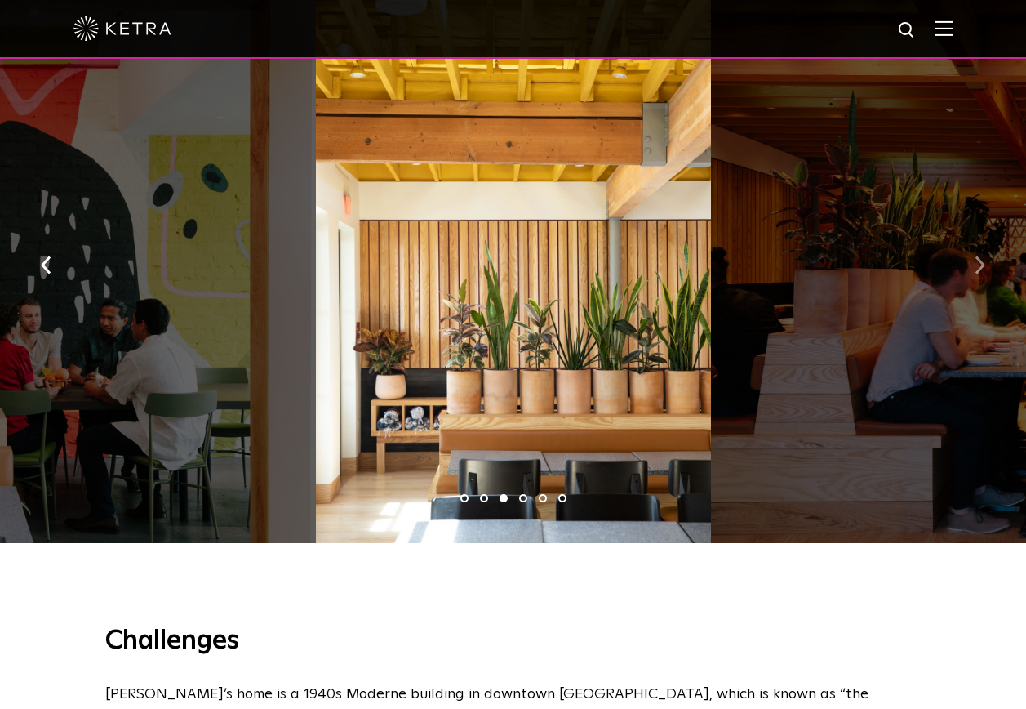
click at [981, 256] on img "button" at bounding box center [980, 265] width 11 height 18
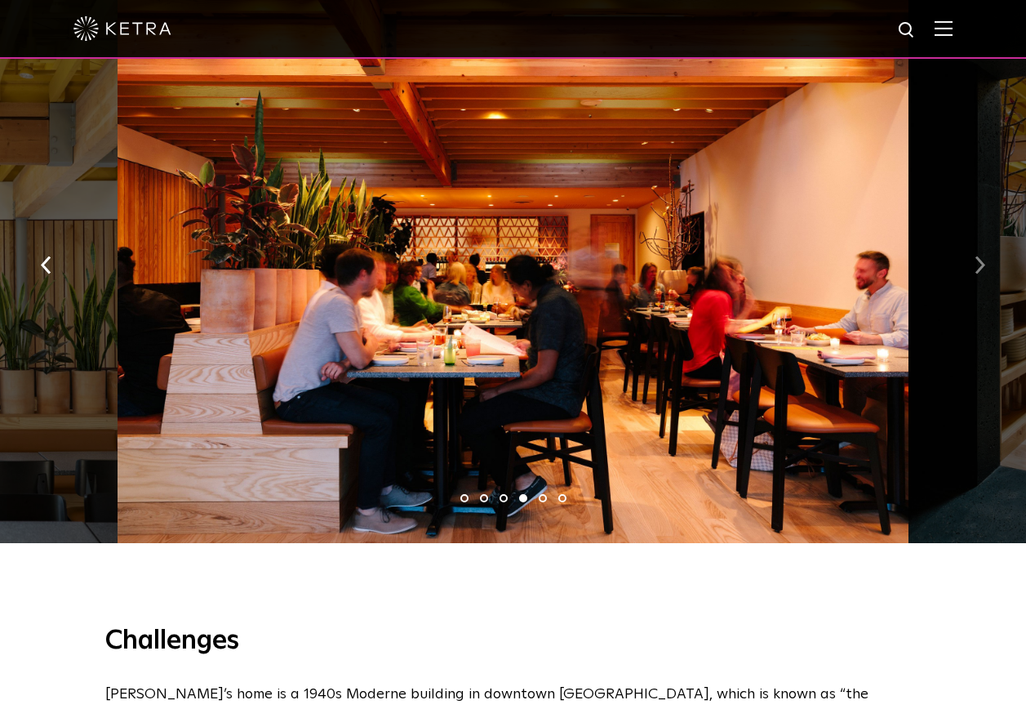
click at [981, 256] on img "button" at bounding box center [980, 265] width 11 height 18
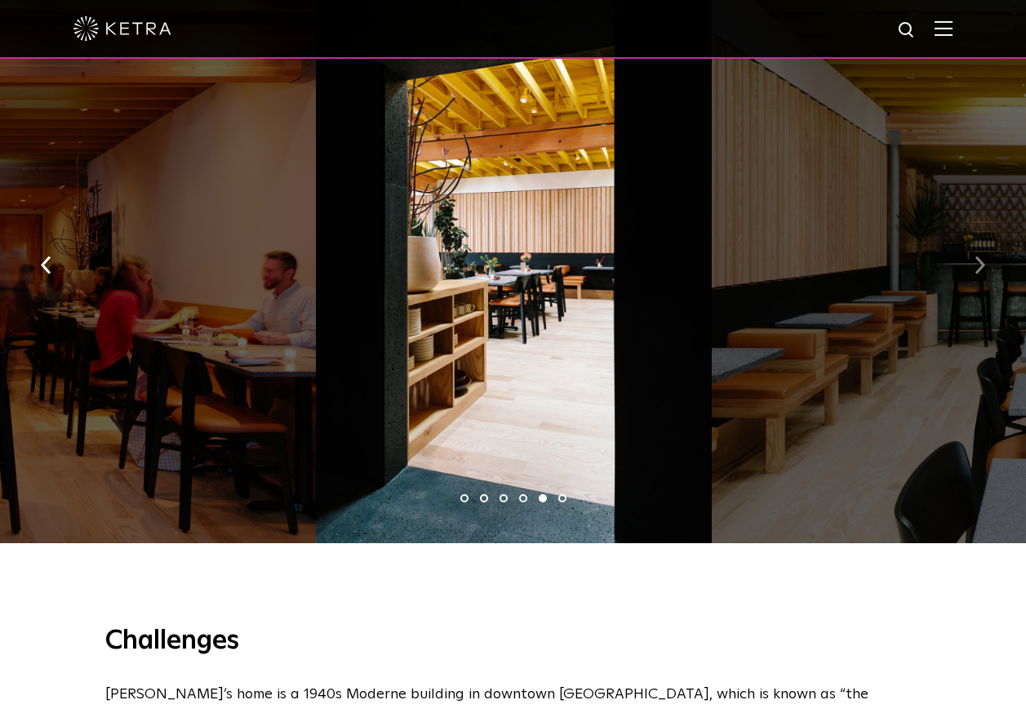
click at [981, 256] on img "button" at bounding box center [980, 265] width 11 height 18
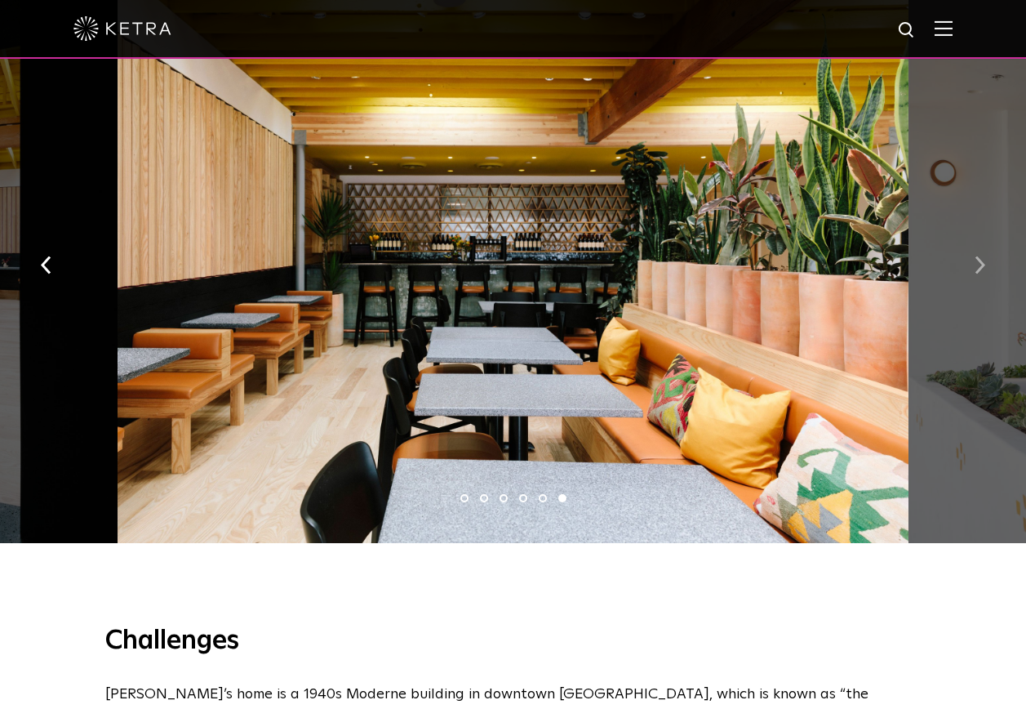
click at [981, 256] on img "button" at bounding box center [980, 265] width 11 height 18
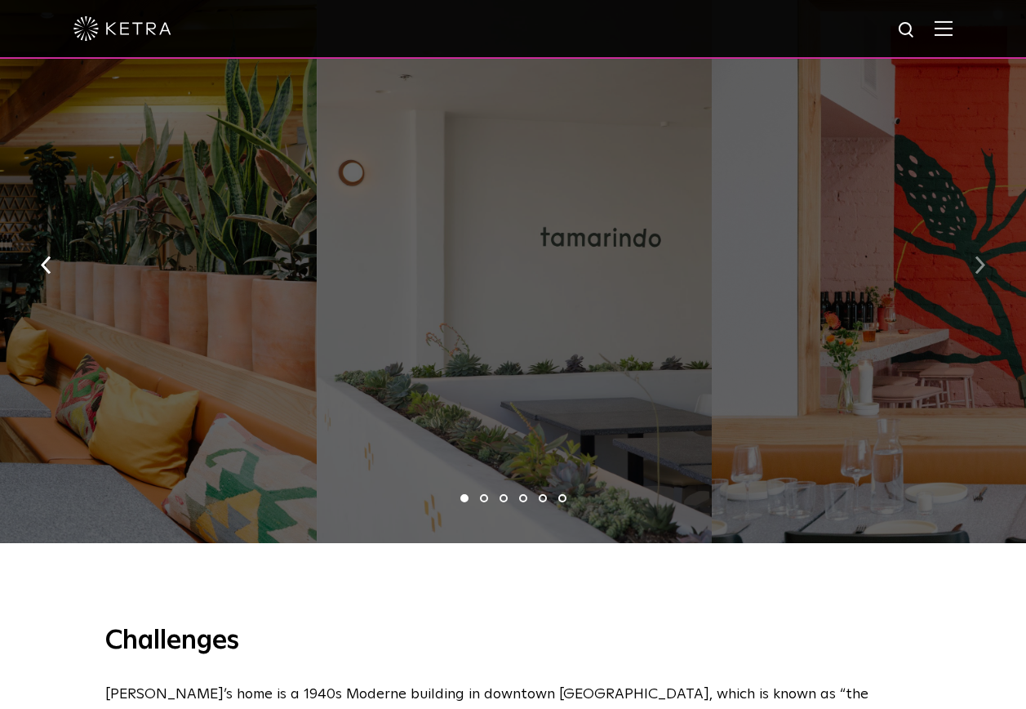
click at [981, 256] on img "button" at bounding box center [980, 265] width 11 height 18
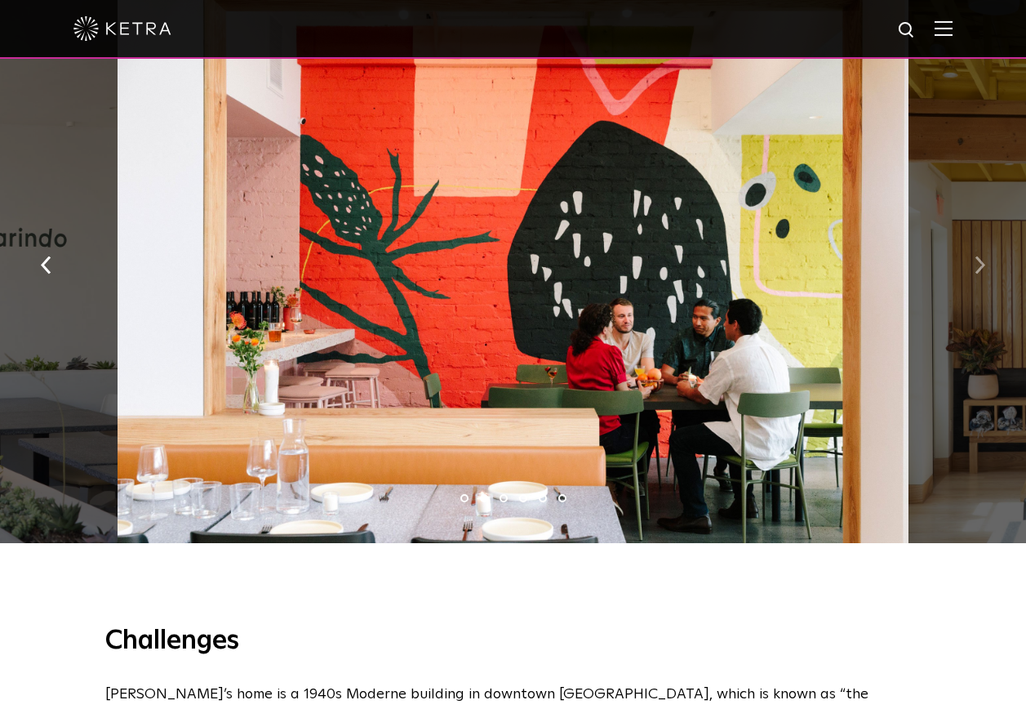
click at [981, 256] on img "button" at bounding box center [980, 265] width 11 height 18
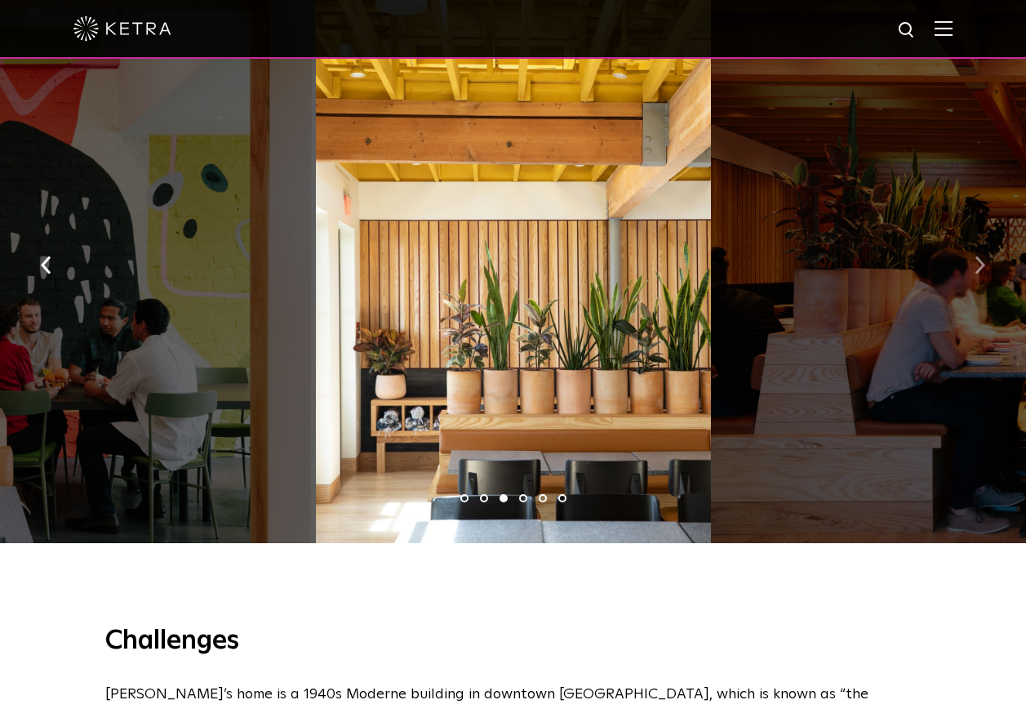
click at [981, 256] on img "button" at bounding box center [980, 265] width 11 height 18
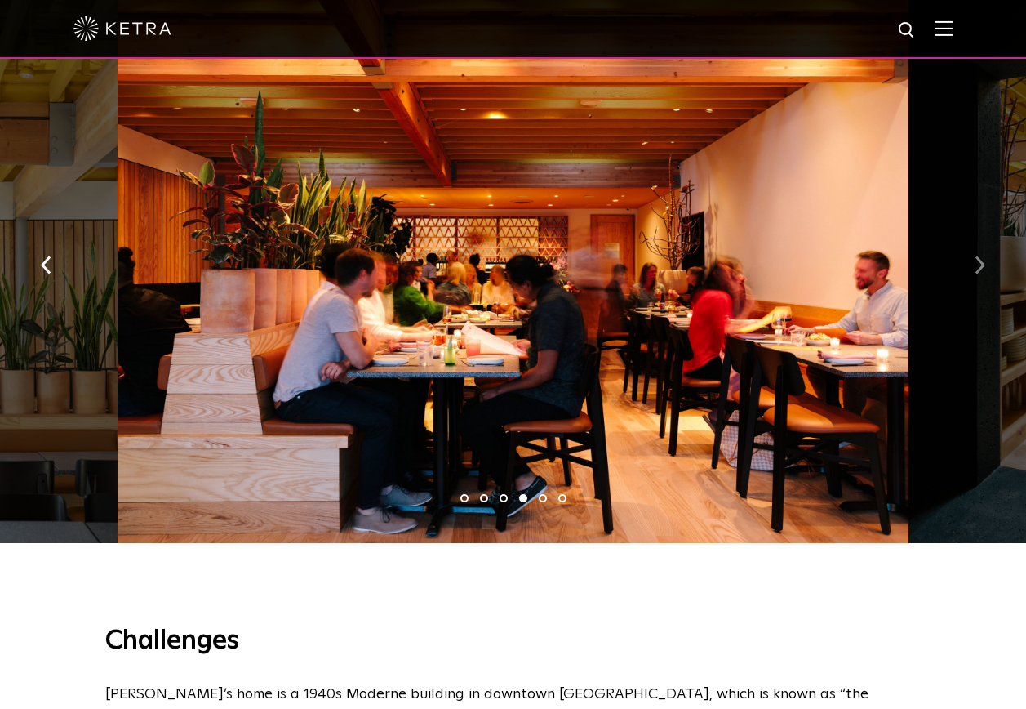
click at [981, 256] on img "button" at bounding box center [980, 265] width 11 height 18
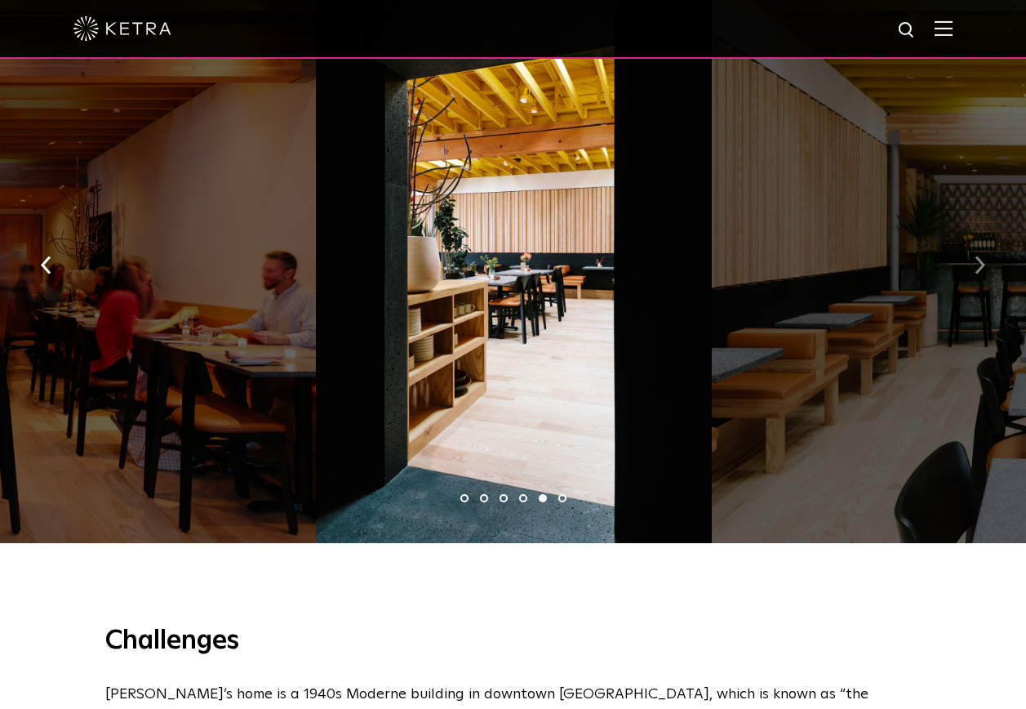
click at [981, 256] on img "button" at bounding box center [980, 265] width 11 height 18
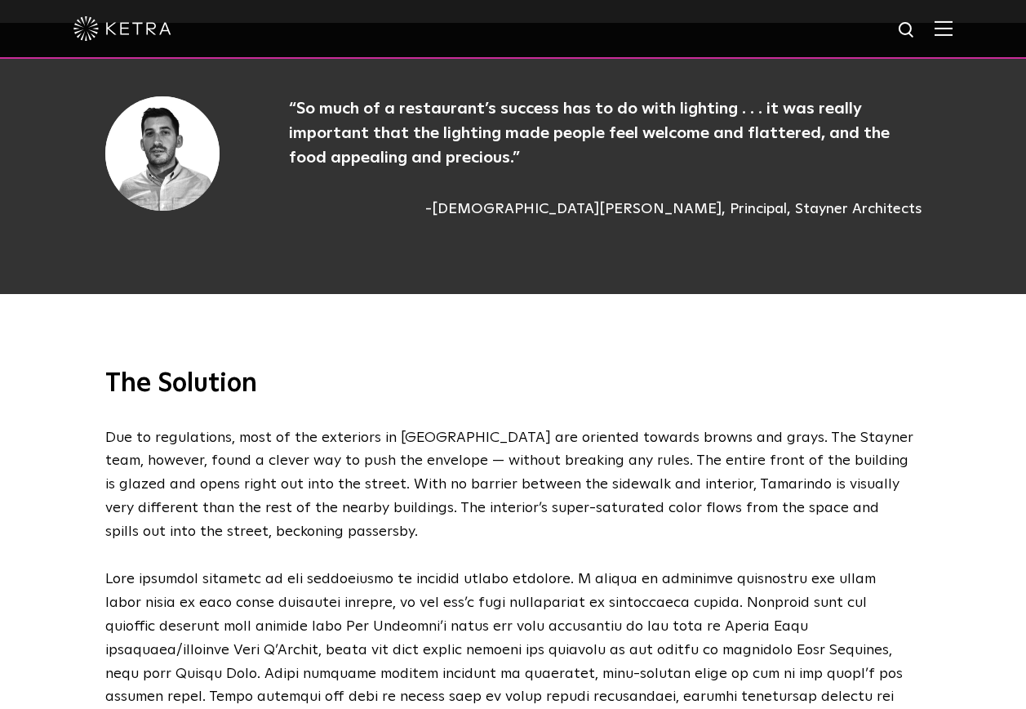
scroll to position [1551, 0]
